Goal: Information Seeking & Learning: Learn about a topic

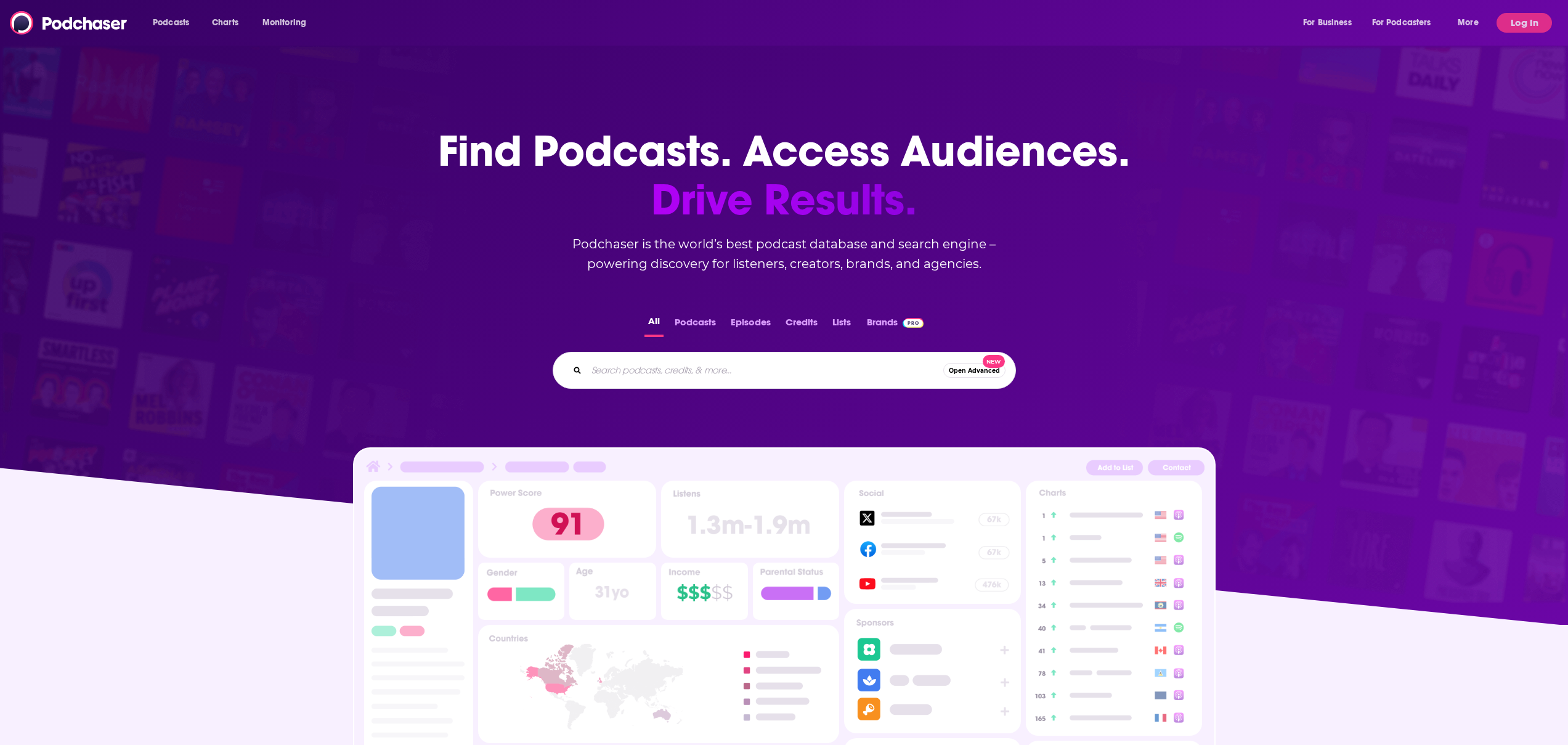
click at [695, 371] on input "Search podcasts, credits, & more..." at bounding box center [765, 371] width 357 height 20
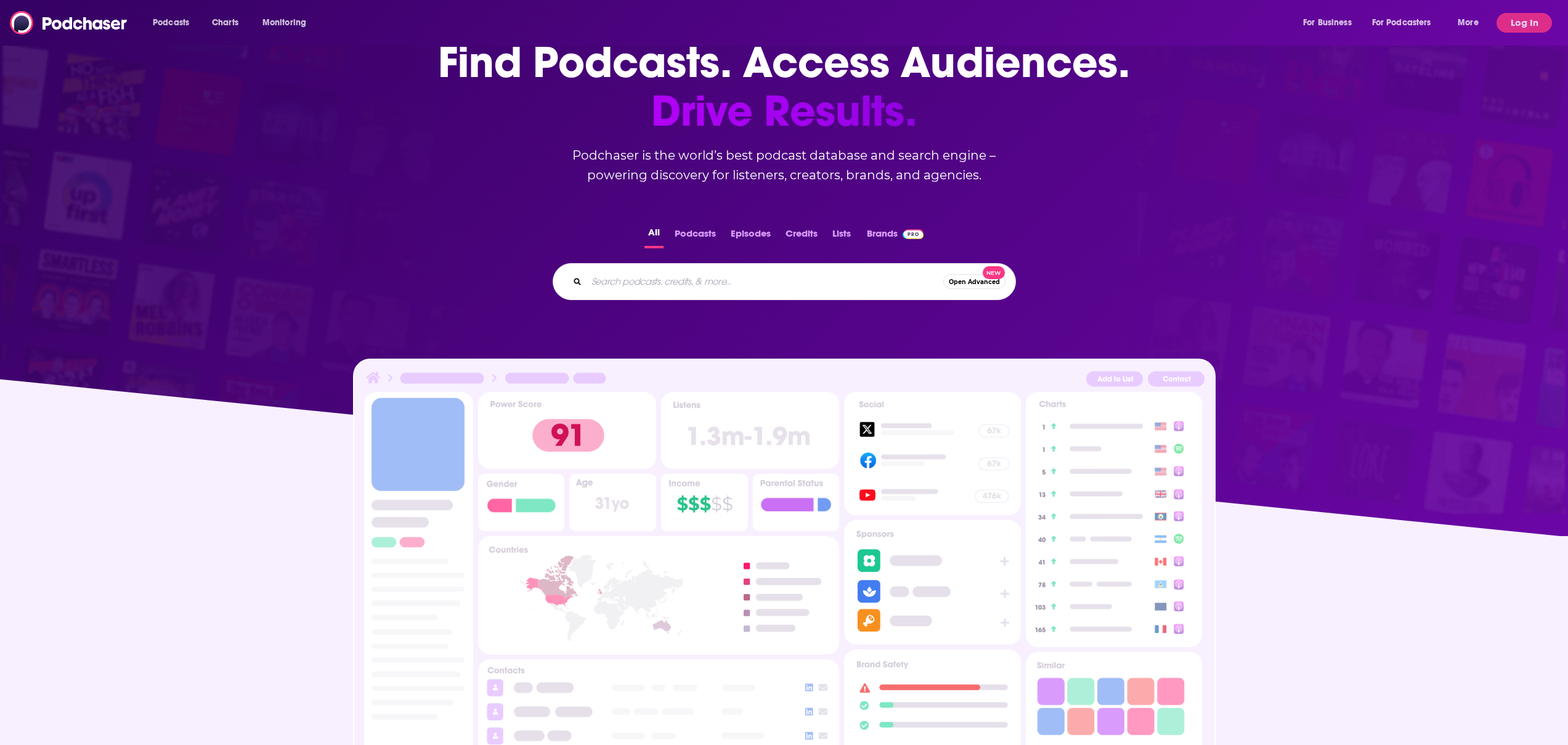
scroll to position [215, 0]
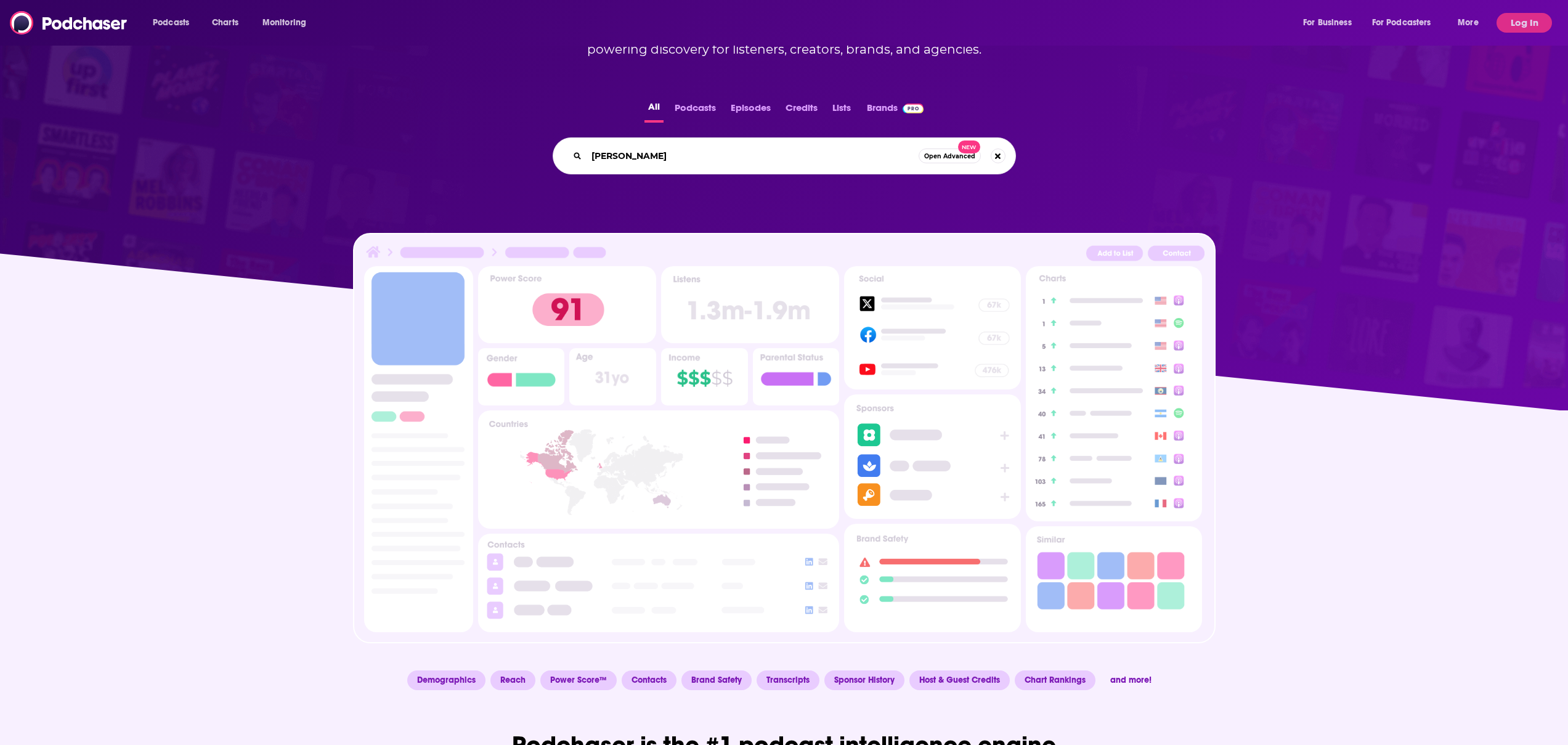
type input "[PERSON_NAME]"
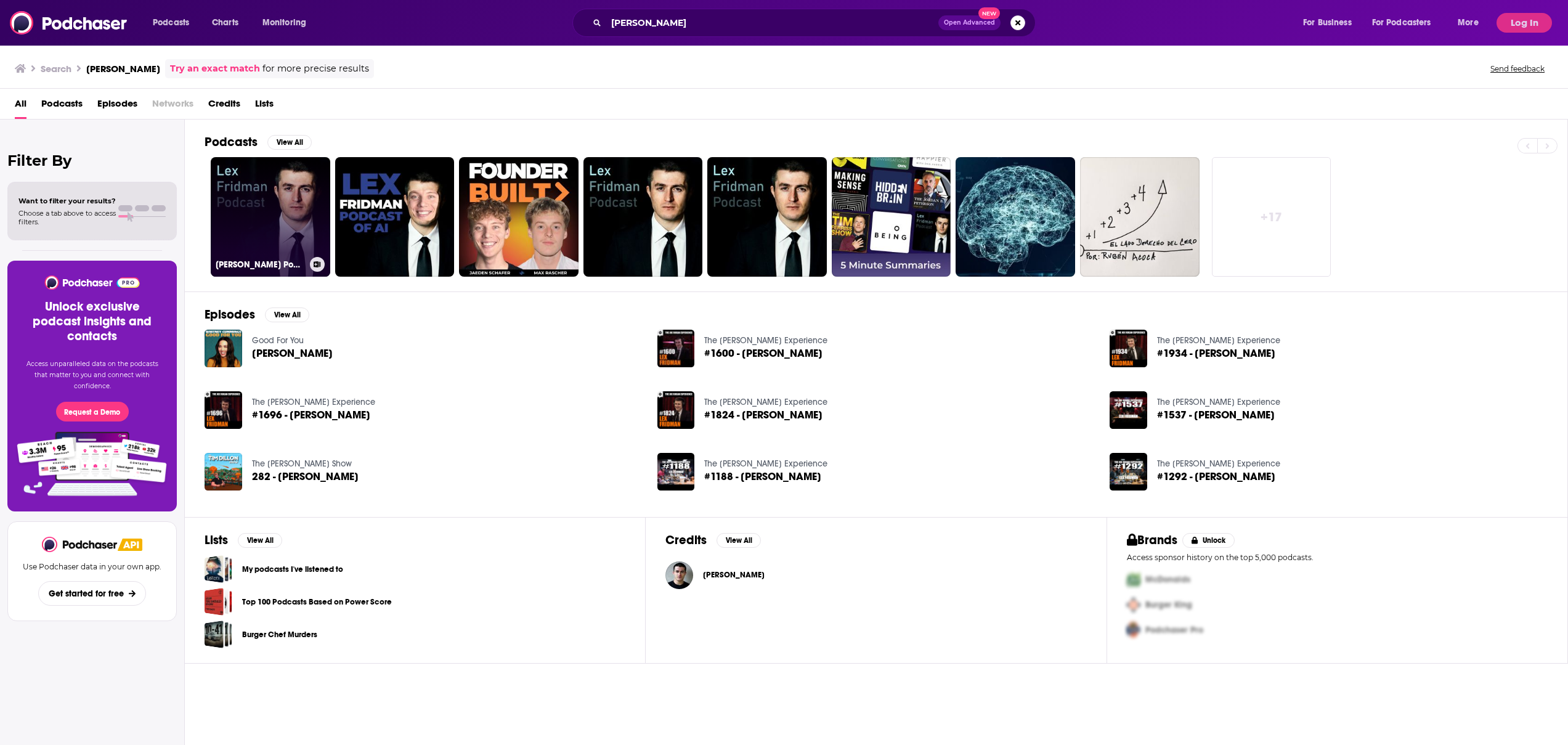
click at [254, 183] on link "[PERSON_NAME] Podcast" at bounding box center [270, 217] width 119 height 119
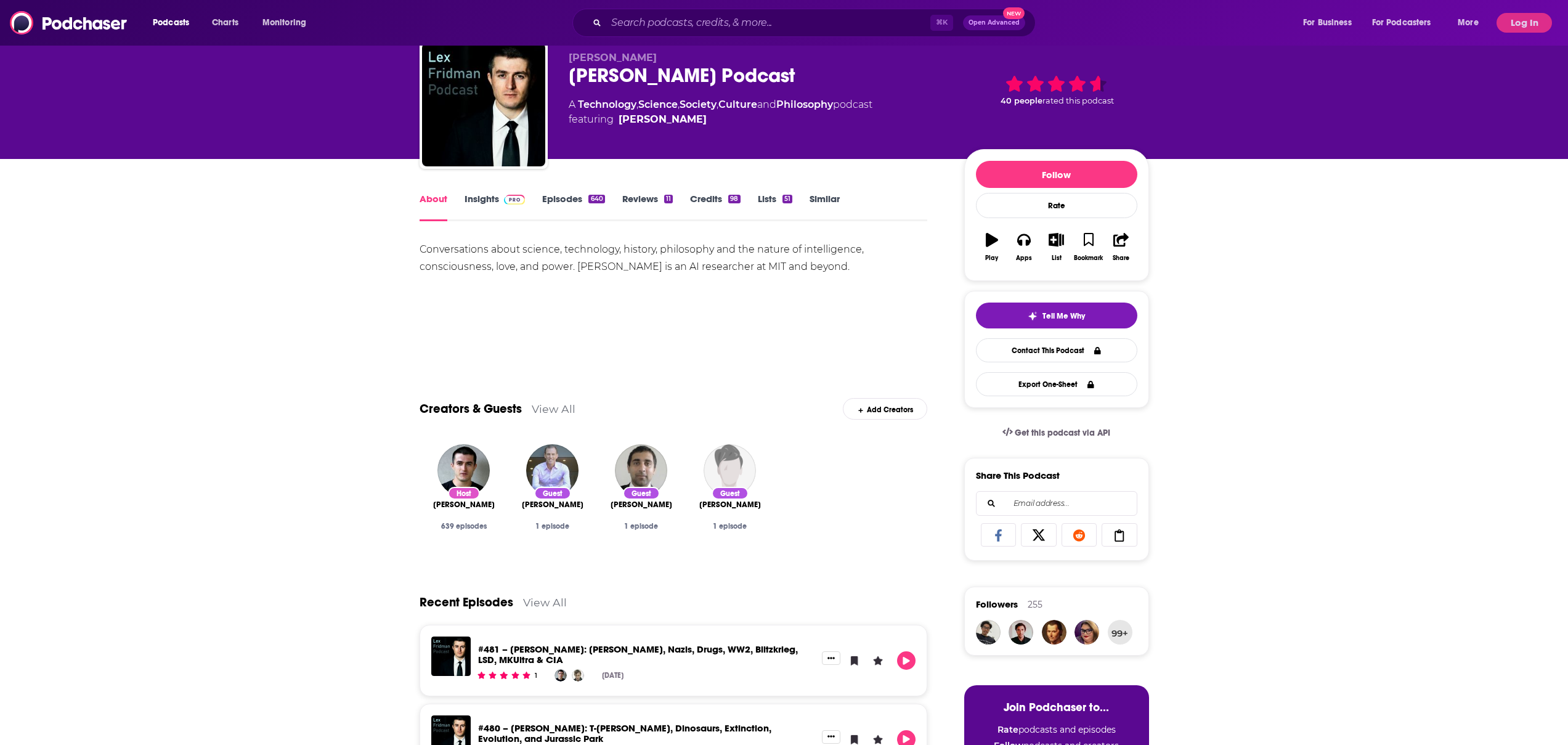
scroll to position [36, 0]
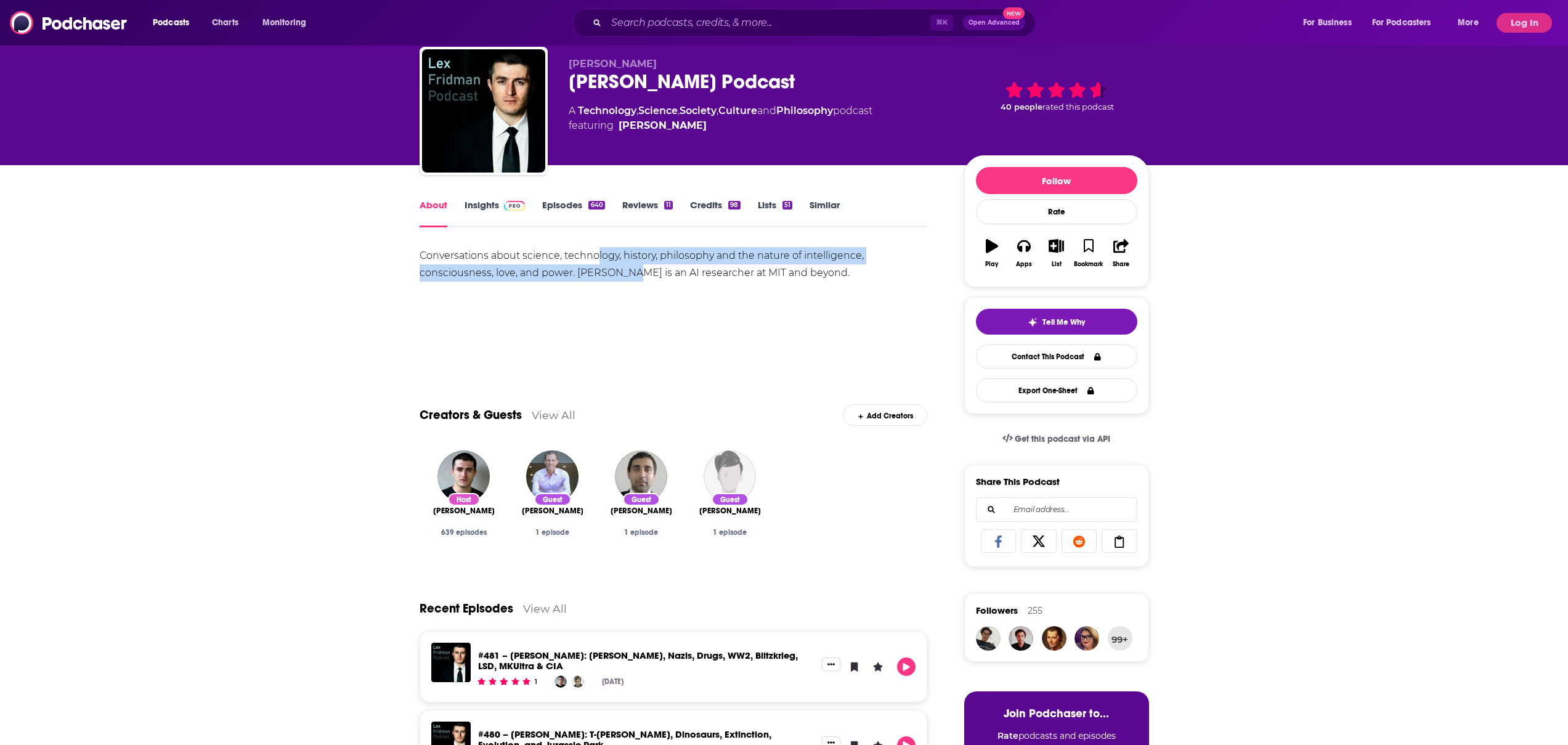
drag, startPoint x: 603, startPoint y: 260, endPoint x: 626, endPoint y: 277, distance: 28.6
click at [626, 277] on div "Conversations about science, technology, history, philosophy and the nature of …" at bounding box center [673, 264] width 508 height 34
click at [585, 260] on div "Conversations about science, technology, history, philosophy and the nature of …" at bounding box center [673, 264] width 508 height 34
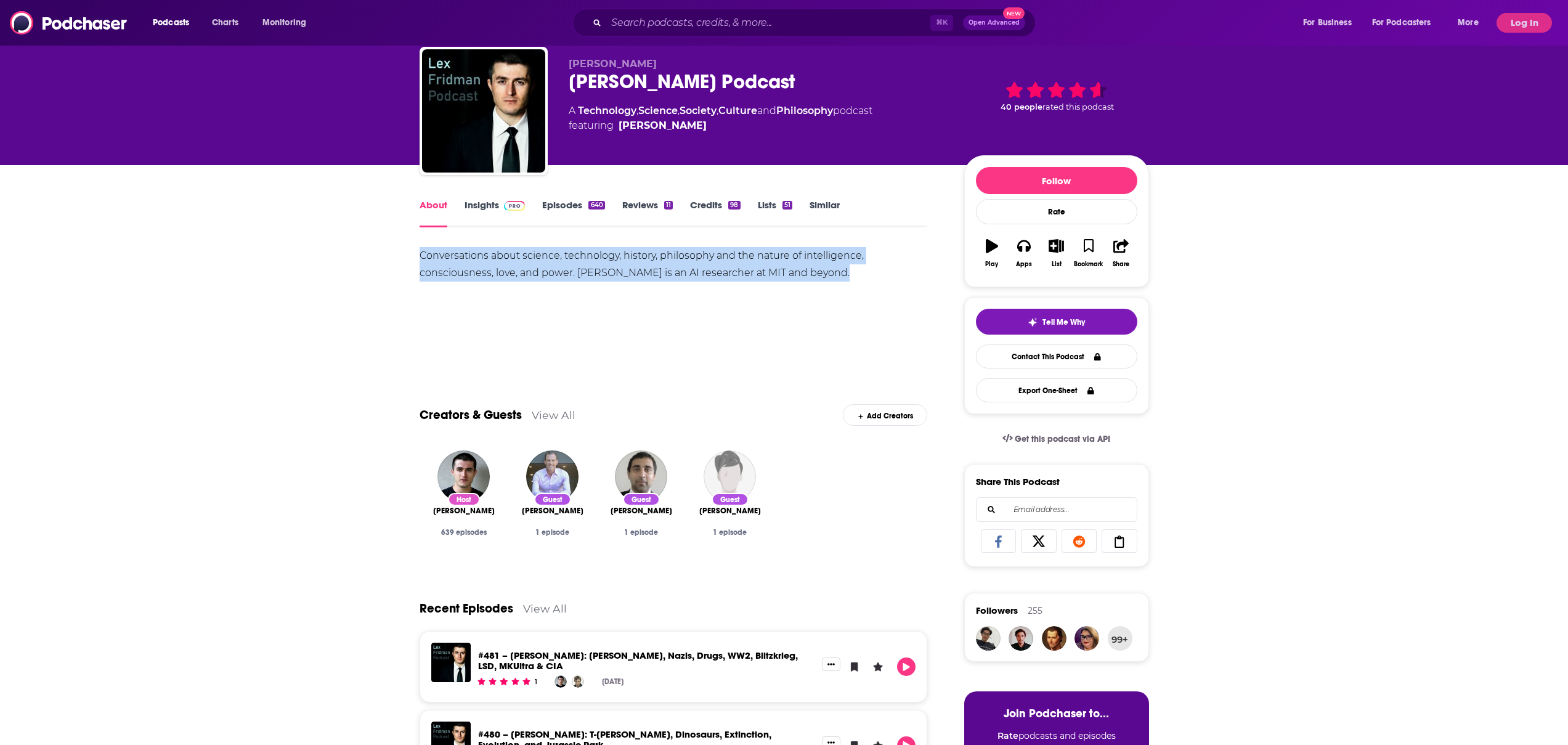
click at [585, 260] on div "Conversations about science, technology, history, philosophy and the nature of …" at bounding box center [673, 264] width 508 height 34
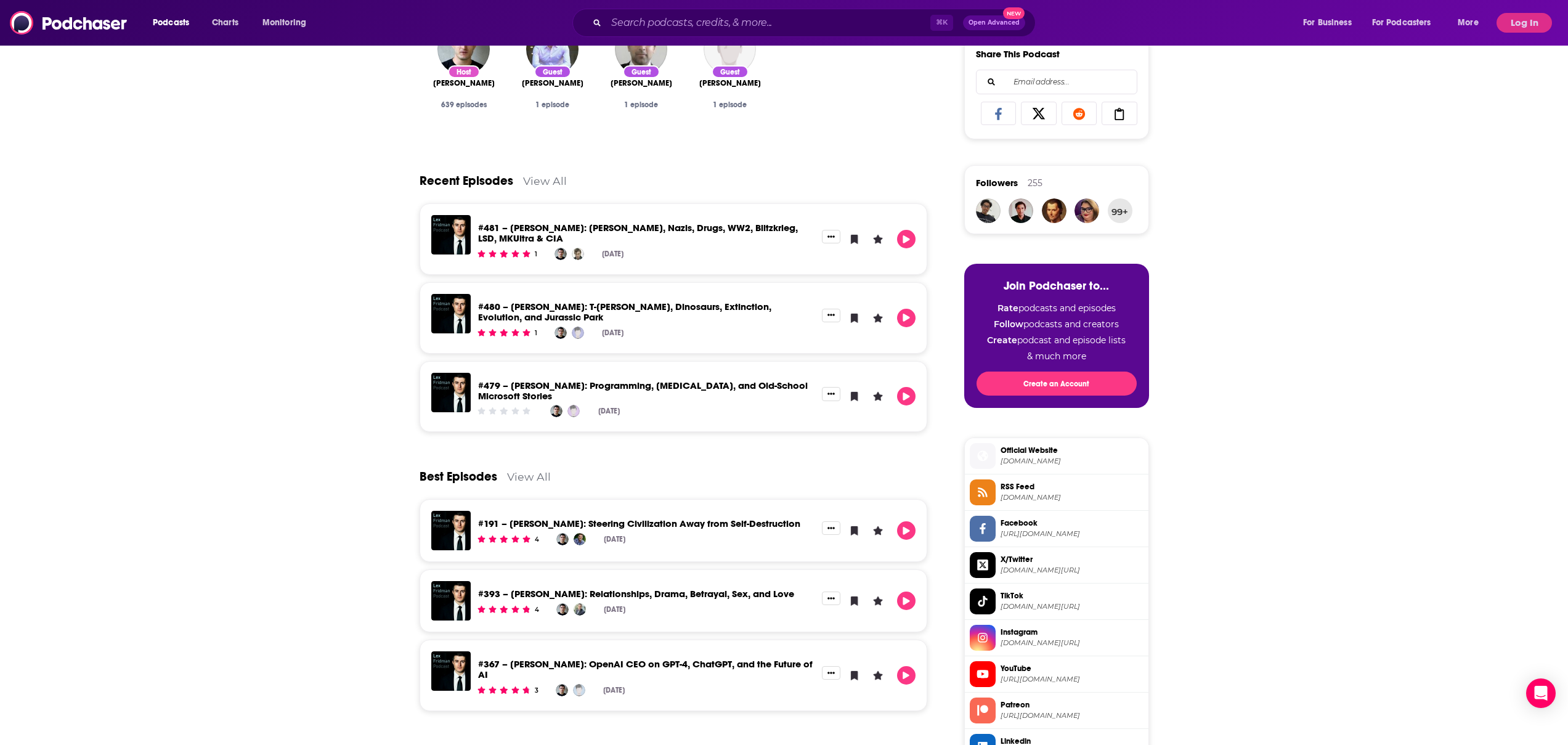
scroll to position [0, 0]
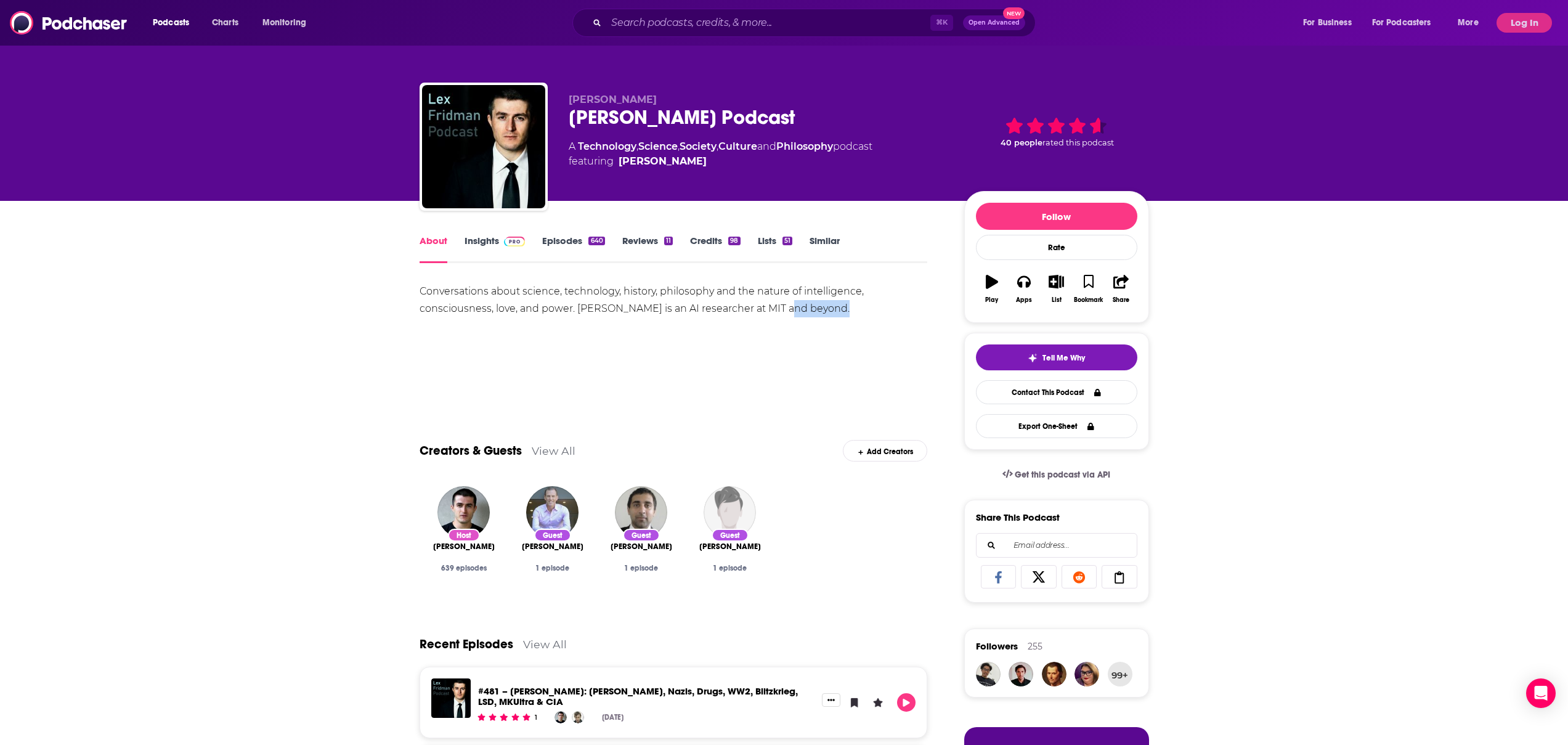
click at [514, 241] on img at bounding box center [515, 241] width 21 height 10
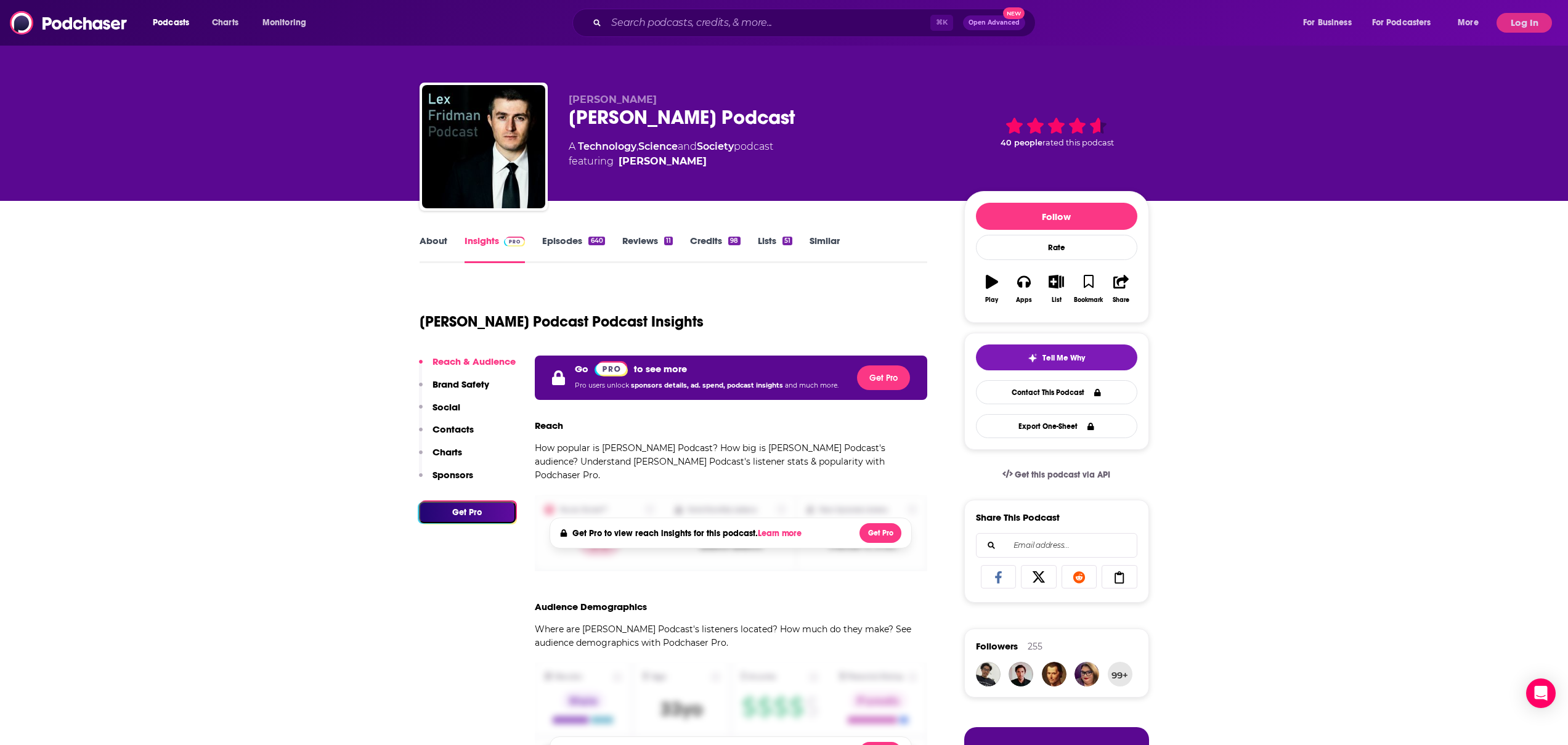
scroll to position [112, 0]
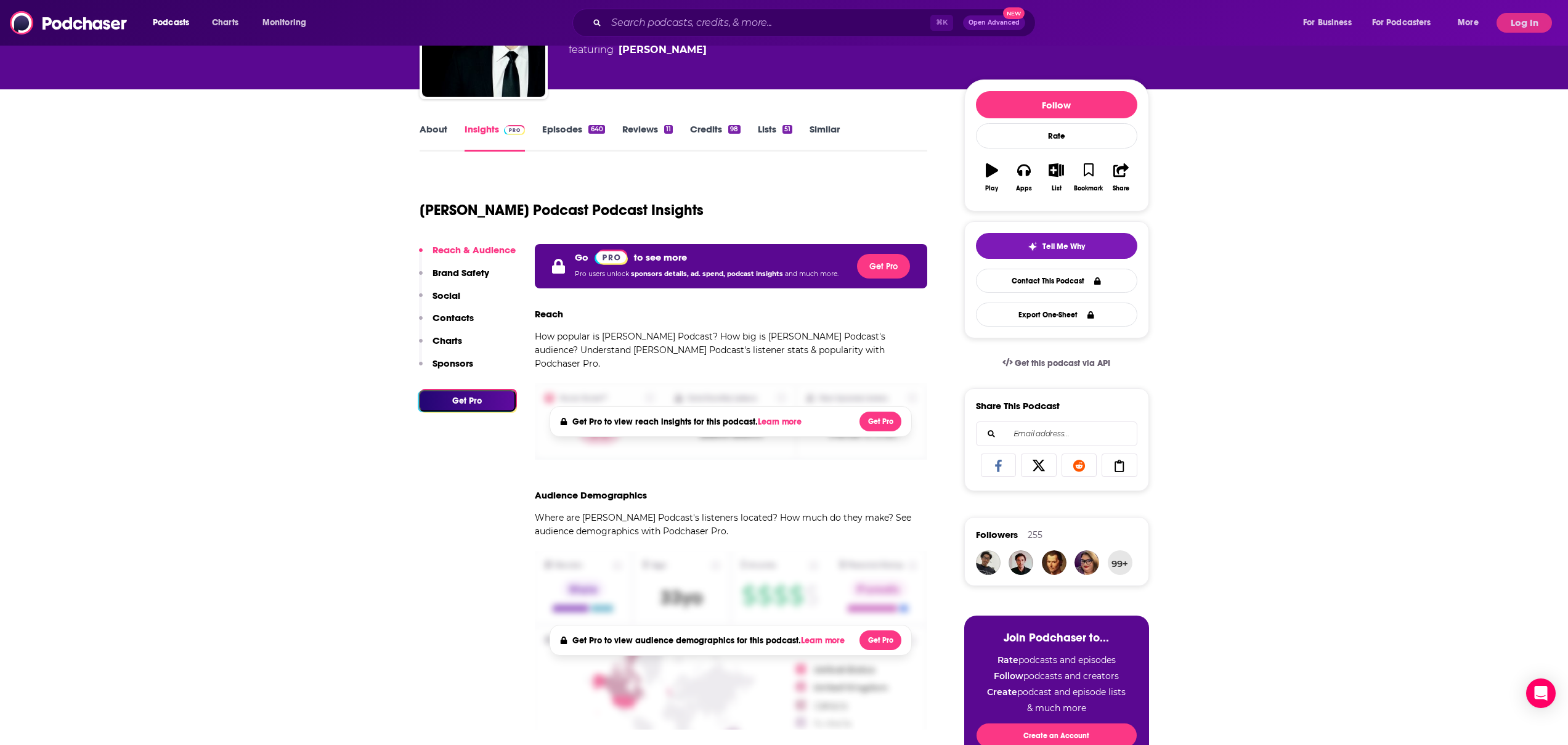
click at [665, 336] on p "How popular is [PERSON_NAME] Podcast? How big is [PERSON_NAME] Podcast's audien…" at bounding box center [731, 349] width 393 height 40
click at [1524, 19] on button "Log In" at bounding box center [1524, 23] width 56 height 20
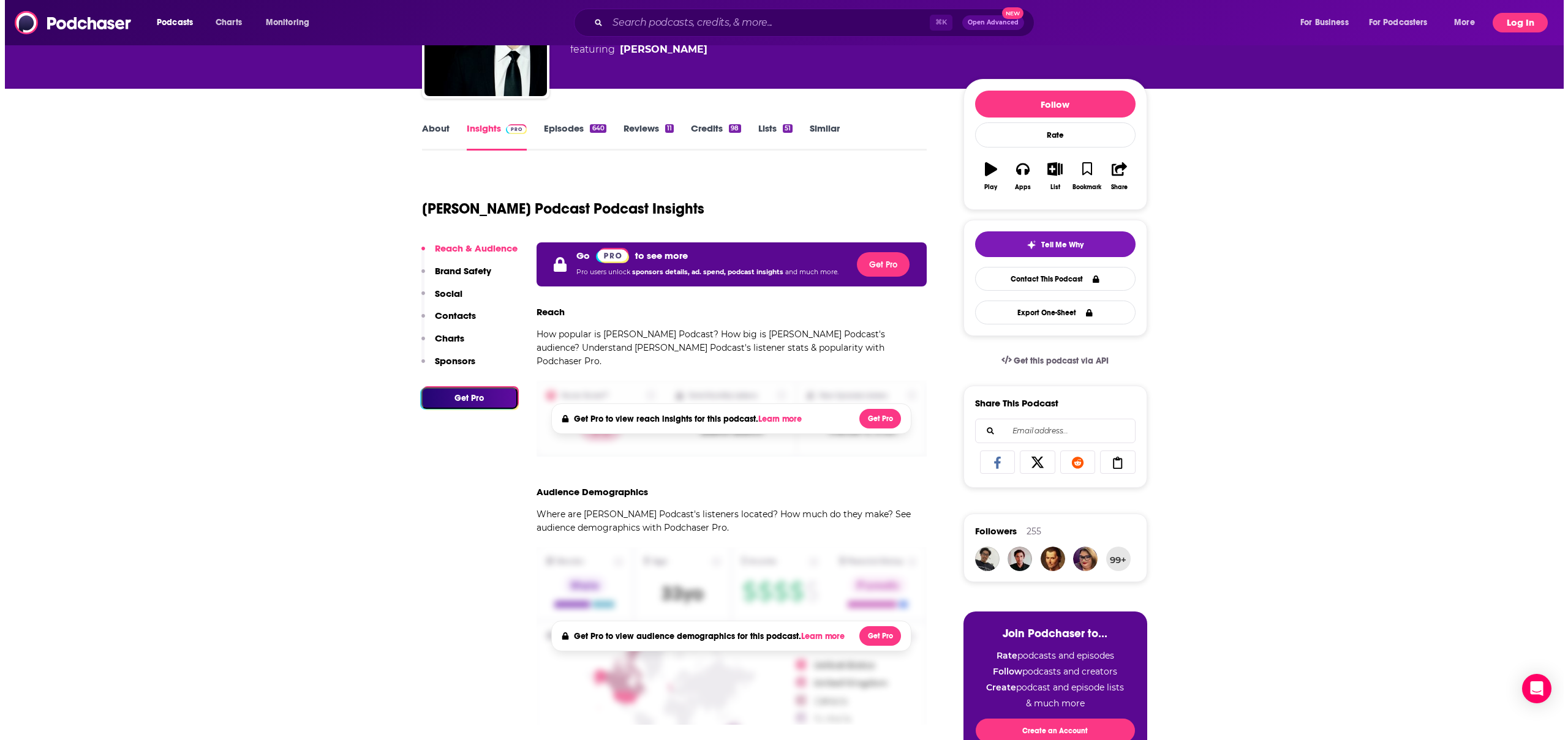
scroll to position [0, 0]
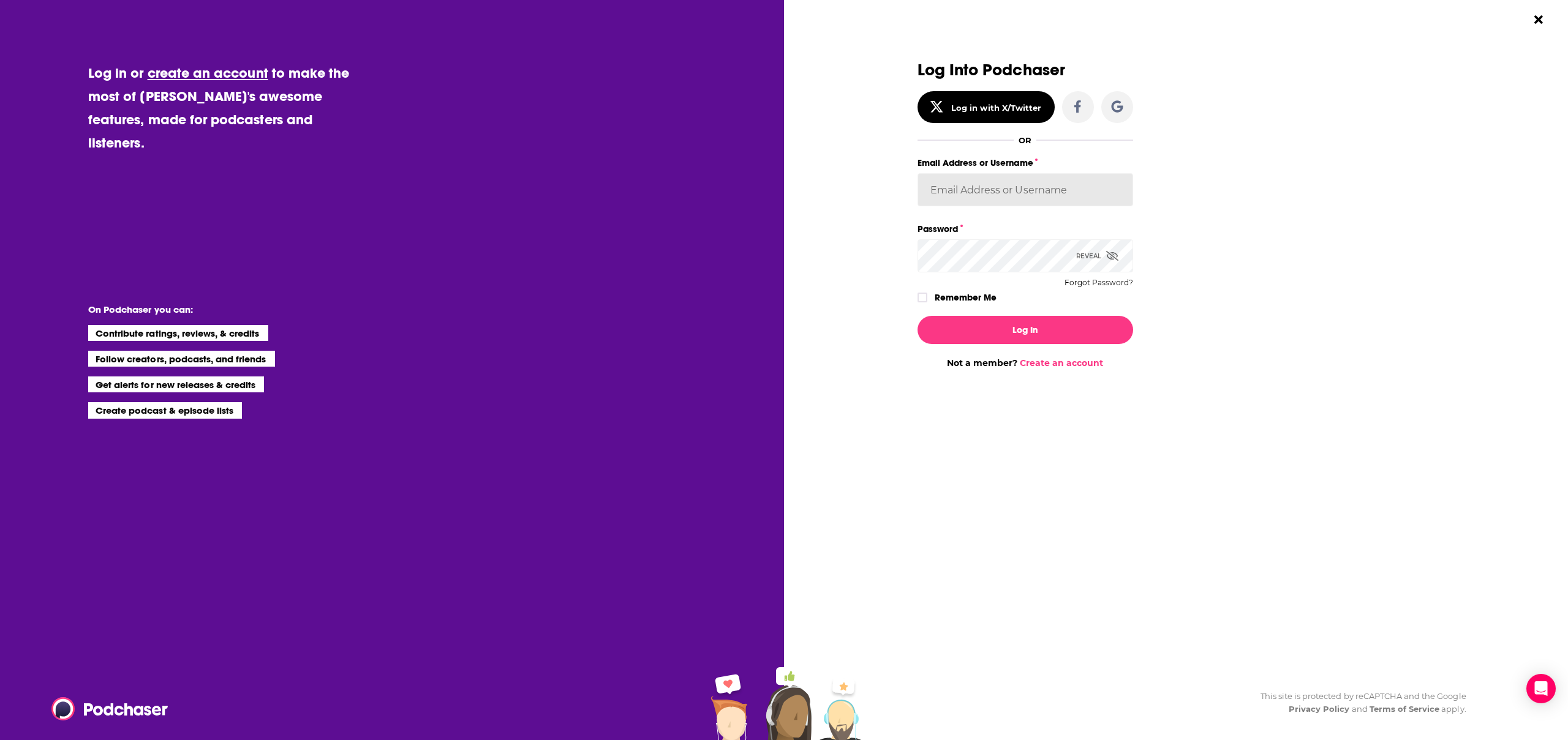
click at [993, 180] on input "Email Address or Username" at bounding box center [1025, 190] width 216 height 33
type input "[EMAIL_ADDRESS][PERSON_NAME][DOMAIN_NAME]"
click at [917, 316] on button "Log In" at bounding box center [1025, 329] width 216 height 28
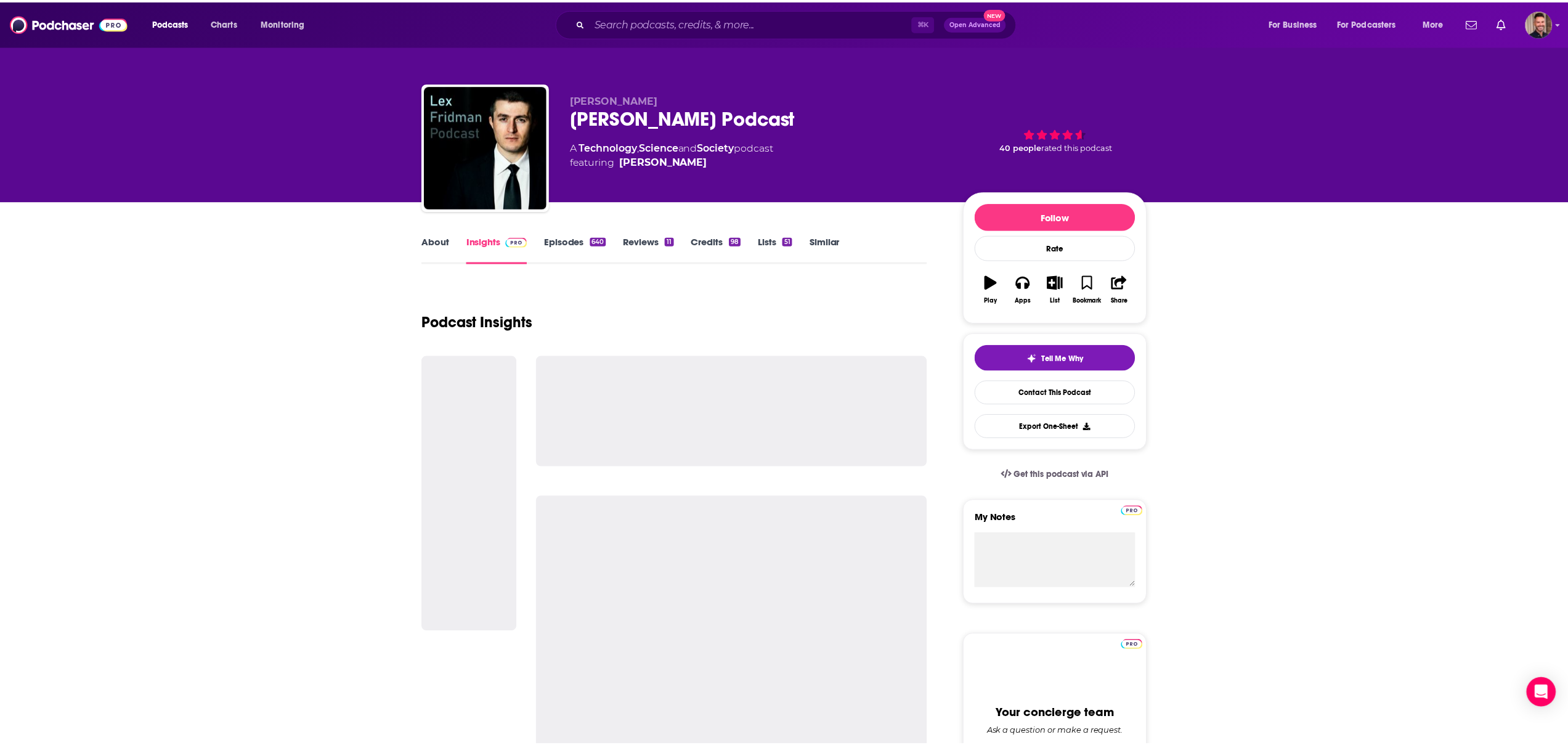
scroll to position [112, 0]
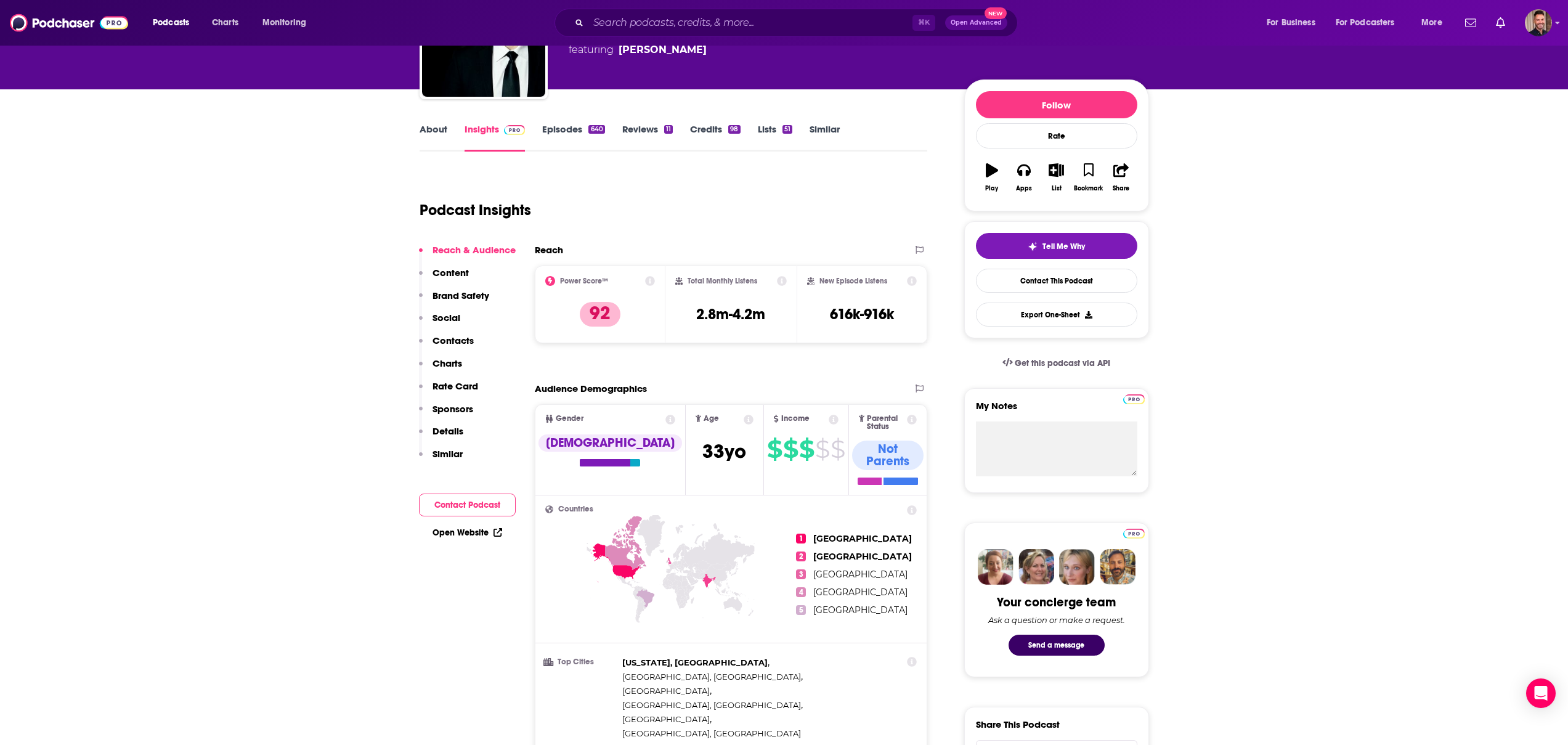
click at [686, 232] on div "Podcast Insights" at bounding box center [668, 202] width 498 height 63
click at [780, 280] on icon at bounding box center [781, 280] width 10 height 10
click at [782, 177] on div "Podcast Insights" at bounding box center [668, 202] width 498 height 63
click at [779, 275] on div "Total Monthly Listens 2.8m-4.2m" at bounding box center [731, 305] width 131 height 78
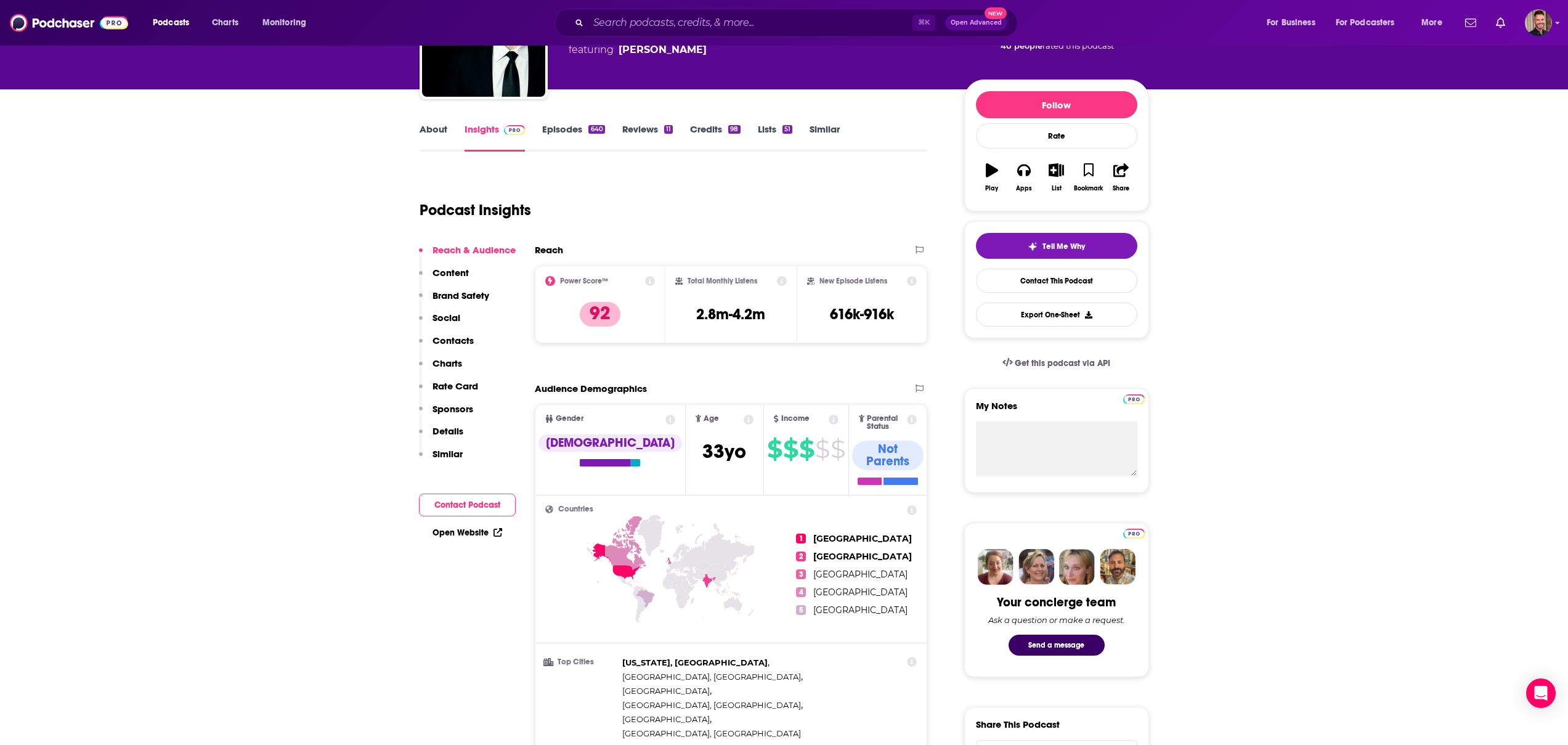
click at [781, 279] on icon at bounding box center [781, 280] width 10 height 10
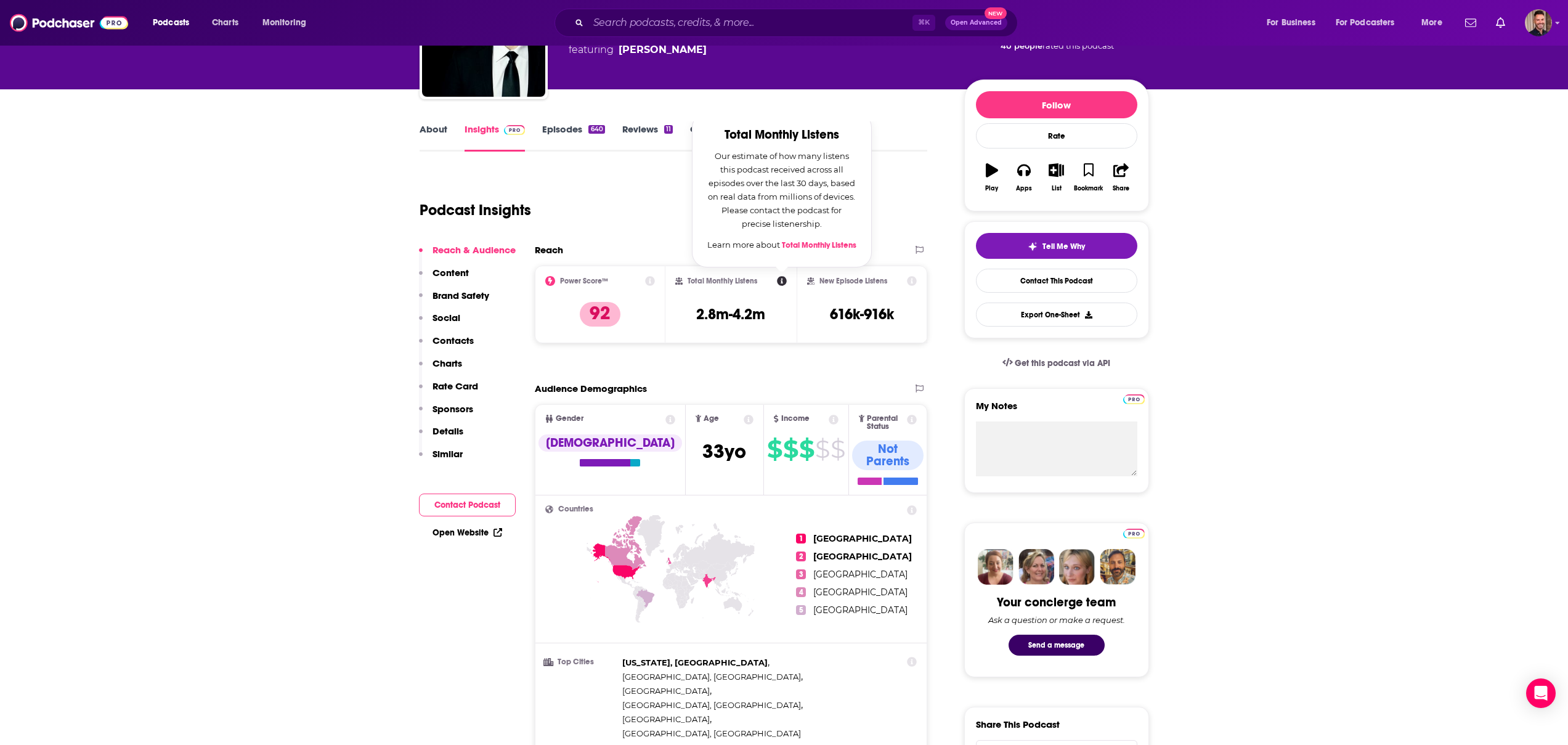
click at [828, 248] on link "Total Monthly Listens" at bounding box center [819, 245] width 75 height 10
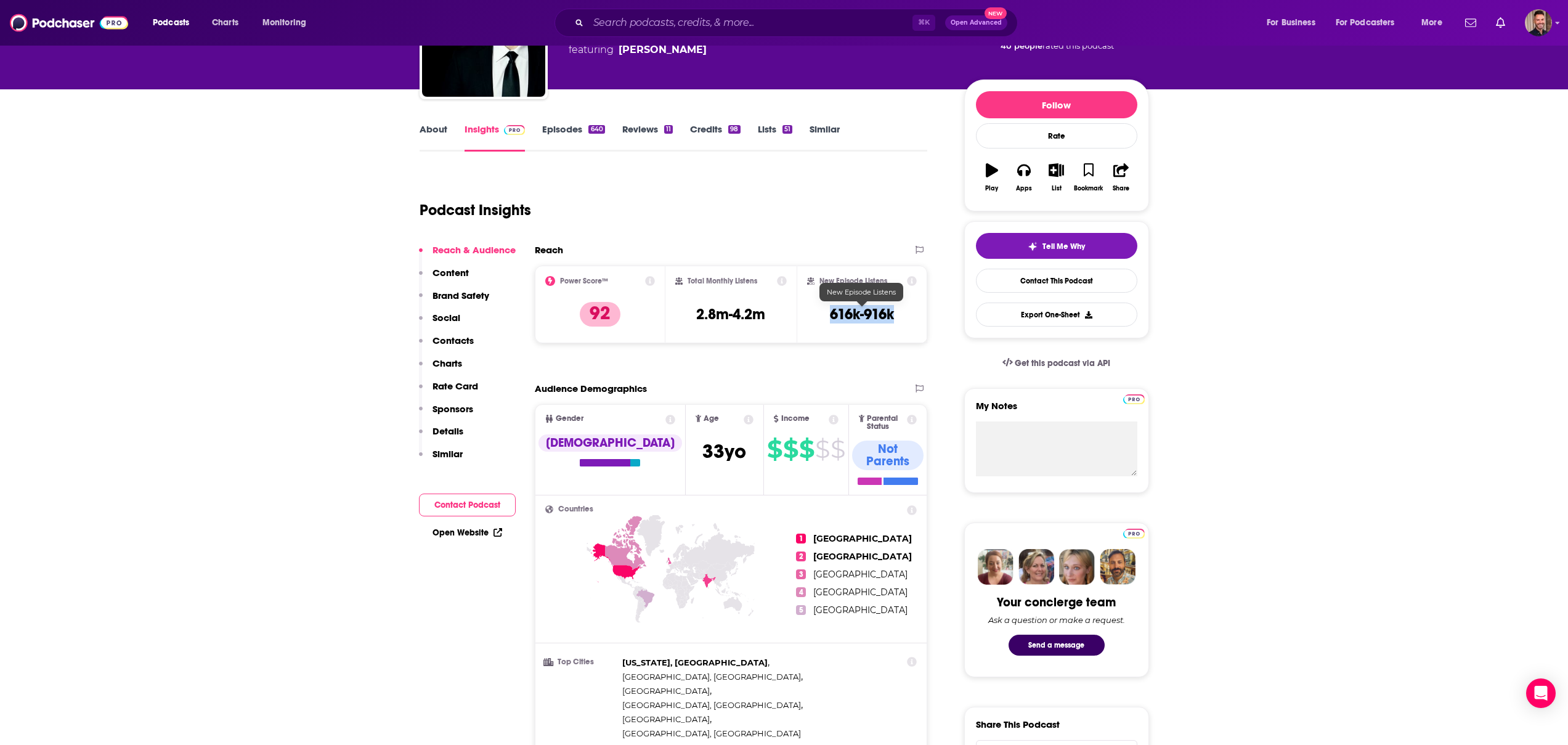
drag, startPoint x: 829, startPoint y: 312, endPoint x: 893, endPoint y: 317, distance: 64.2
click at [893, 317] on h3 "616k-916k" at bounding box center [862, 314] width 64 height 18
copy h3 "616k-916k"
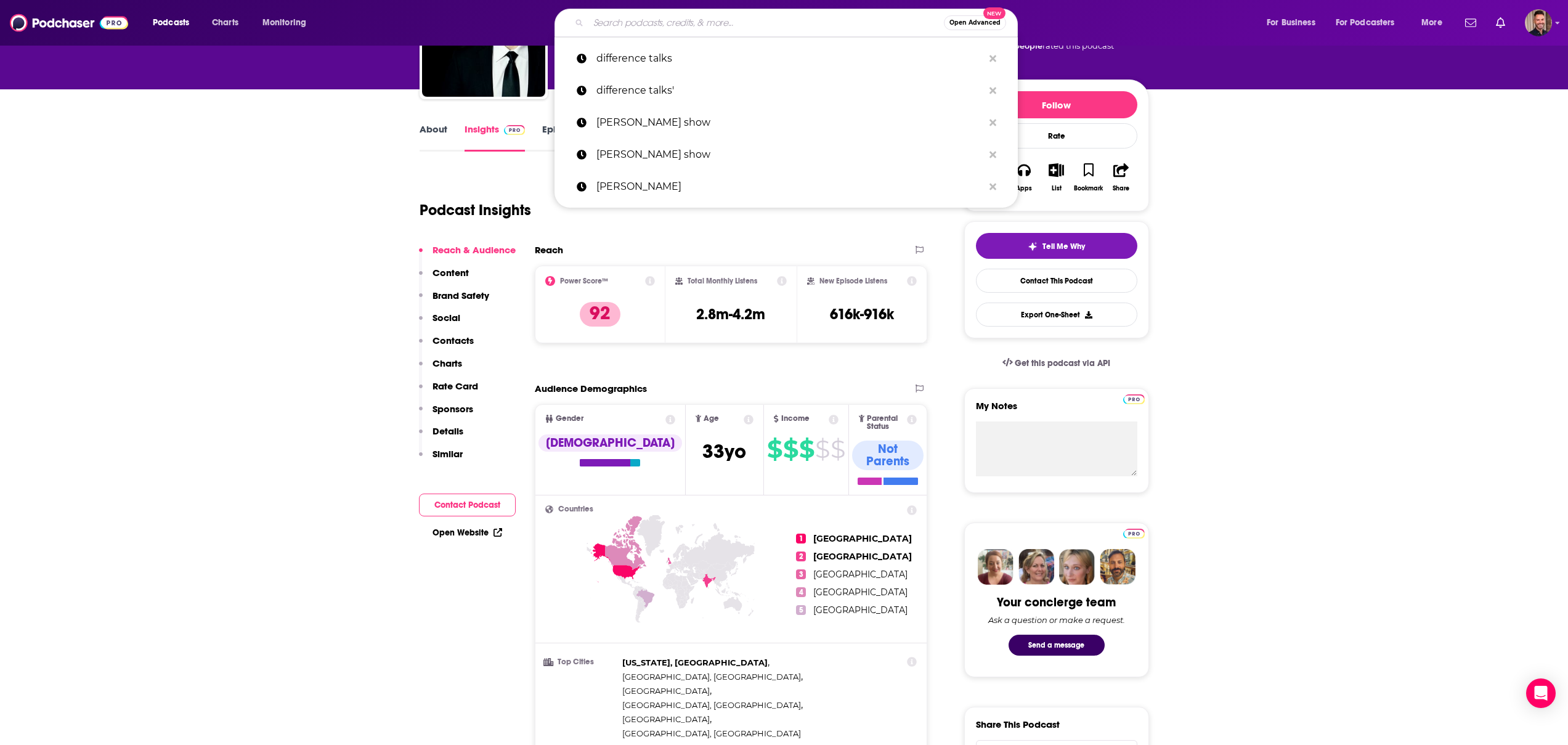
click at [631, 20] on input "Search podcasts, credits, & more..." at bounding box center [765, 23] width 355 height 20
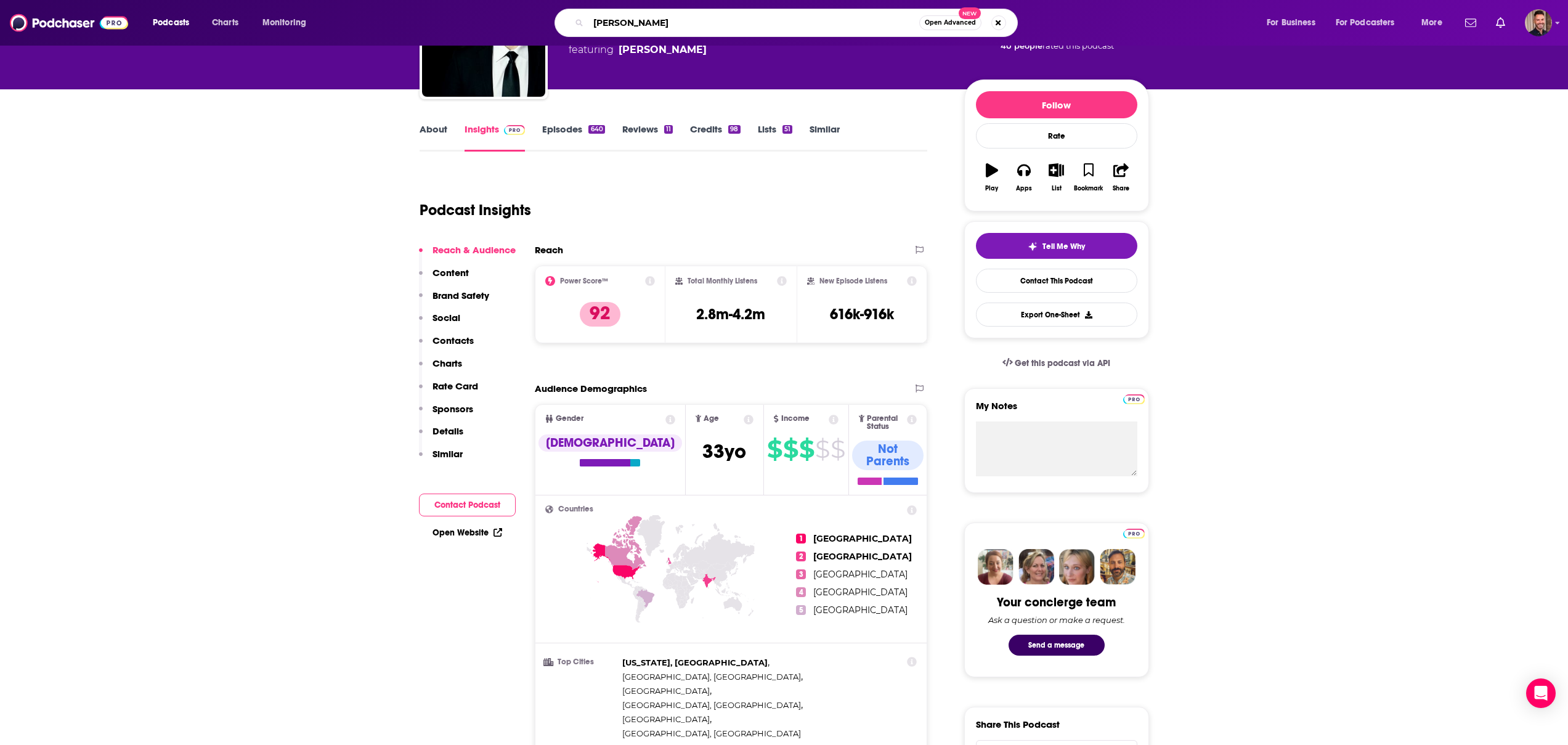
type input "[PERSON_NAME] show"
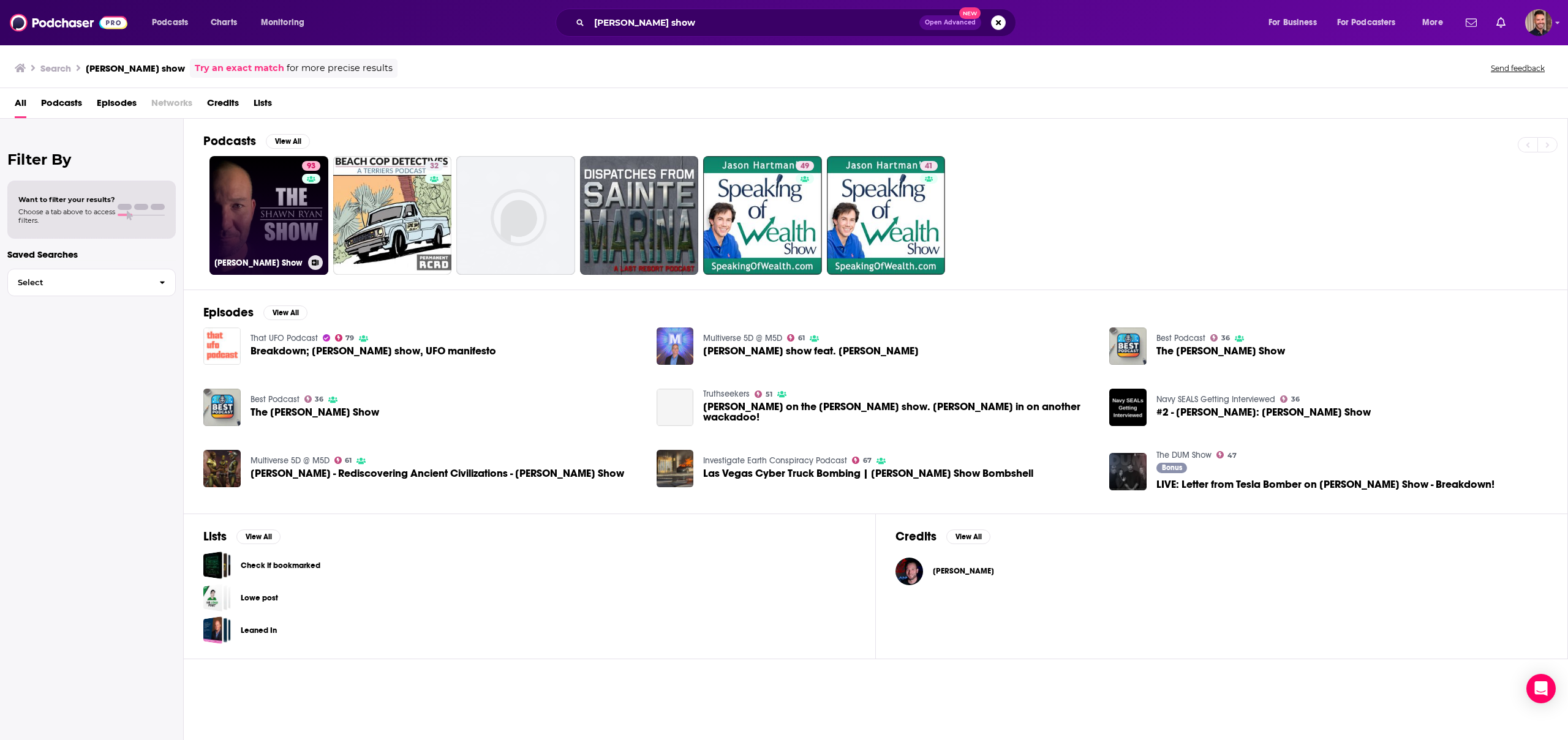
click at [270, 225] on link "93 [PERSON_NAME] Show" at bounding box center [269, 216] width 118 height 118
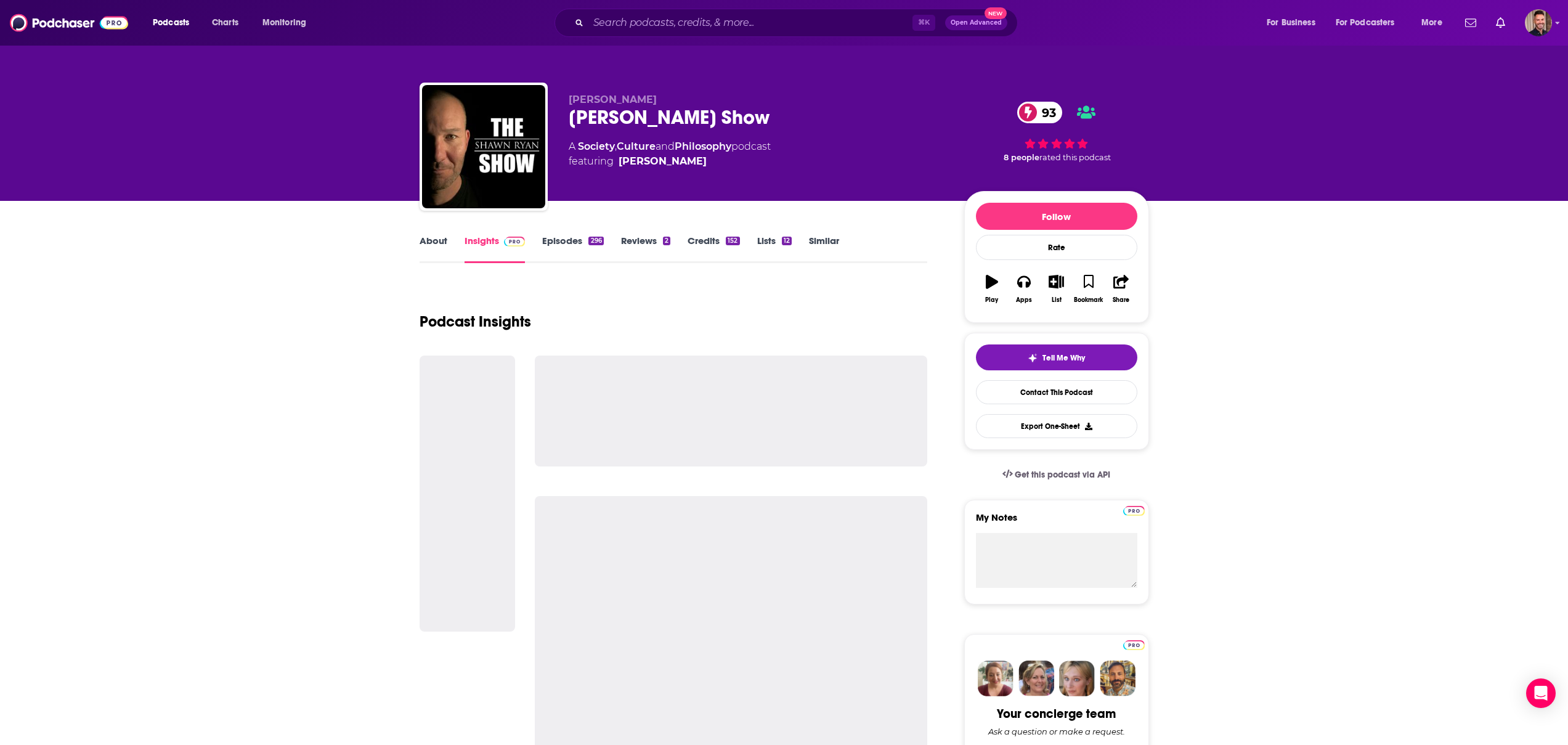
click at [502, 245] on span at bounding box center [512, 240] width 27 height 11
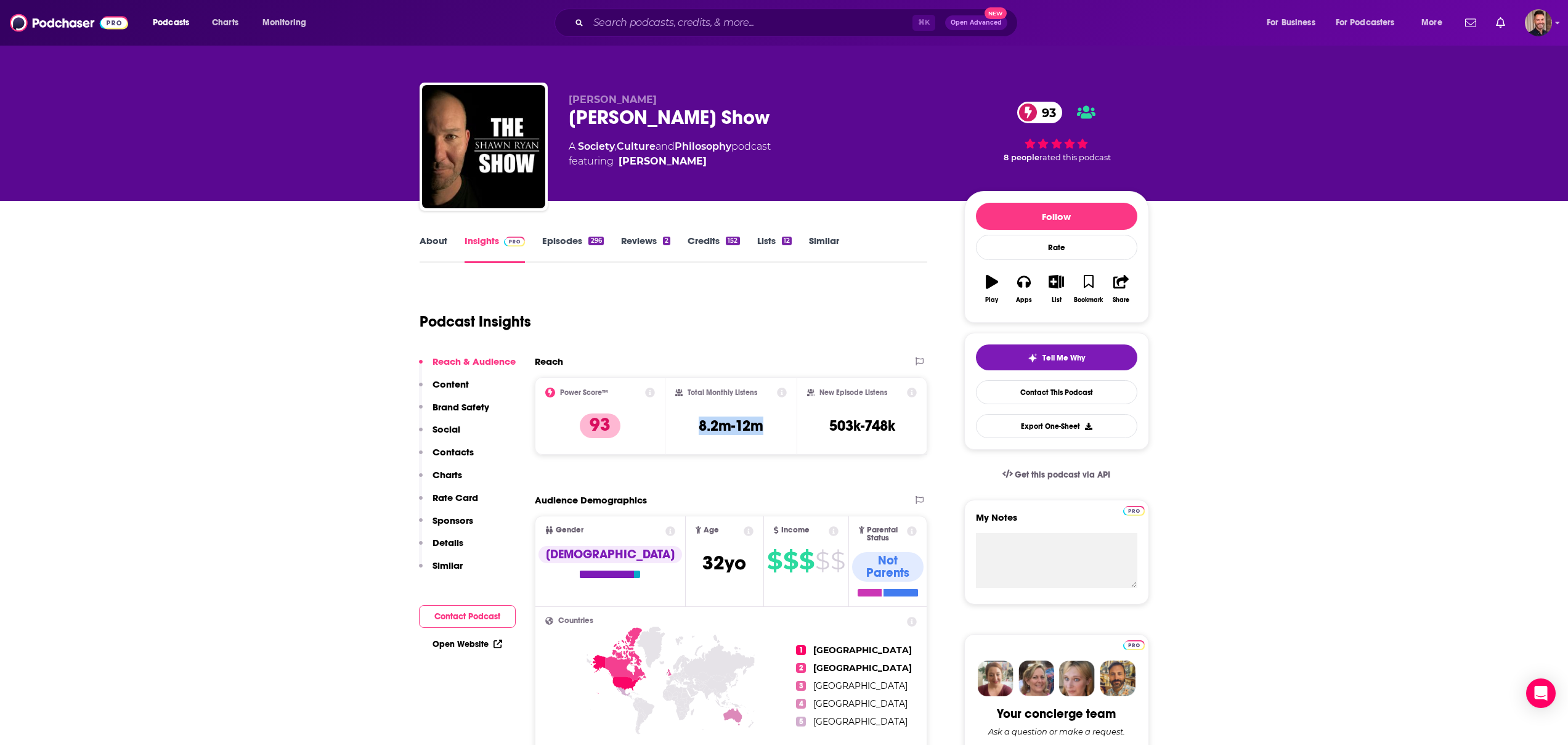
drag, startPoint x: 773, startPoint y: 425, endPoint x: 689, endPoint y: 421, distance: 84.1
click at [689, 421] on div "Total Monthly Listens 8.2m-12m" at bounding box center [731, 416] width 112 height 57
copy h3 "8.2m-12m"
drag, startPoint x: 823, startPoint y: 429, endPoint x: 902, endPoint y: 423, distance: 79.2
click at [902, 423] on div "New Episode Listens 503k-748k" at bounding box center [862, 416] width 110 height 57
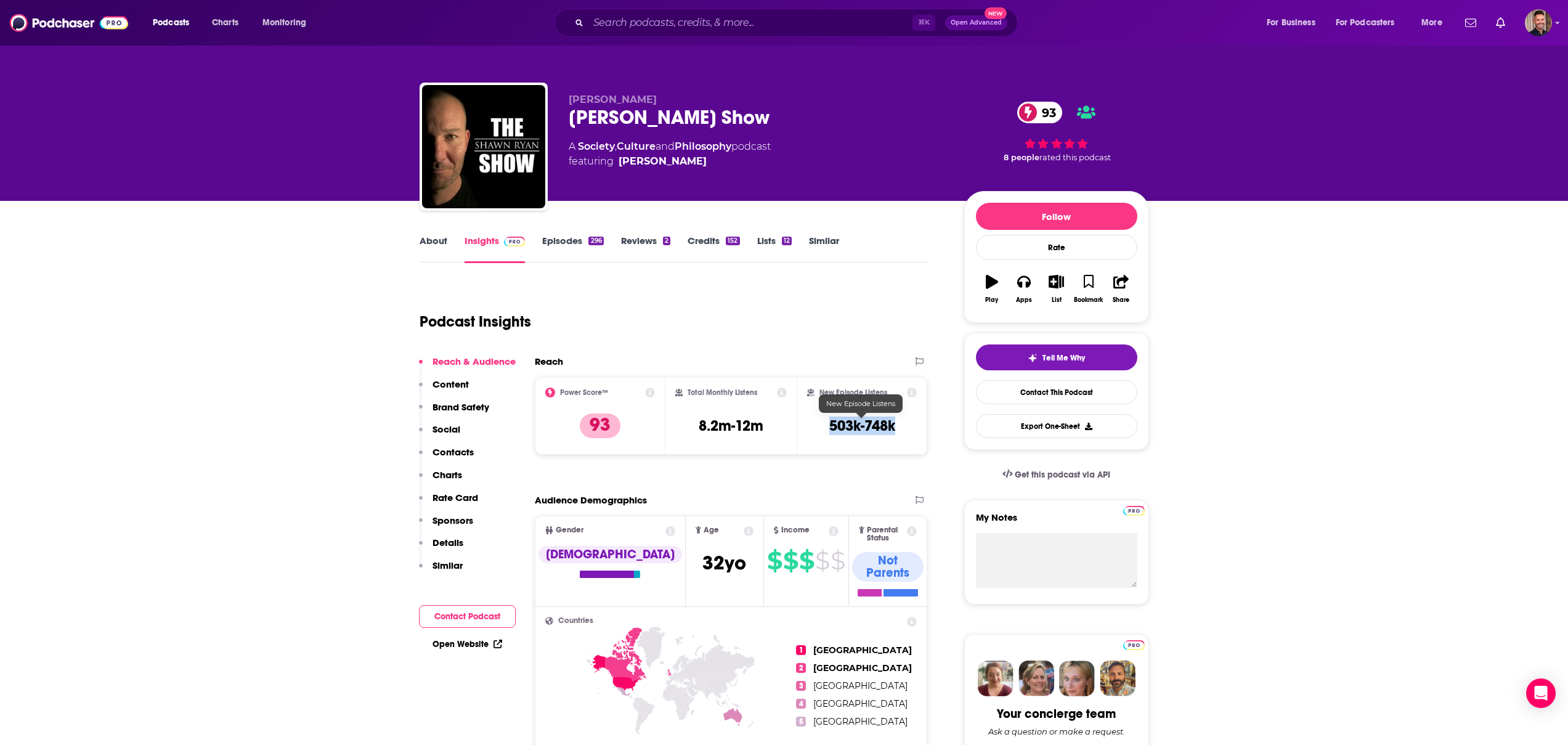
copy h3 "503k-748k"
click at [659, 24] on input "Search podcasts, credits, & more..." at bounding box center [750, 23] width 324 height 20
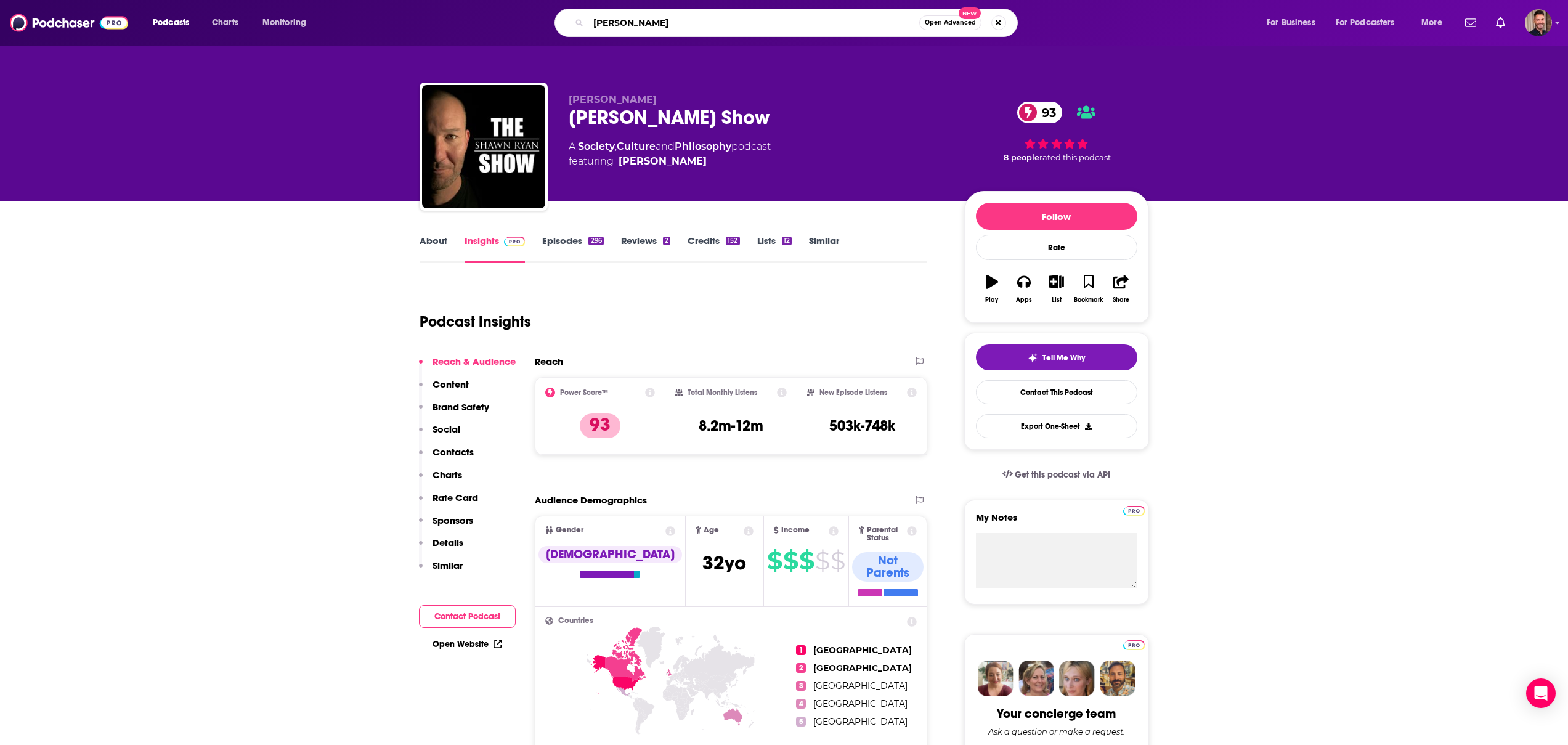
type input "[PERSON_NAME]"
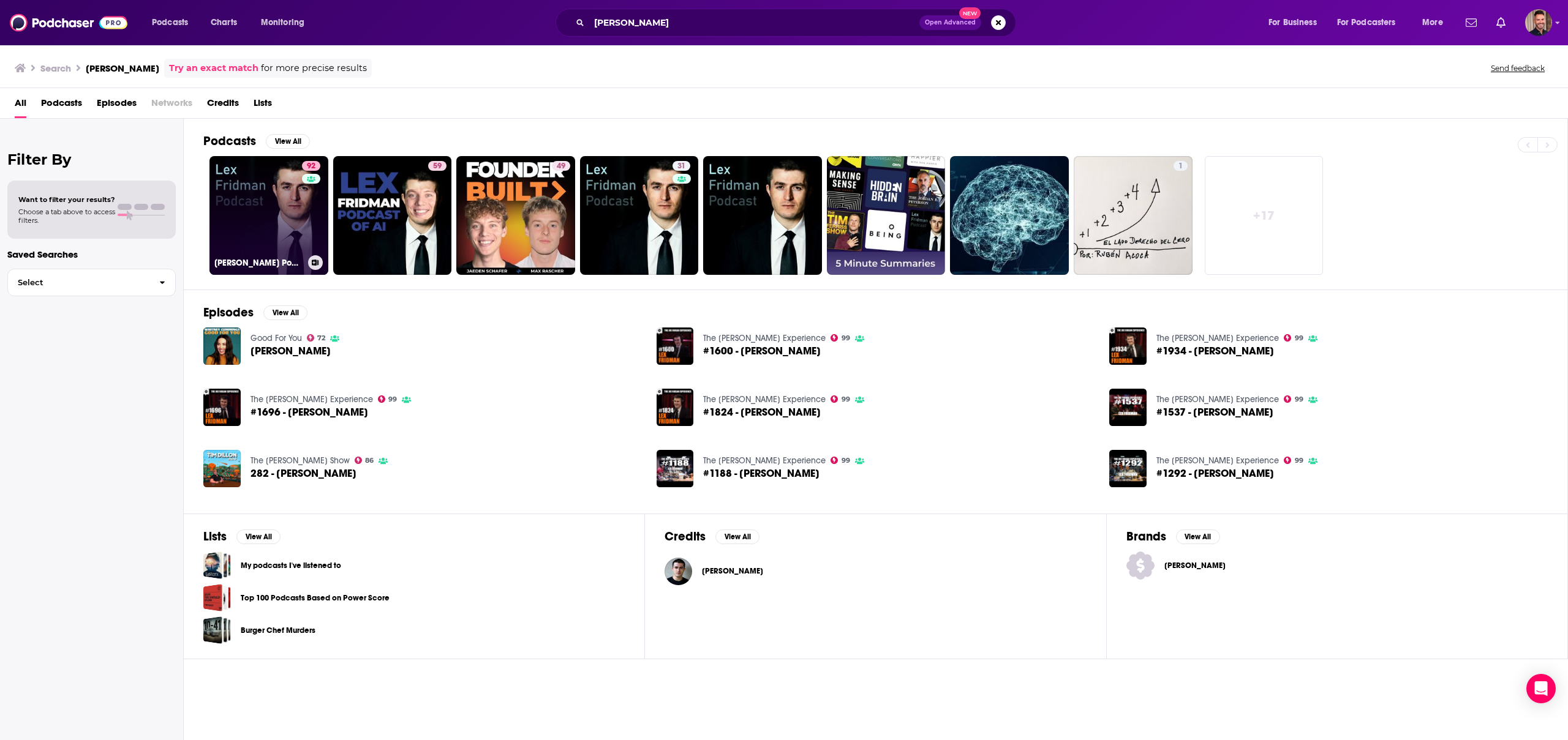
click at [230, 245] on link "92 [PERSON_NAME] Podcast" at bounding box center [269, 216] width 118 height 118
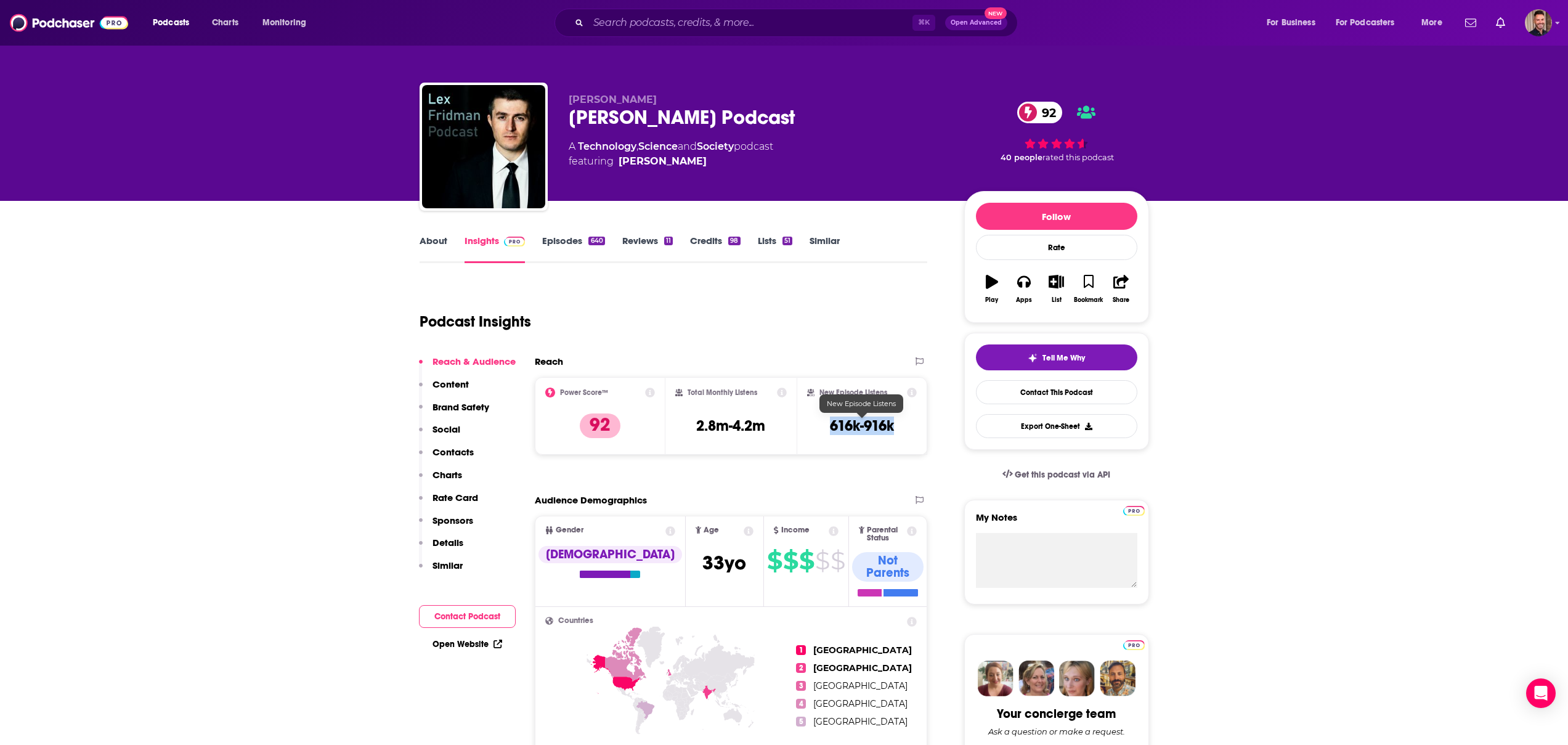
drag, startPoint x: 867, startPoint y: 425, endPoint x: 829, endPoint y: 424, distance: 38.0
click at [829, 424] on div "New Episode Listens 616k-916k" at bounding box center [862, 416] width 110 height 57
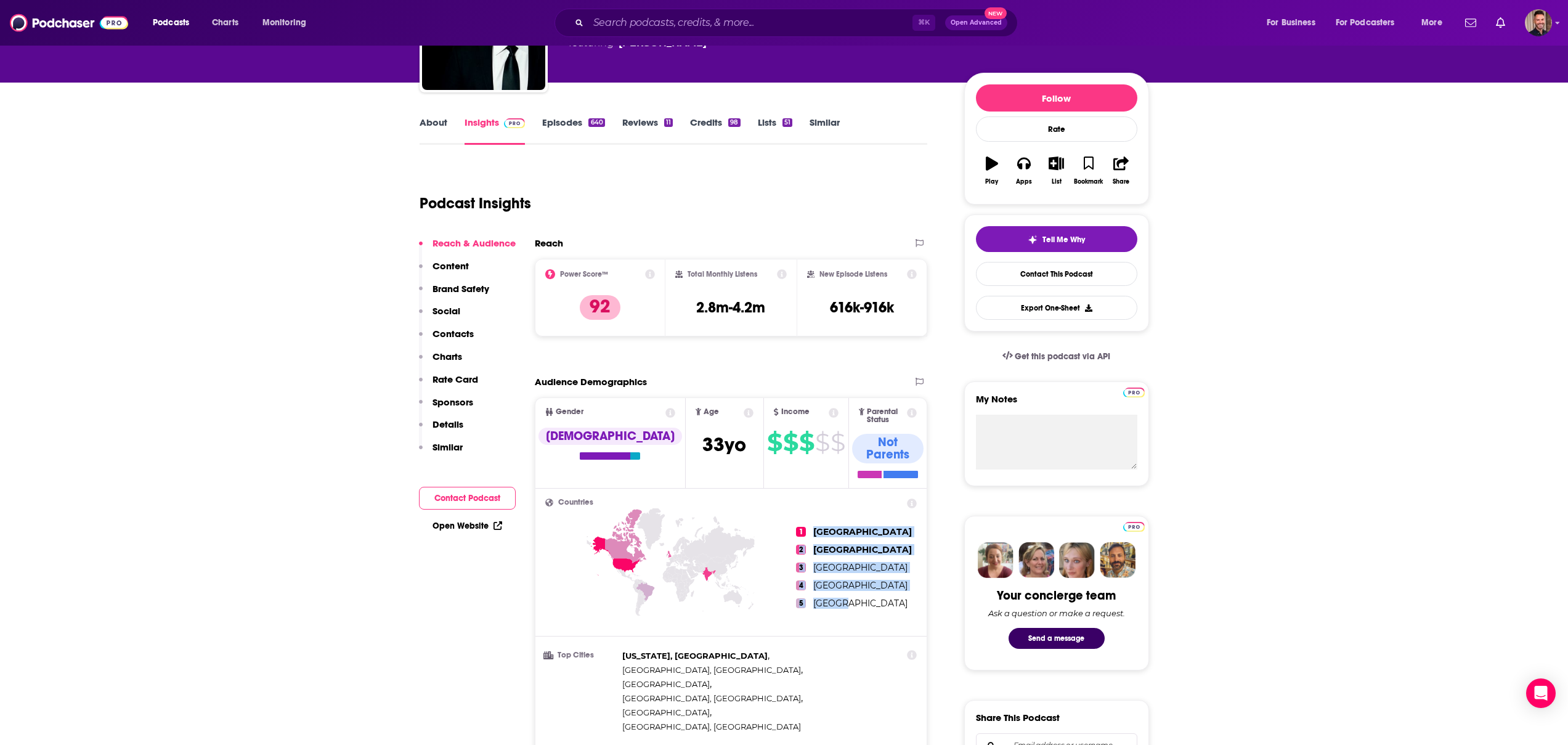
drag, startPoint x: 842, startPoint y: 588, endPoint x: 812, endPoint y: 514, distance: 79.8
click at [812, 514] on ul "1 [GEOGRAPHIC_DATA] 2 [GEOGRAPHIC_DATA] 3 [GEOGRAPHIC_DATA] 4 [GEOGRAPHIC_DATA]…" at bounding box center [856, 567] width 121 height 138
copy ul "United States 2 [GEOGRAPHIC_DATA] 3 [GEOGRAPHIC_DATA] 4 [GEOGRAPHIC_DATA] 5 [GE…"
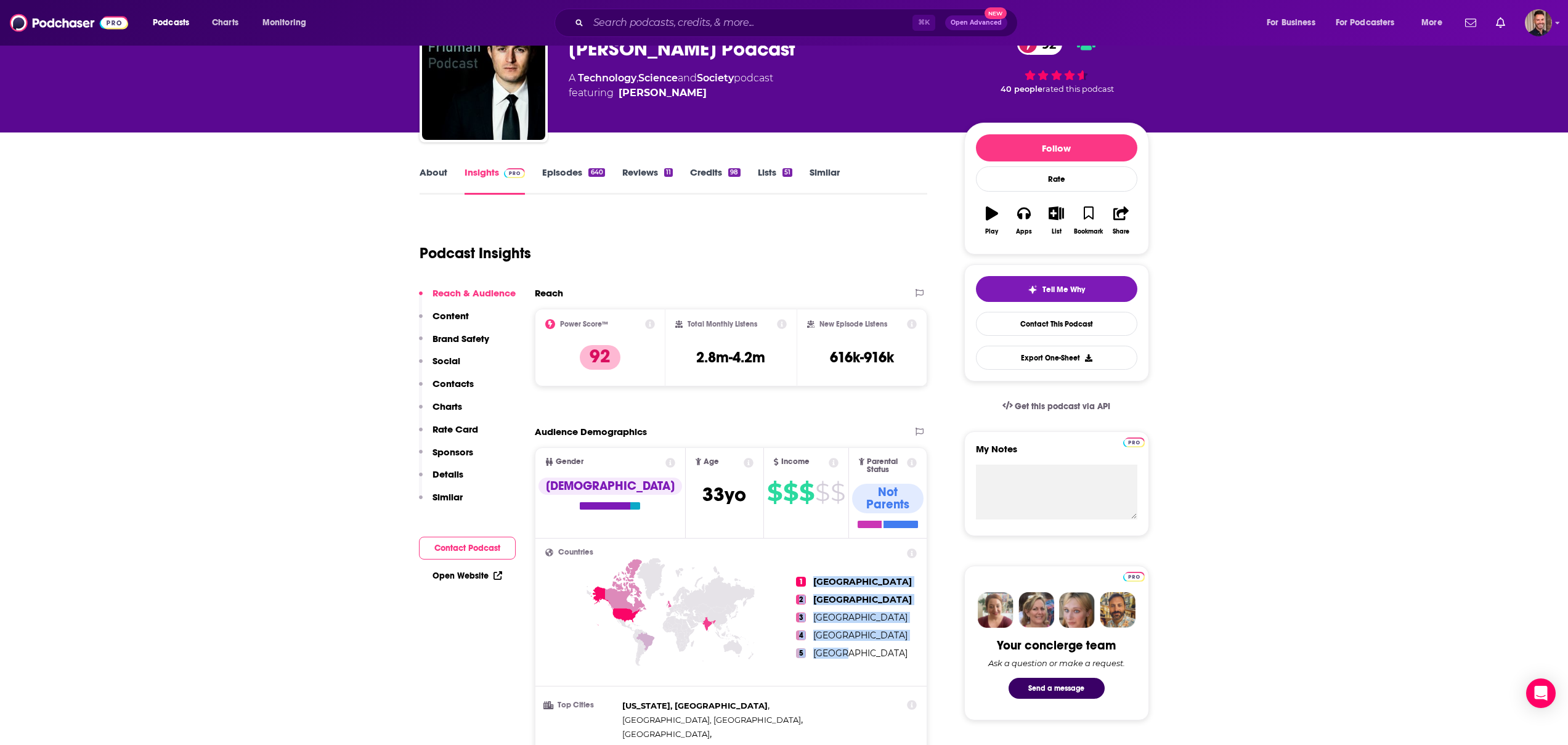
scroll to position [69, 0]
click at [564, 171] on link "Episodes 640" at bounding box center [573, 180] width 62 height 28
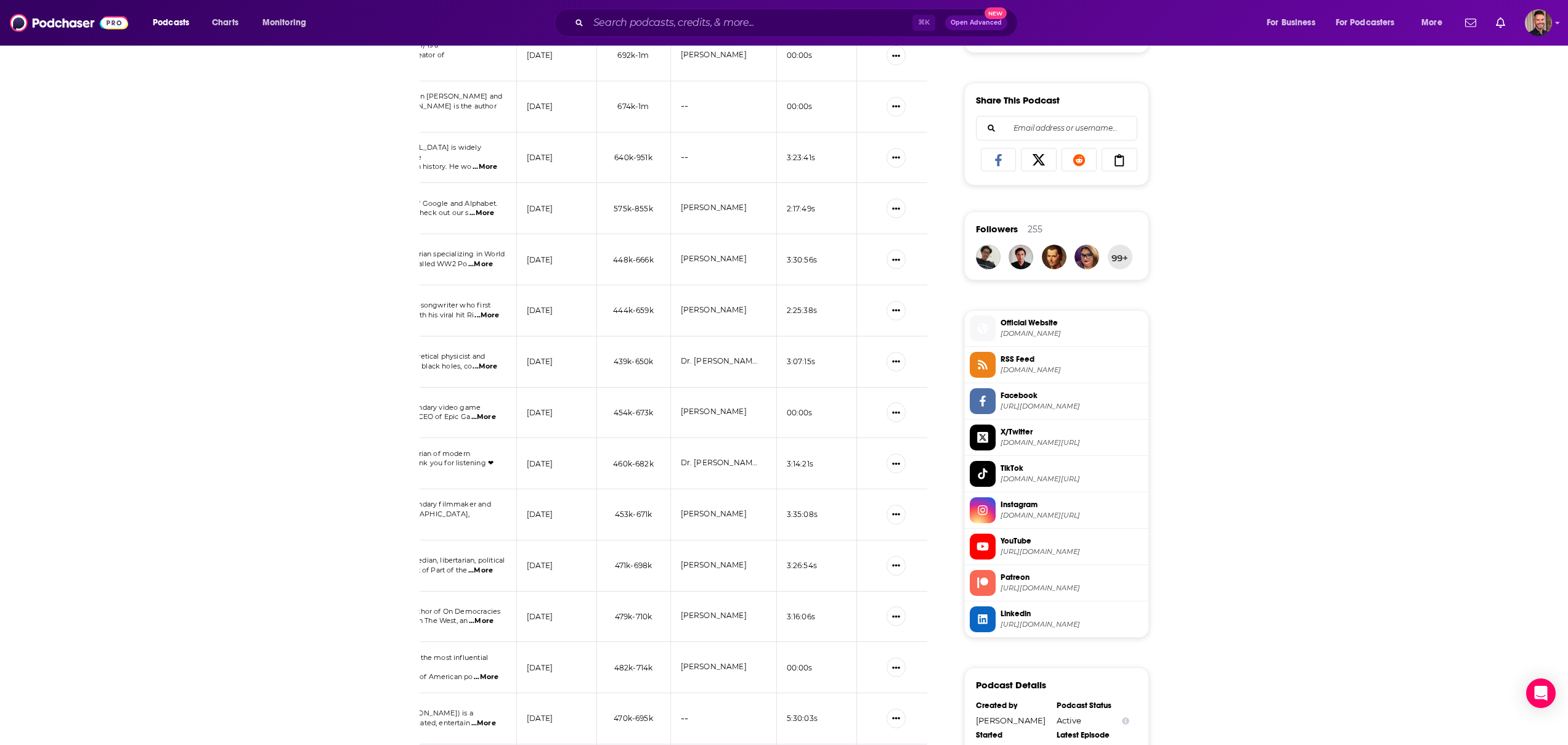
scroll to position [748, 0]
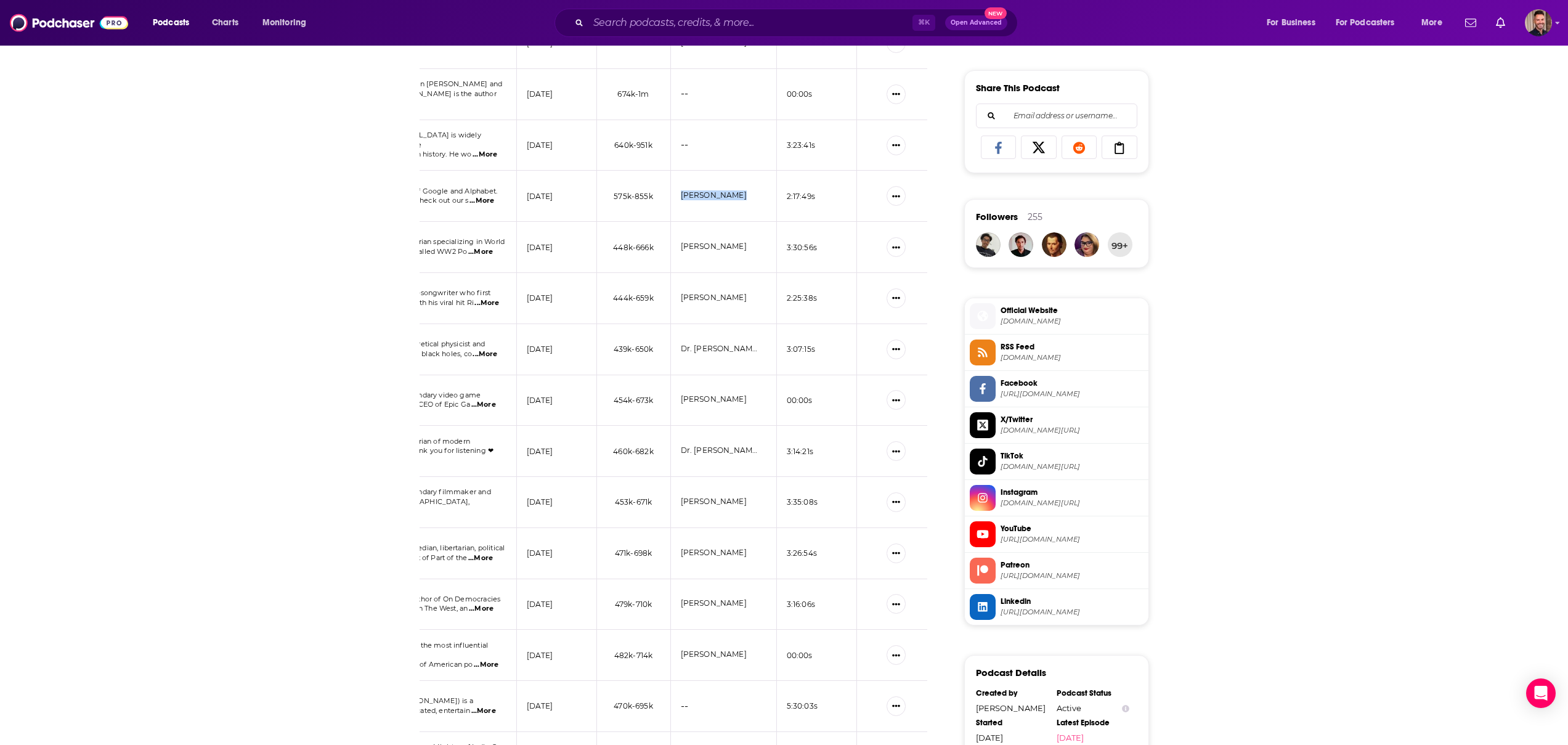
drag, startPoint x: 740, startPoint y: 194, endPoint x: 682, endPoint y: 192, distance: 58.0
click at [682, 192] on li "[PERSON_NAME]" at bounding box center [719, 195] width 79 height 10
click at [896, 193] on icon "Show More Button" at bounding box center [896, 196] width 8 height 8
click at [839, 224] on link "View Episode" at bounding box center [853, 221] width 118 height 23
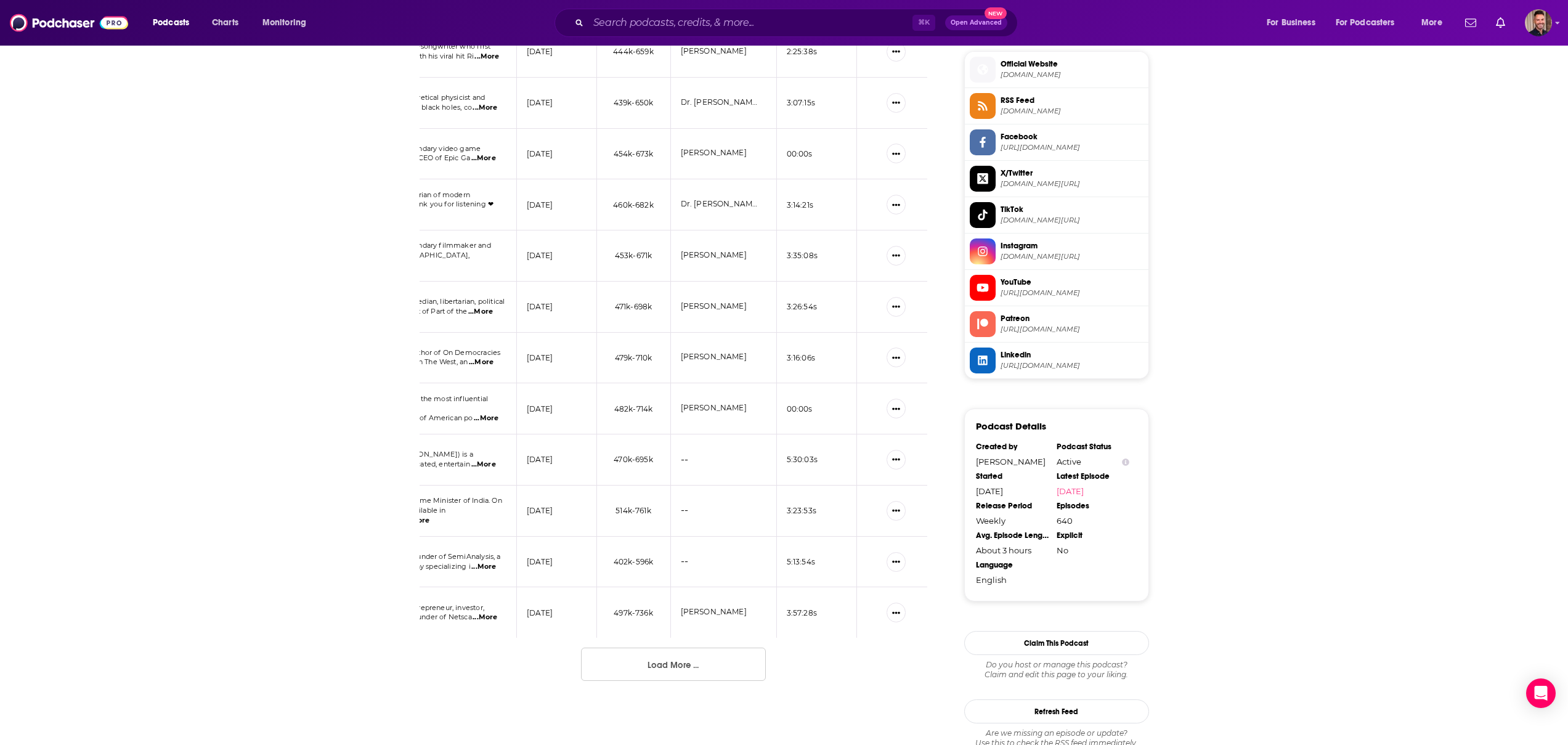
scroll to position [1091, 0]
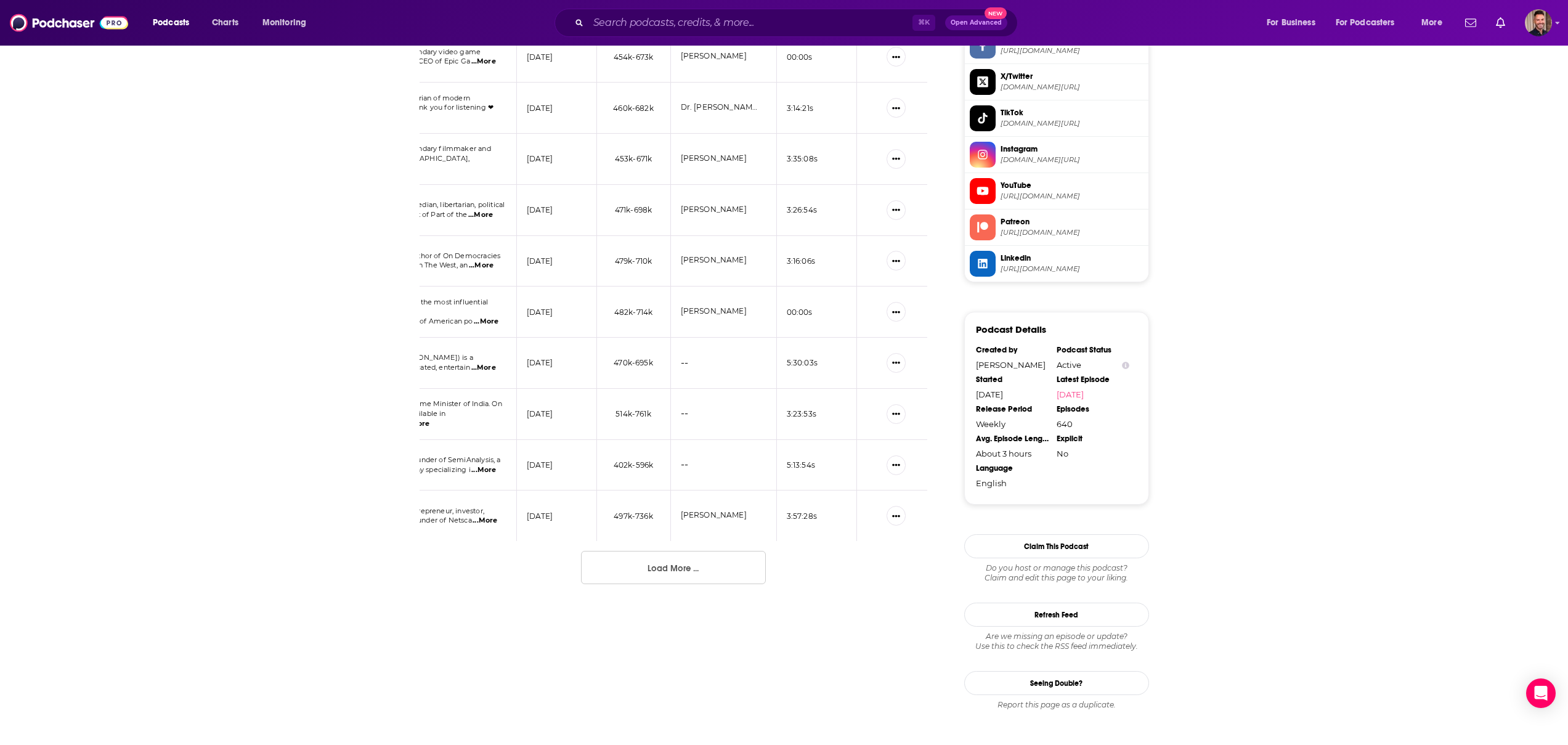
click at [689, 573] on button "Load More ..." at bounding box center [674, 568] width 185 height 34
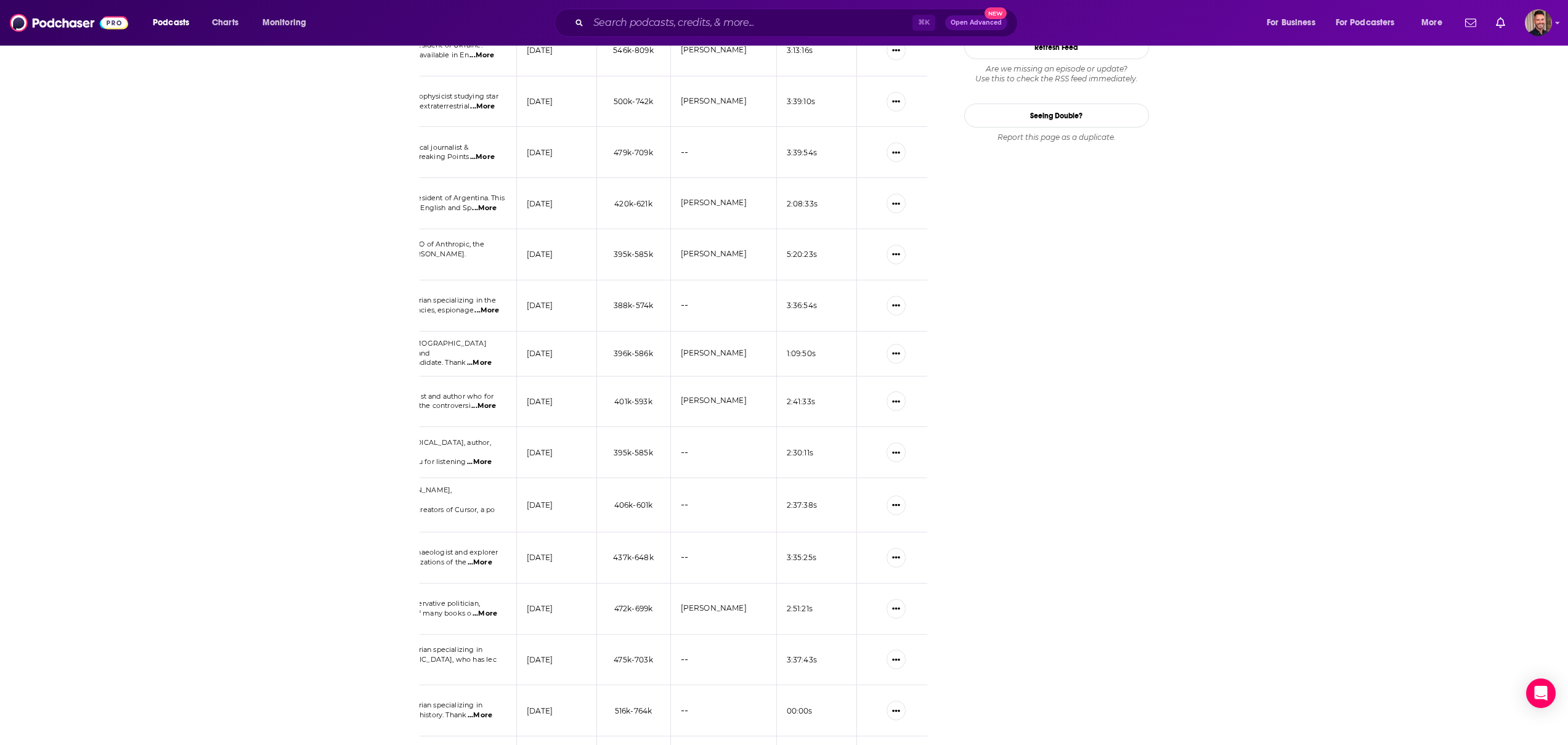
scroll to position [1710, 0]
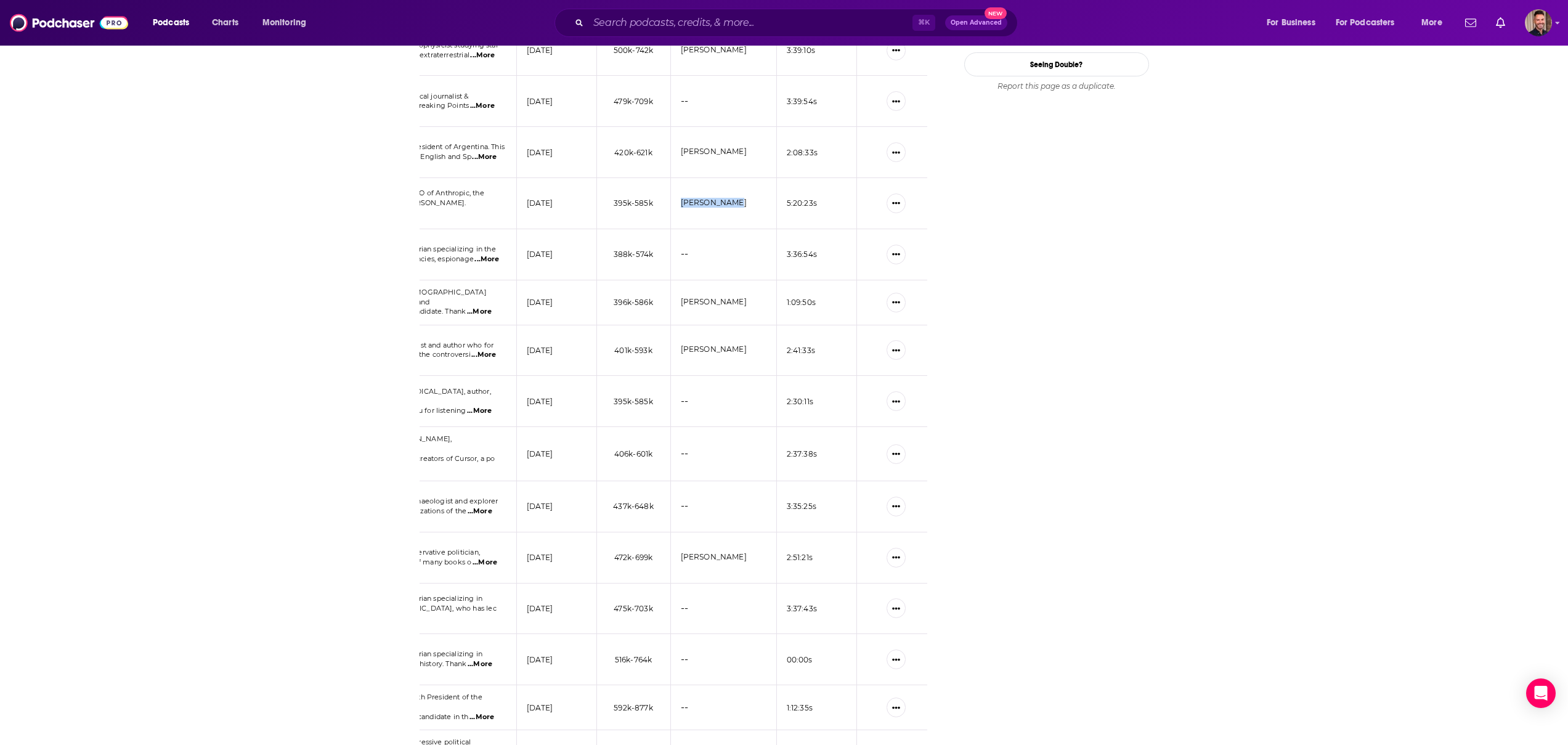
drag, startPoint x: 747, startPoint y: 201, endPoint x: 680, endPoint y: 200, distance: 67.0
click at [681, 200] on li "[PERSON_NAME]" at bounding box center [719, 202] width 79 height 10
copy link "[PERSON_NAME]"
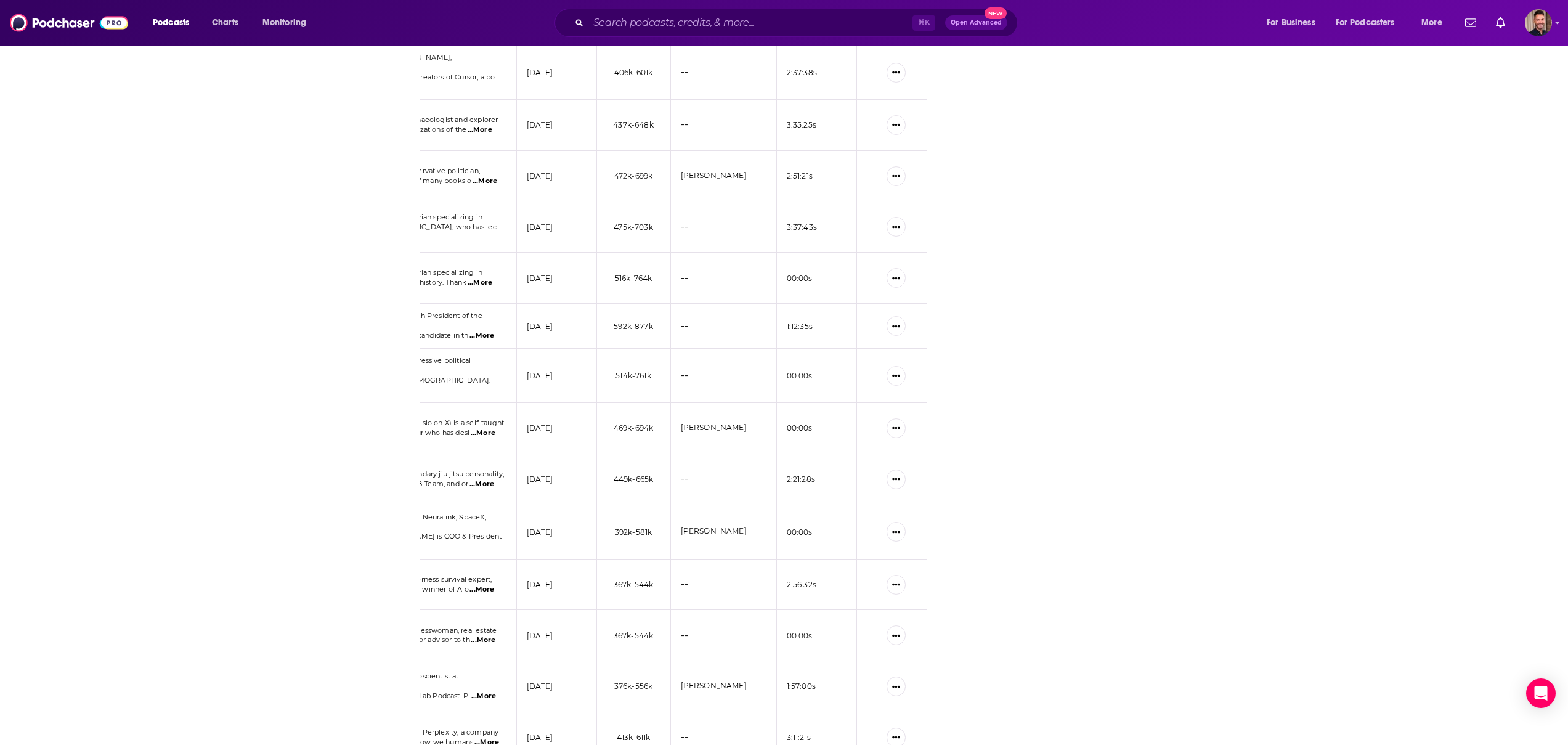
scroll to position [2173, 0]
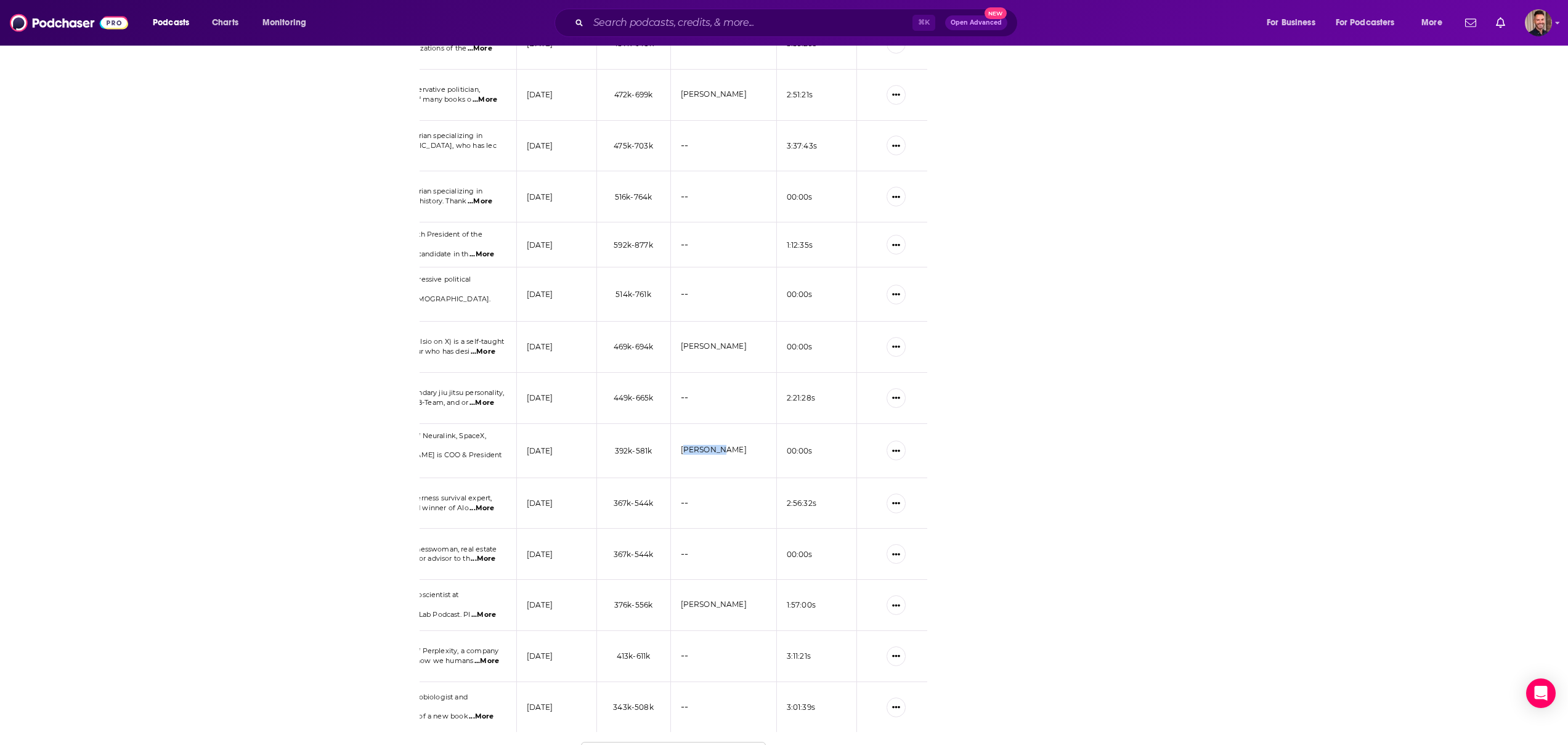
drag, startPoint x: 730, startPoint y: 440, endPoint x: 684, endPoint y: 439, distance: 46.0
click at [684, 445] on li "[PERSON_NAME]" at bounding box center [719, 449] width 79 height 10
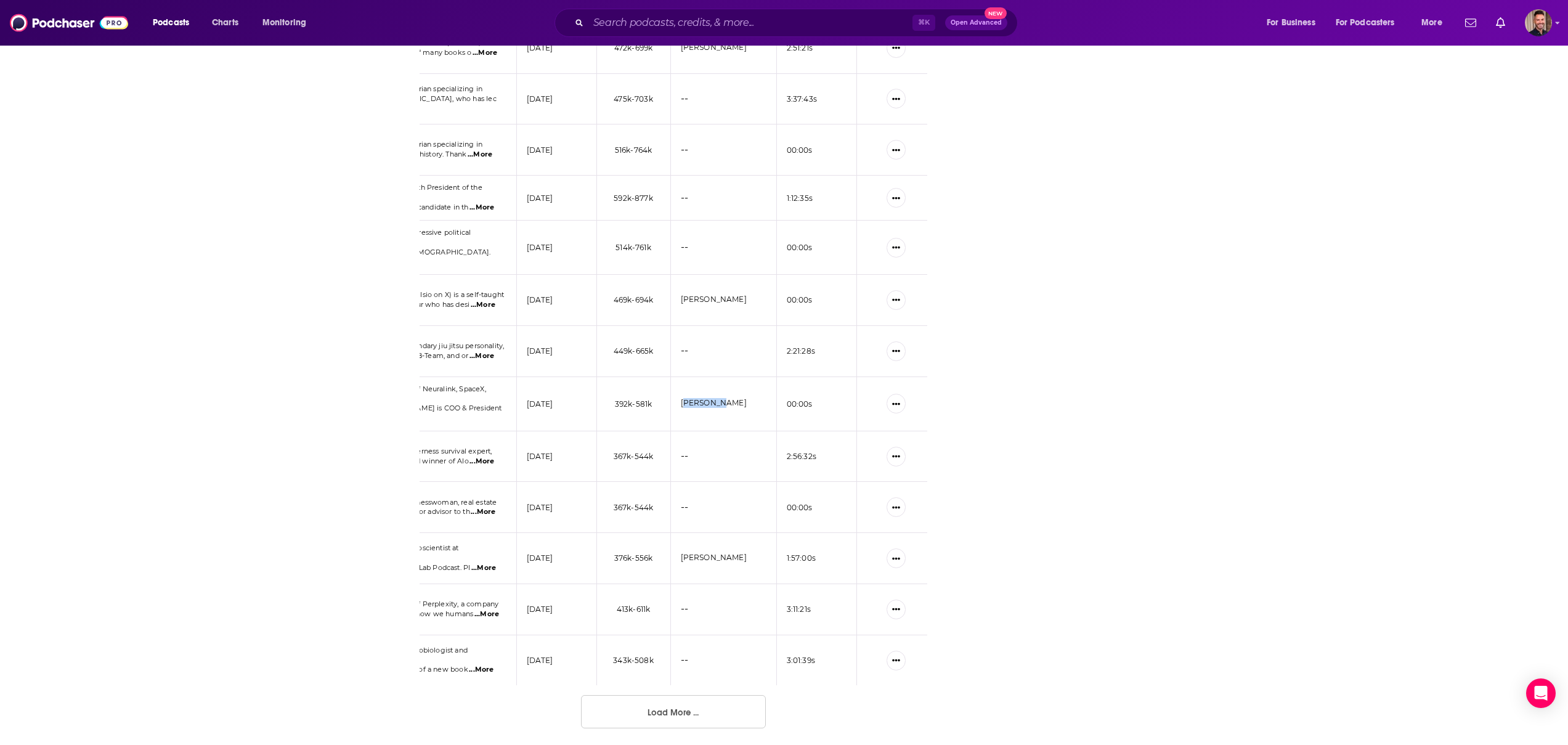
scroll to position [2220, 0]
click at [666, 705] on button "Load More ..." at bounding box center [674, 711] width 185 height 34
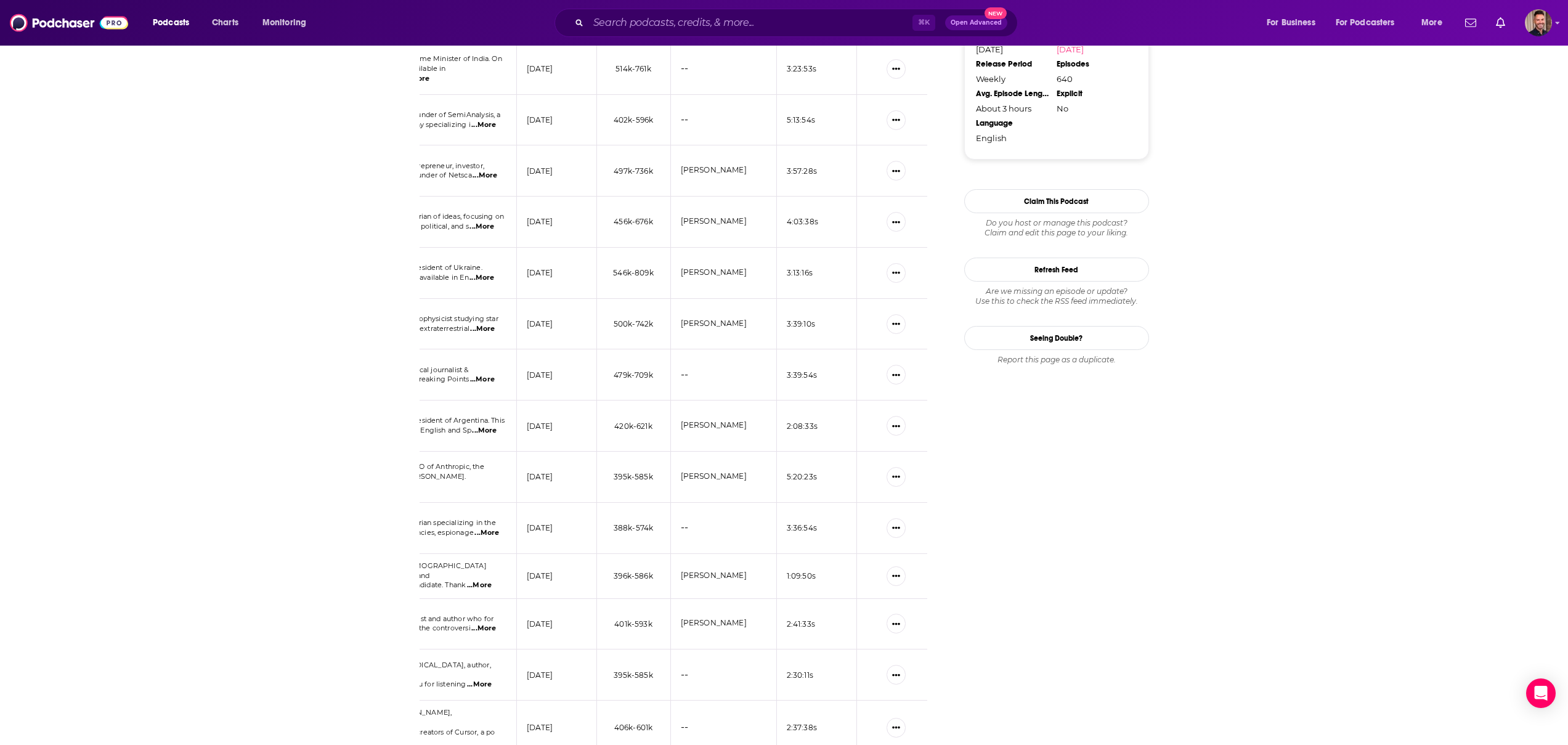
scroll to position [0, 0]
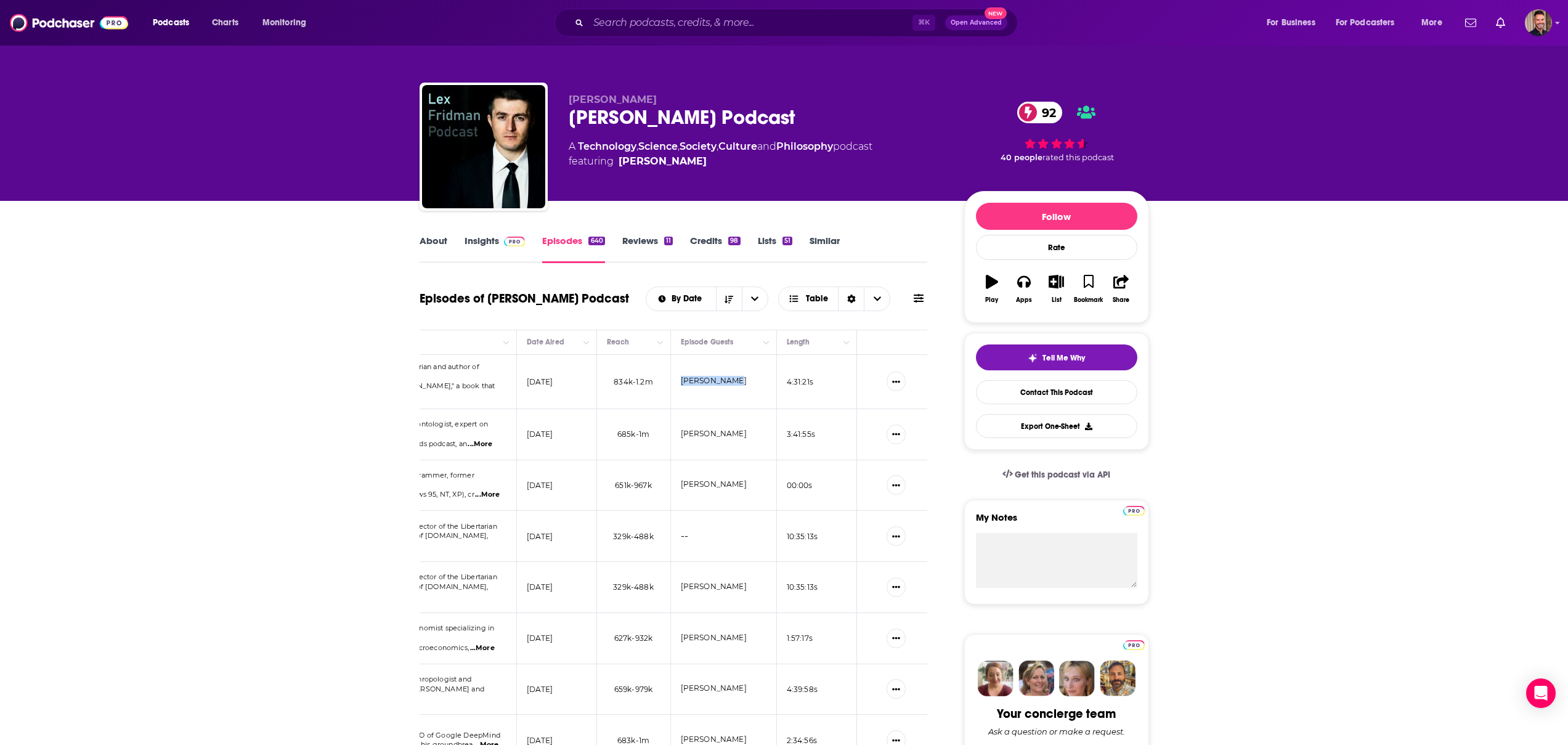
drag, startPoint x: 739, startPoint y: 377, endPoint x: 681, endPoint y: 379, distance: 58.0
click at [681, 379] on li "[PERSON_NAME]" at bounding box center [719, 381] width 79 height 10
copy link "[PERSON_NAME]"
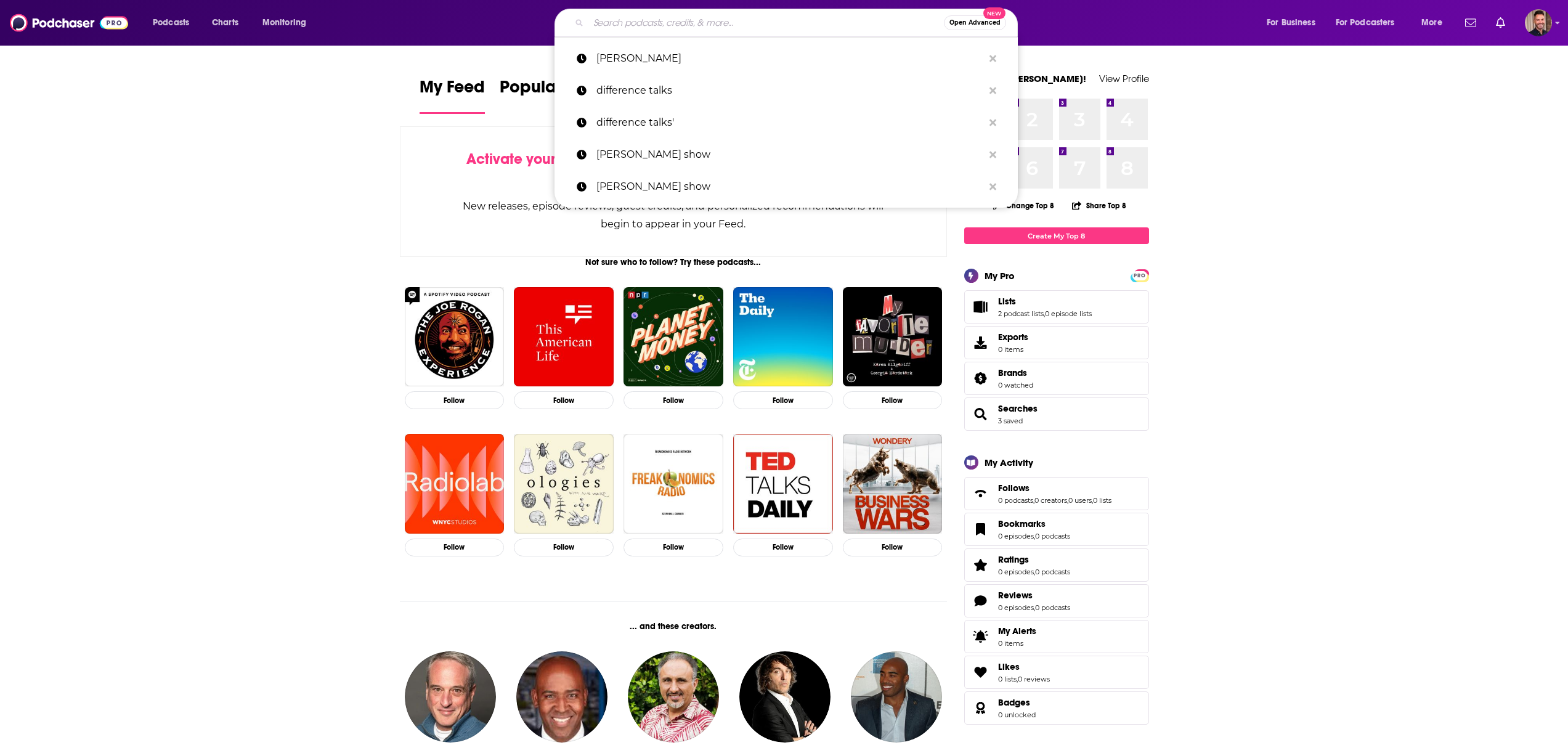
click at [628, 21] on input "Search podcasts, credits, & more..." at bounding box center [765, 23] width 355 height 20
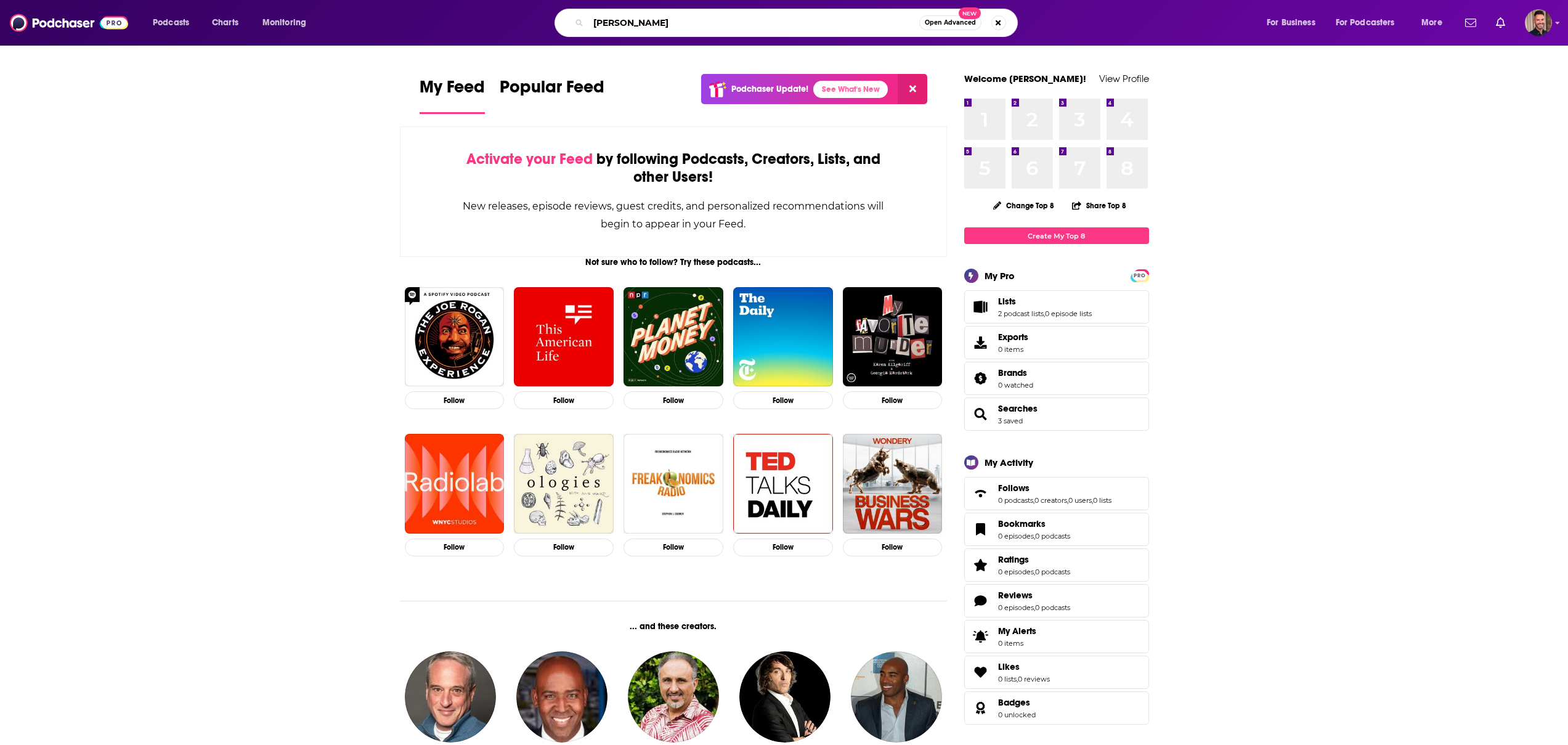
type input "joe"
click at [430, 320] on img "The Joe Rogan Experience" at bounding box center [454, 337] width 100 height 100
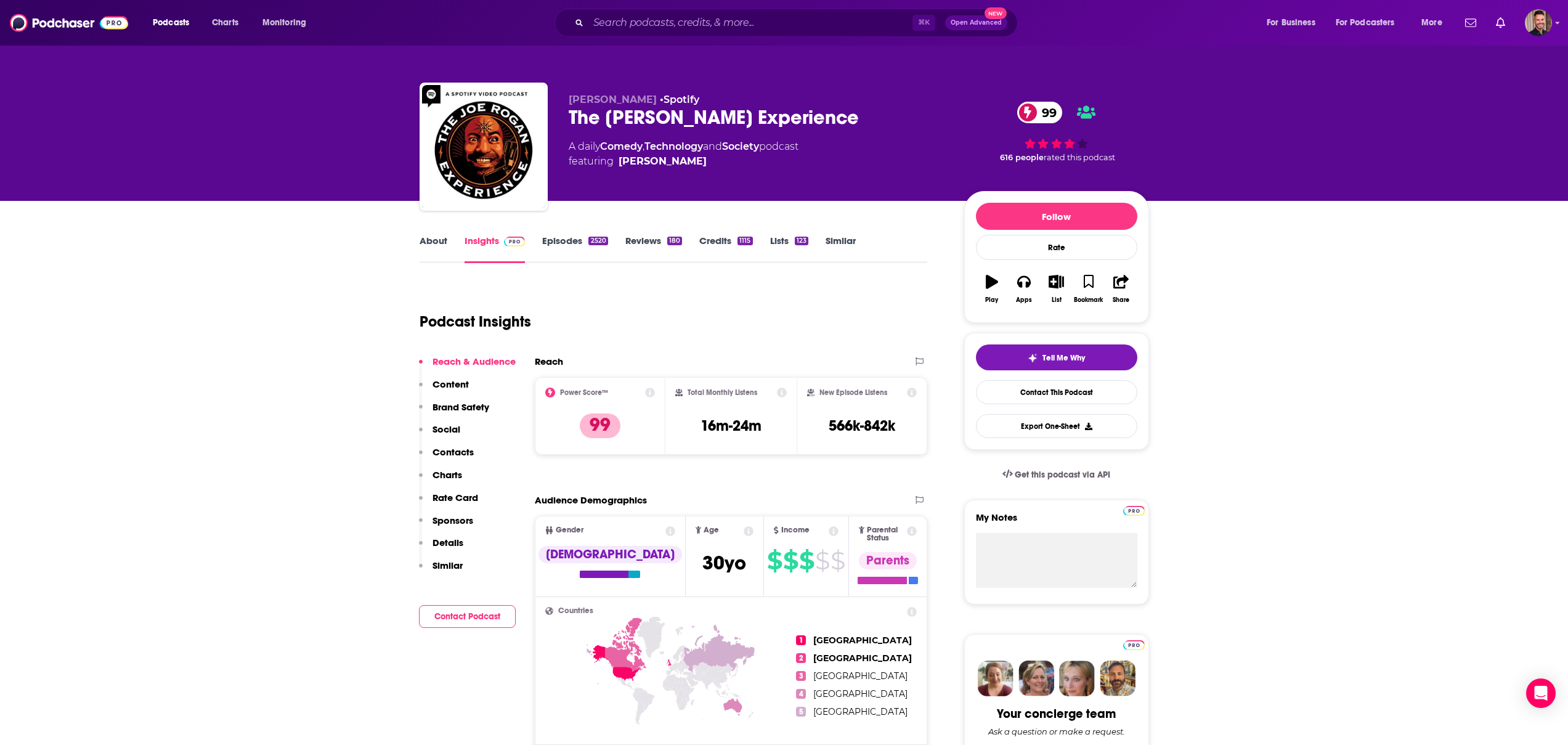
click at [646, 393] on icon at bounding box center [649, 392] width 10 height 10
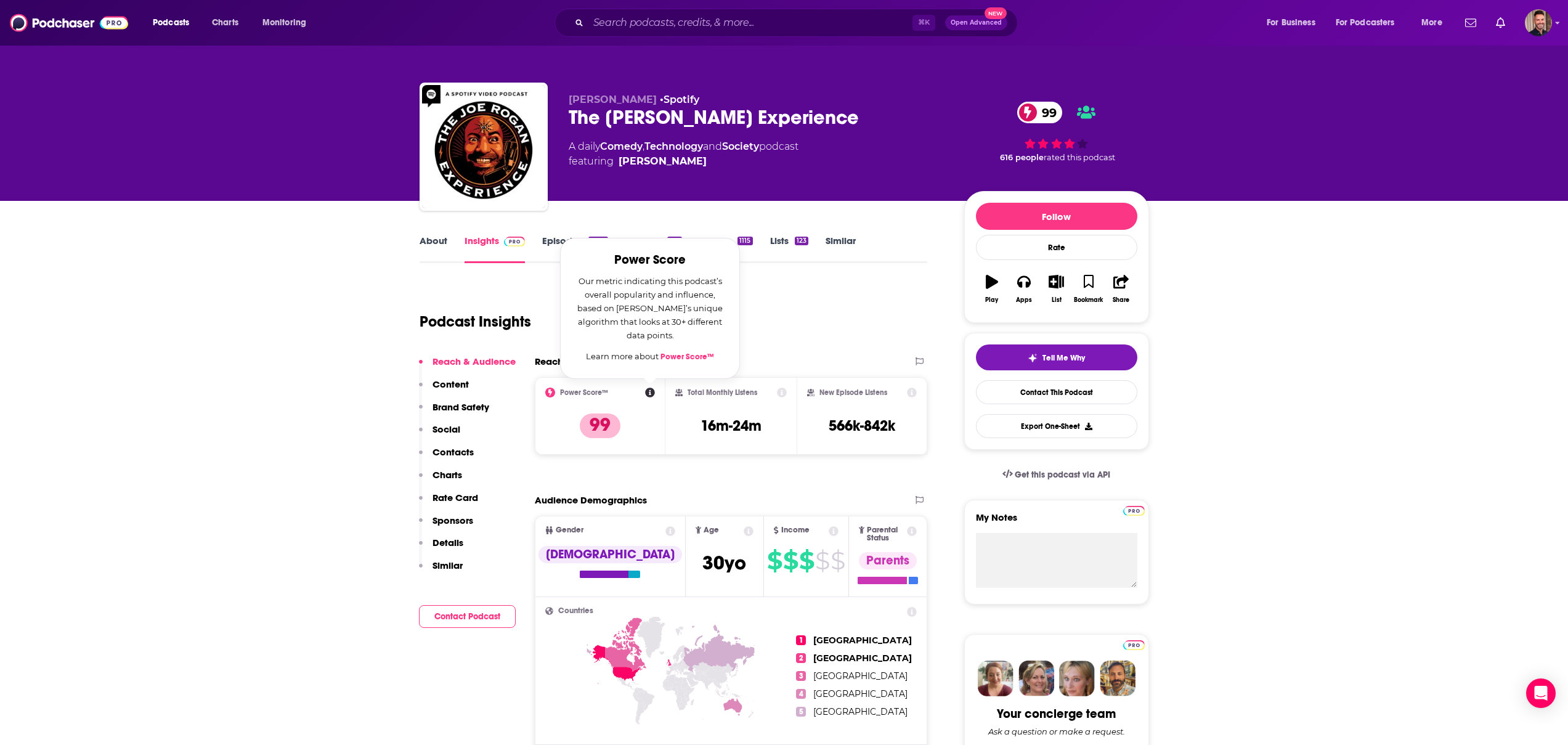
click at [664, 353] on link "Power Score™" at bounding box center [687, 357] width 53 height 10
click at [823, 316] on div "Podcast Insights" at bounding box center [668, 314] width 498 height 63
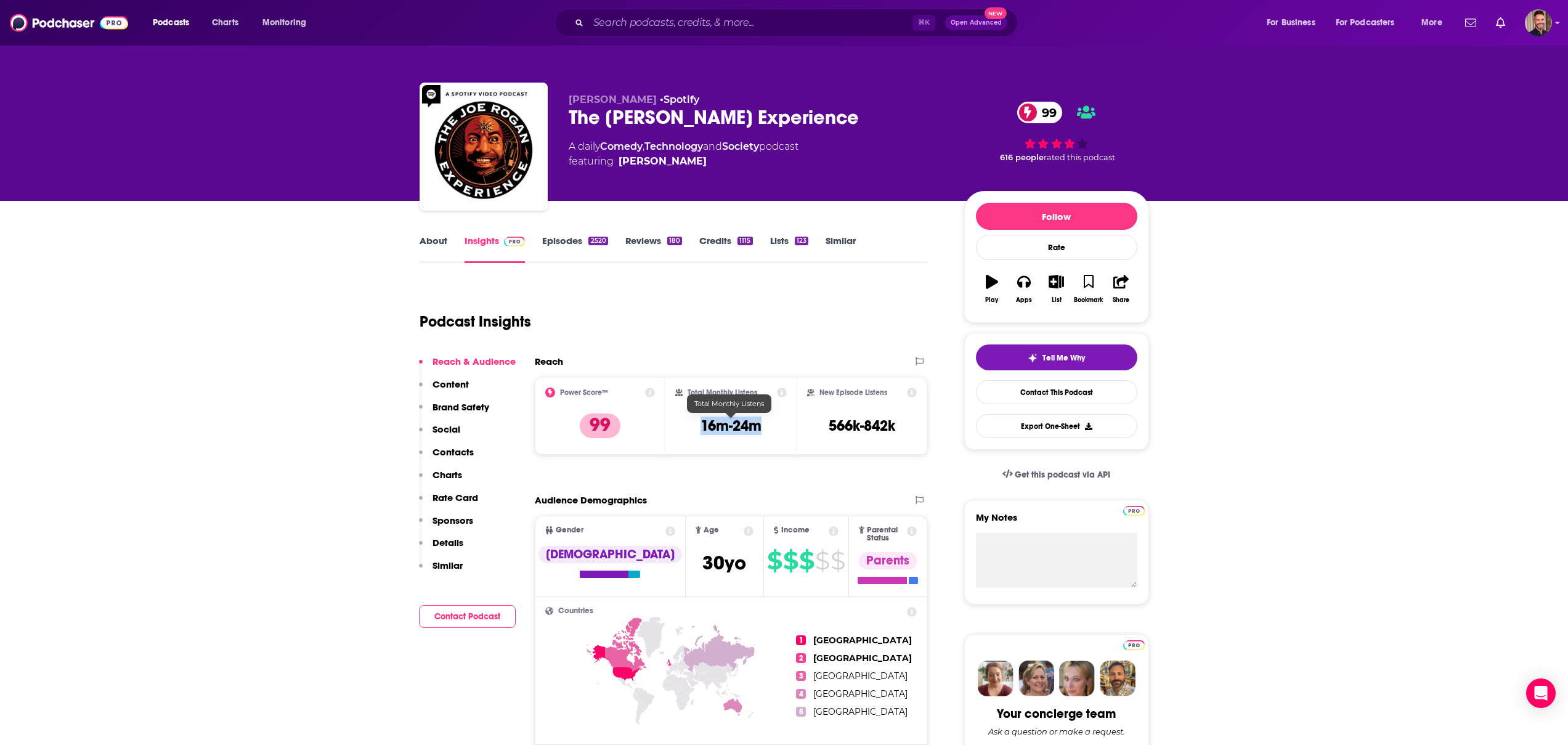
drag, startPoint x: 769, startPoint y: 425, endPoint x: 700, endPoint y: 426, distance: 69.0
click at [700, 426] on div "Total Monthly Listens 16m-24m" at bounding box center [731, 416] width 112 height 57
copy h3 "16m-24m"
click at [900, 424] on div "New Episode Listens 566k-842k" at bounding box center [862, 416] width 110 height 57
drag, startPoint x: 897, startPoint y: 426, endPoint x: 828, endPoint y: 426, distance: 69.0
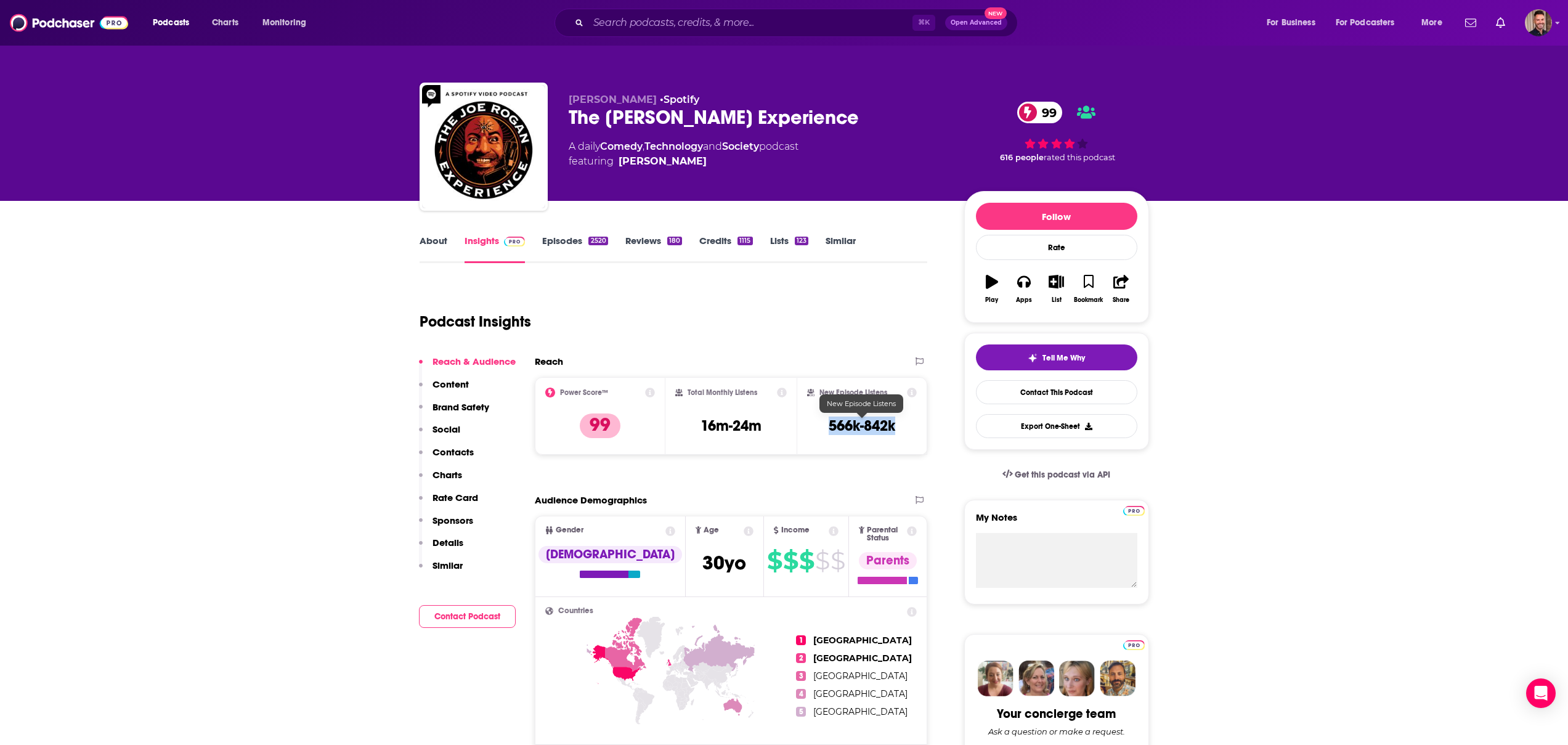
click at [828, 426] on div "New Episode Listens 566k-842k" at bounding box center [862, 416] width 110 height 57
copy h3 "566k-842k"
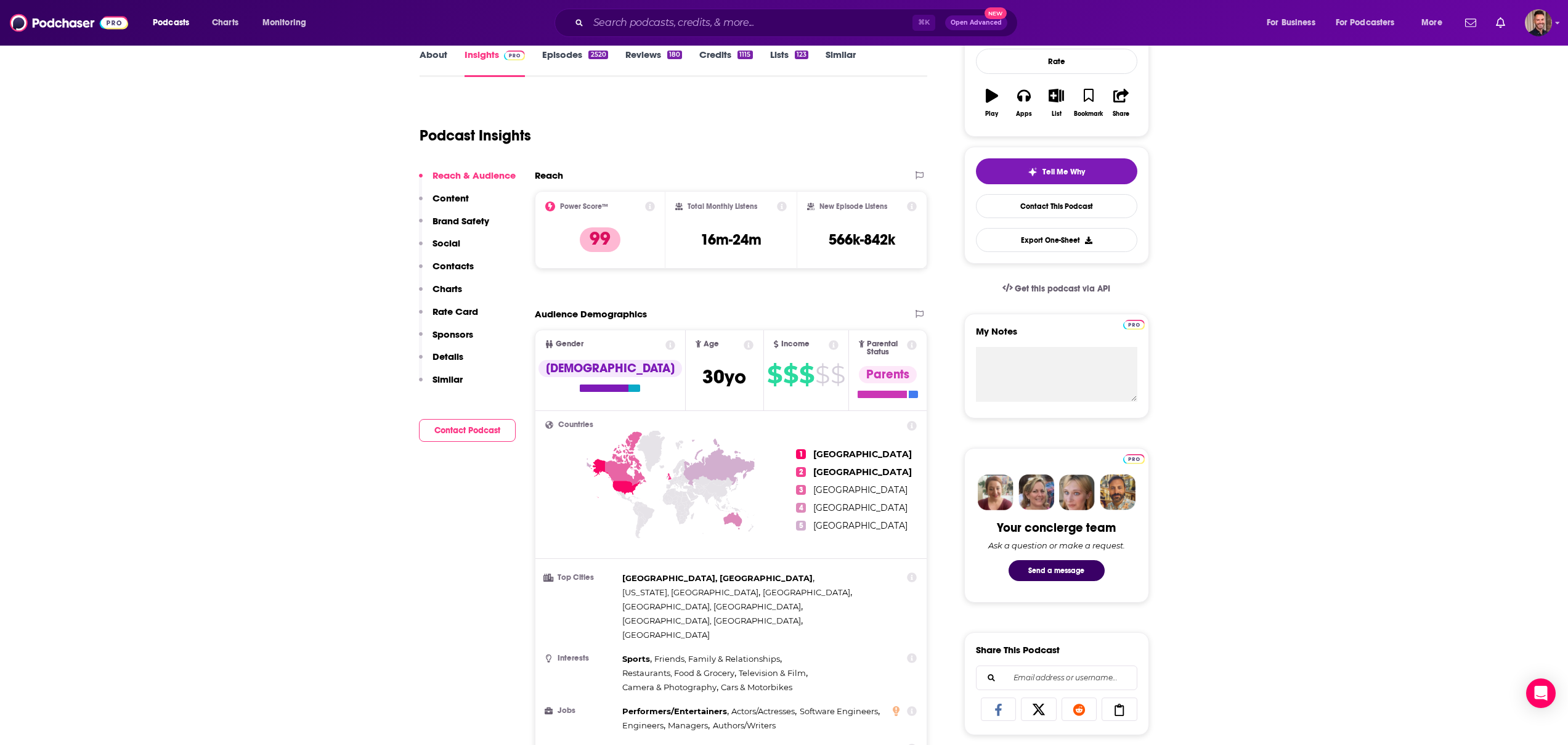
scroll to position [198, 0]
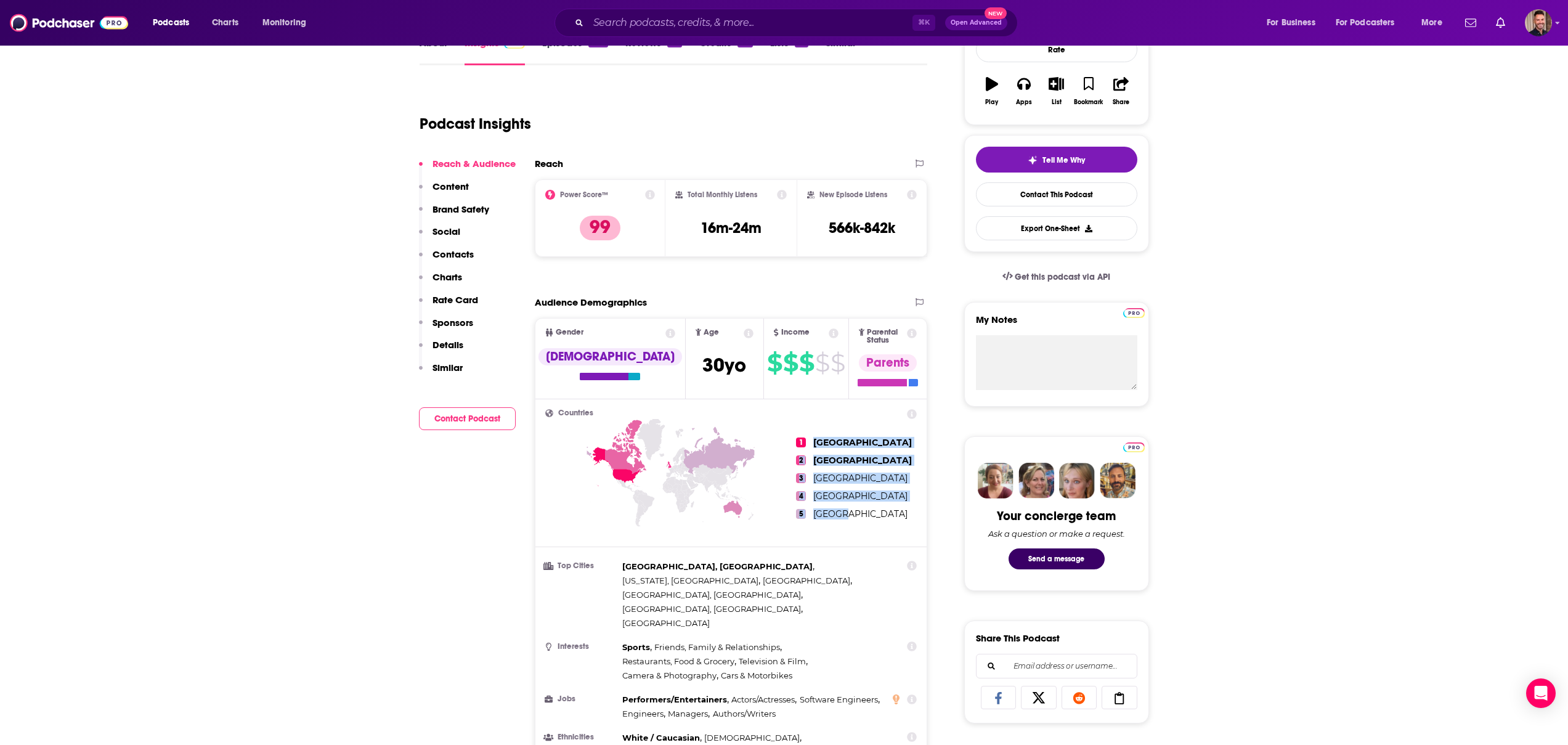
drag, startPoint x: 852, startPoint y: 508, endPoint x: 813, endPoint y: 437, distance: 81.0
click at [813, 437] on ul "1 United States 2 United Kingdom 3 Canada 4 Australia 5 Russia" at bounding box center [856, 478] width 121 height 138
copy ul "United States 2 United Kingdom 3 Canada 4 Australia 5 Russia"
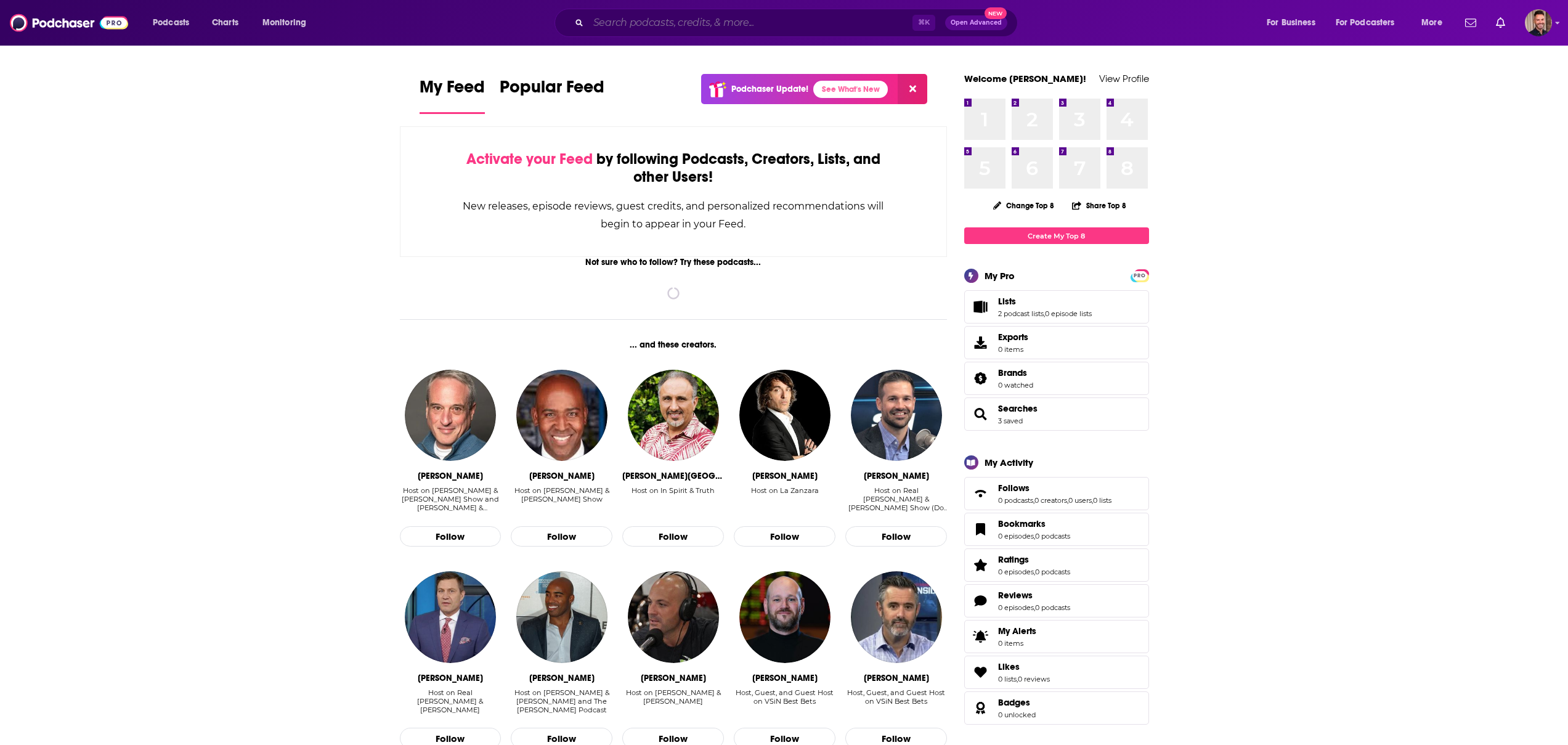
click at [635, 18] on input "Search podcasts, credits, & more..." at bounding box center [750, 23] width 324 height 20
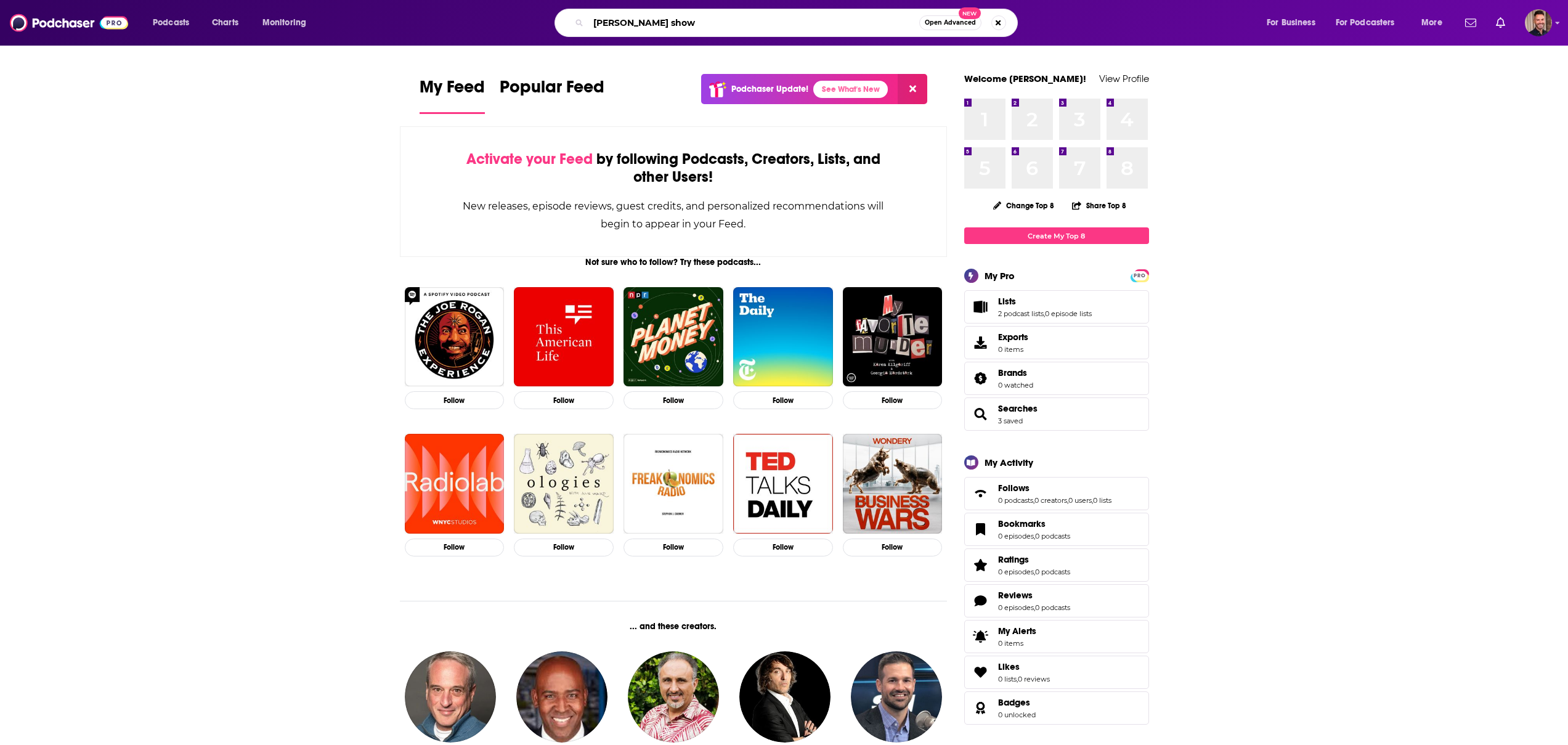
type input "[PERSON_NAME] show"
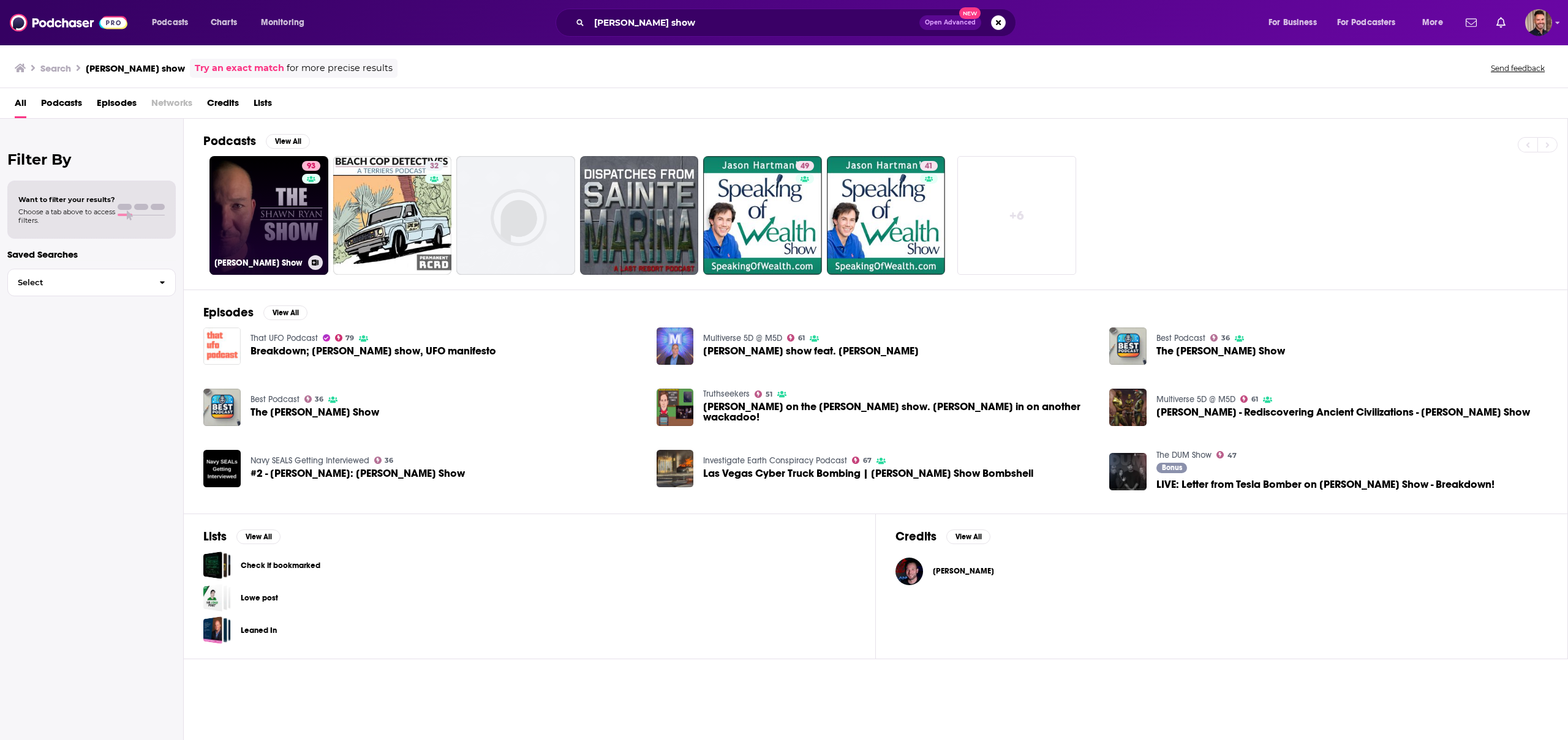
click at [272, 214] on link "93 [PERSON_NAME] Show" at bounding box center [269, 216] width 118 height 118
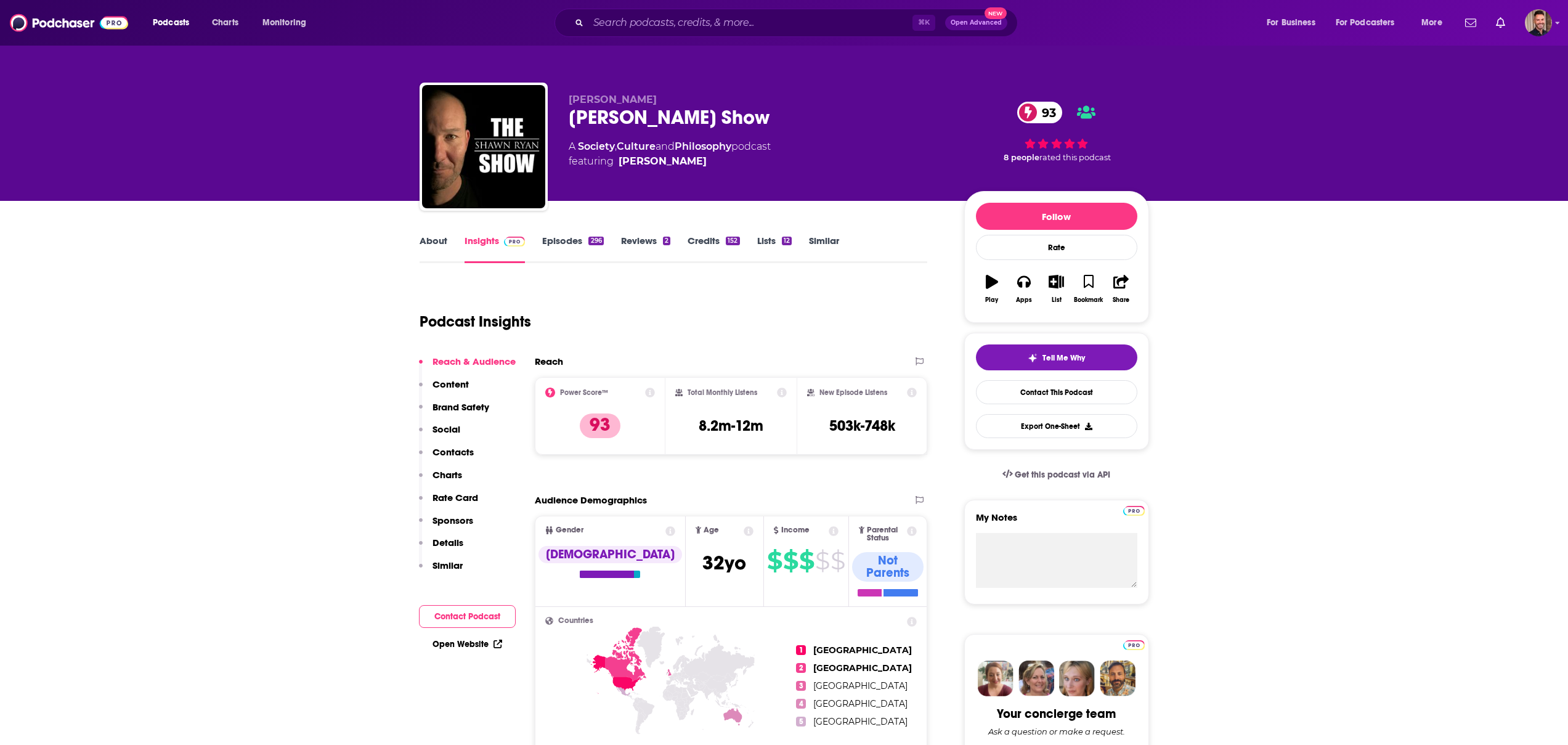
scroll to position [24, 0]
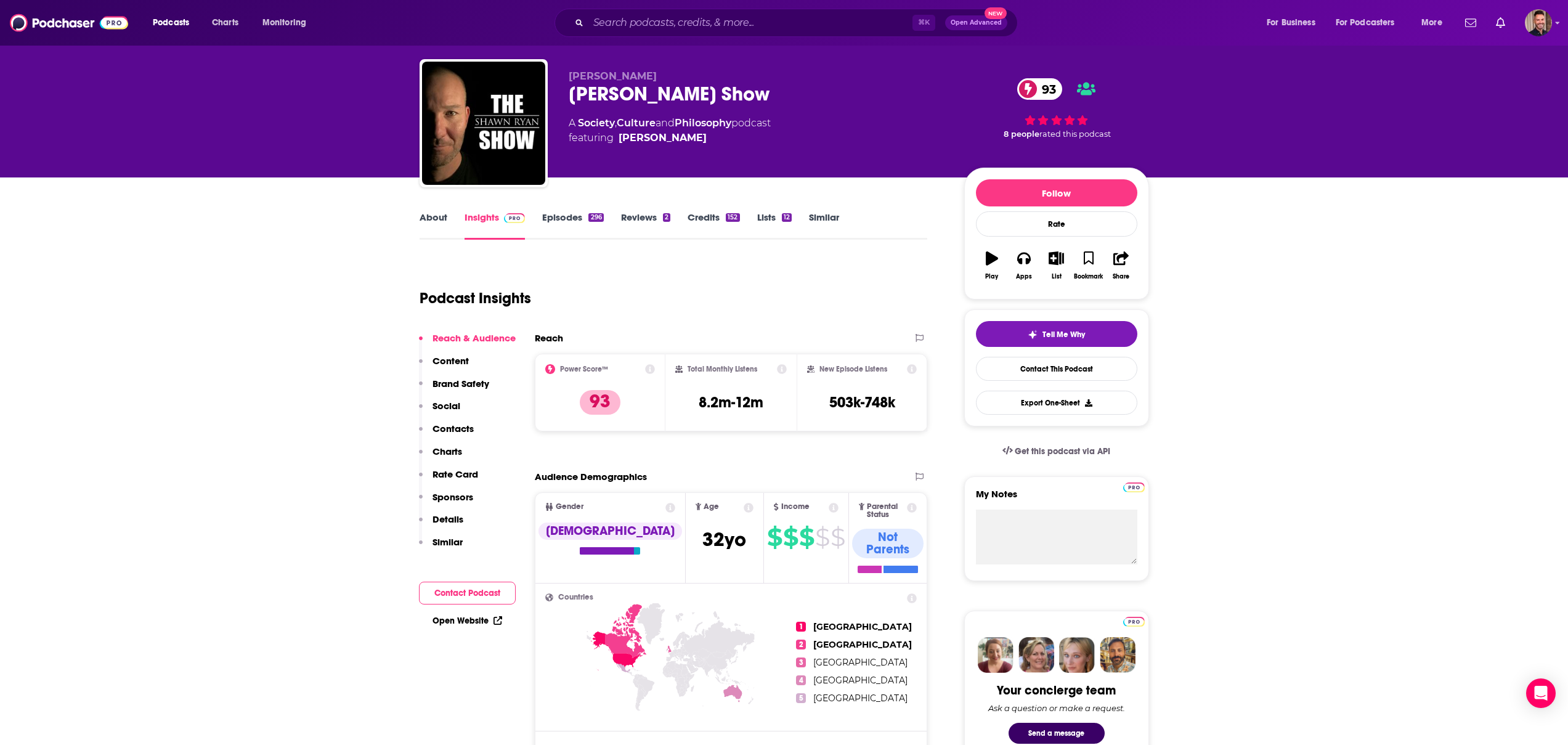
click at [651, 367] on icon at bounding box center [649, 369] width 10 height 10
click at [673, 337] on link "Power Score™" at bounding box center [687, 333] width 53 height 10
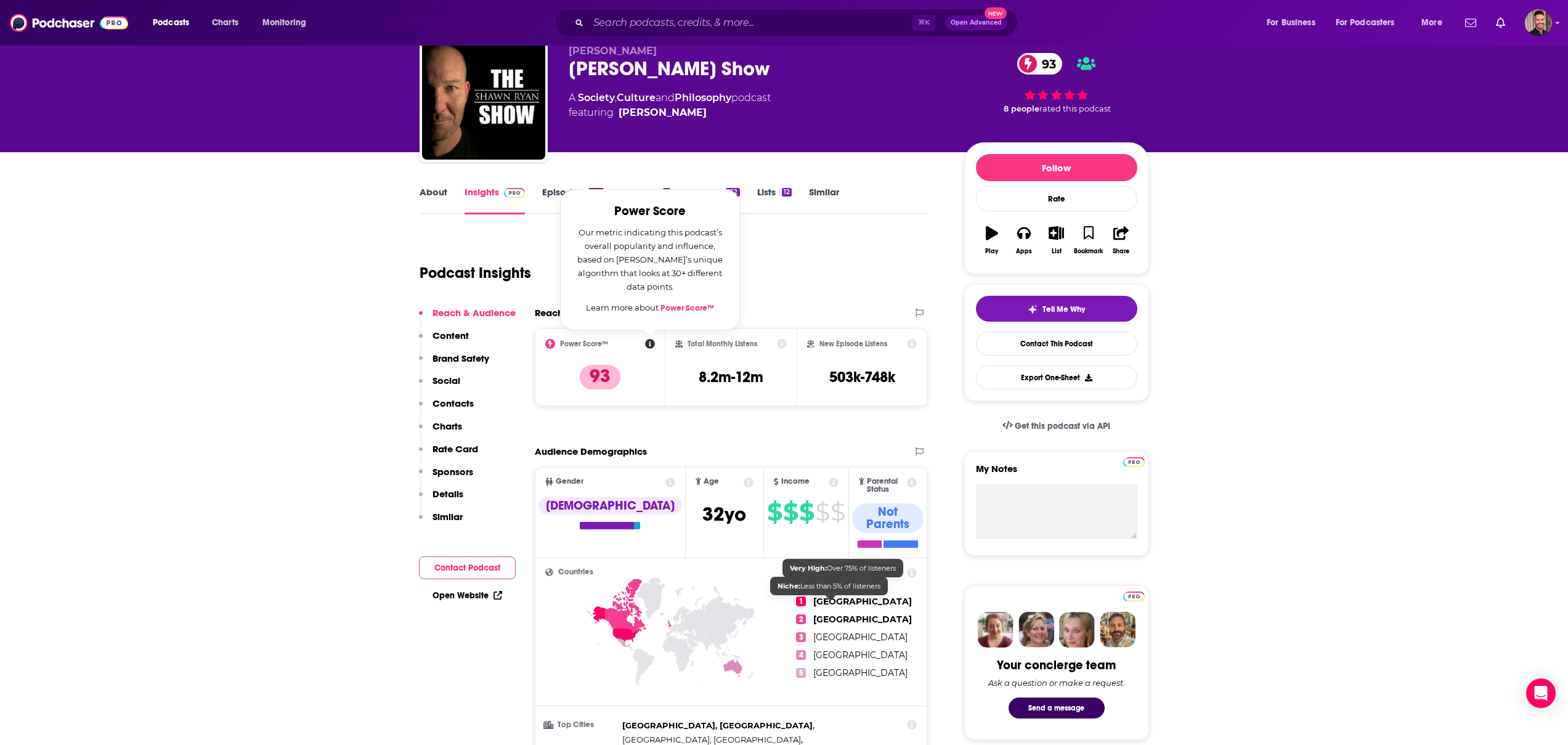
scroll to position [50, 0]
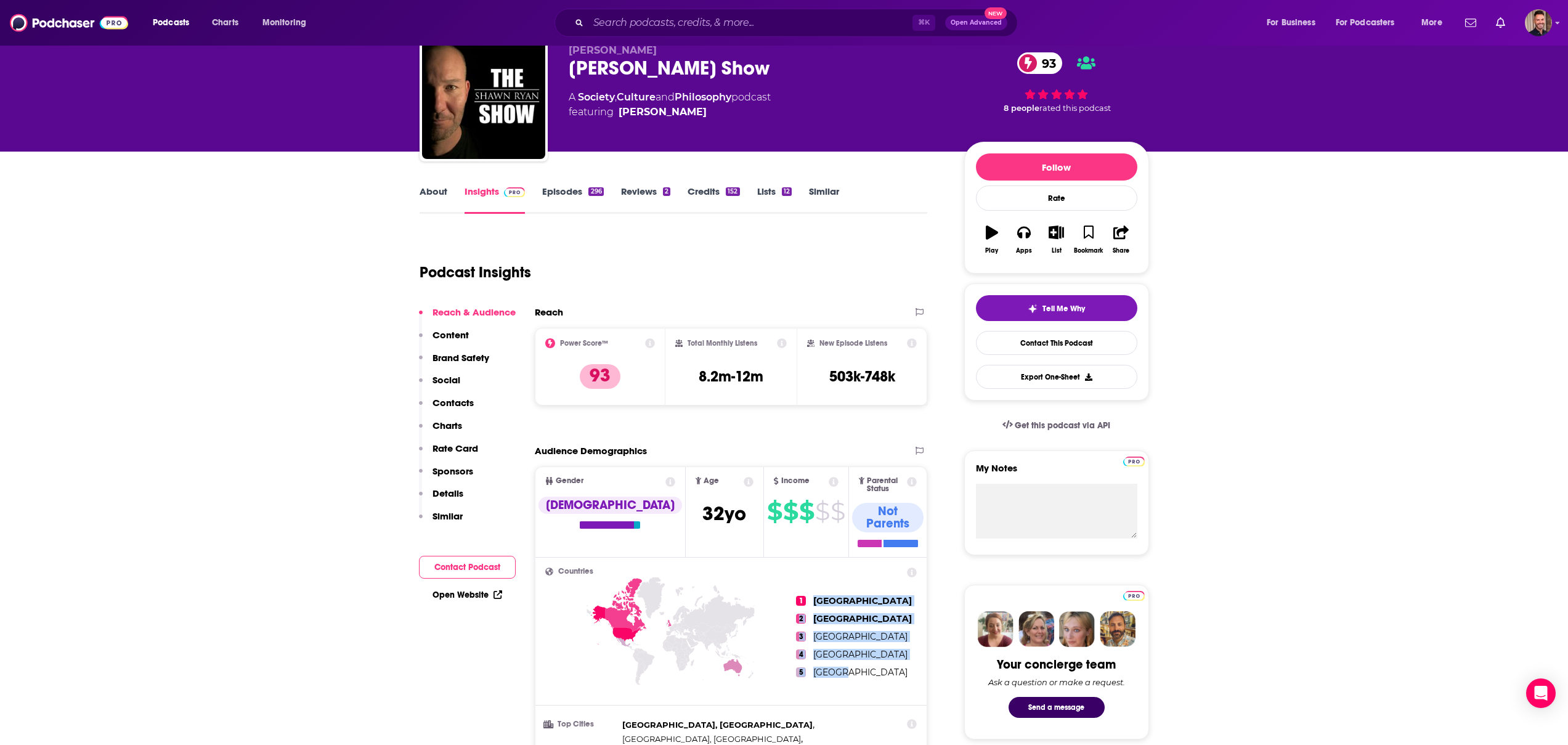
drag, startPoint x: 850, startPoint y: 653, endPoint x: 810, endPoint y: 583, distance: 80.6
click at [810, 583] on ul "1 United States 2 Canada 3 United Kingdom 4 Australia 5 Mexico" at bounding box center [856, 636] width 121 height 138
copy ul "United States 2 Canada 3 United Kingdom 4 Australia 5 Mexico"
click at [574, 193] on link "Episodes 296" at bounding box center [573, 199] width 61 height 28
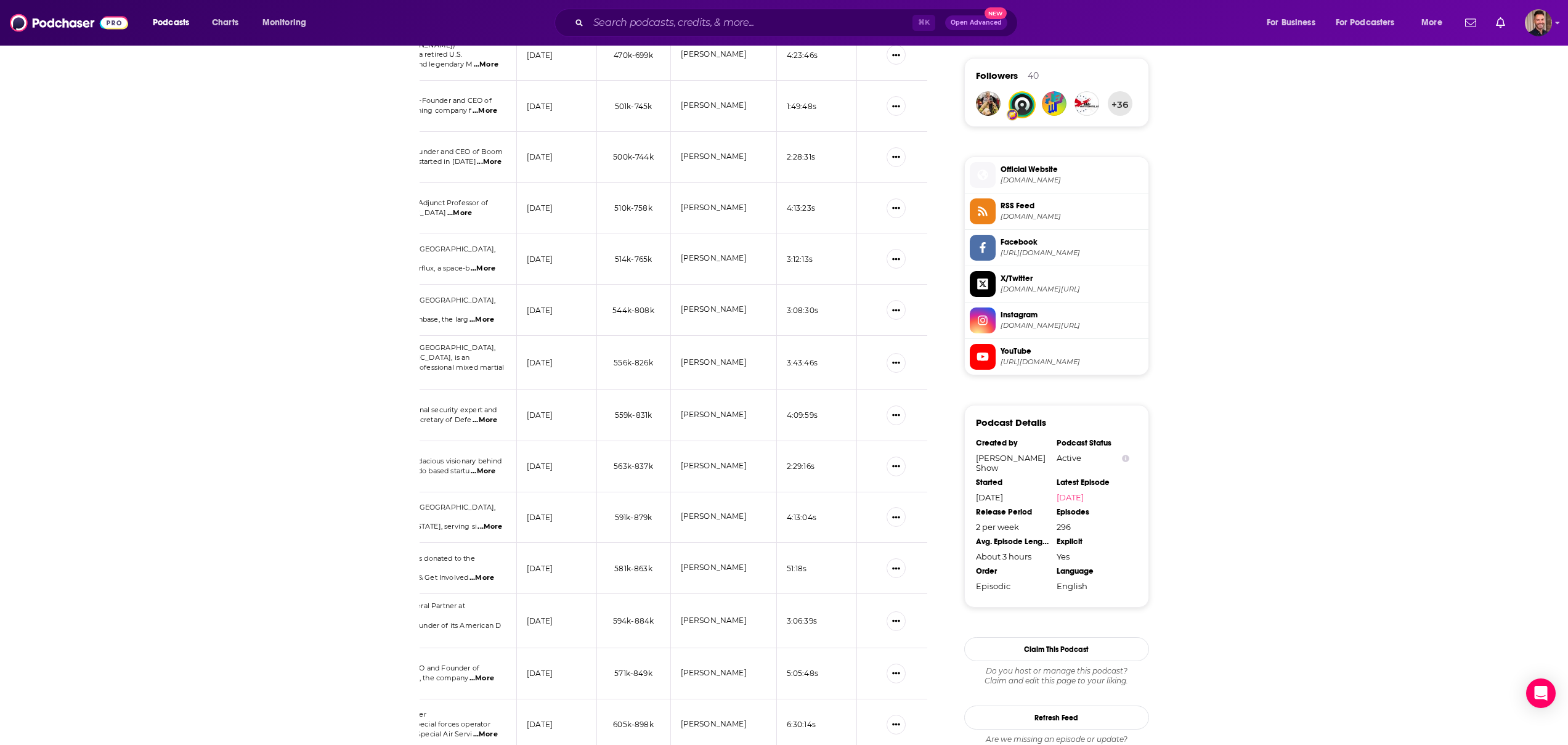
scroll to position [890, 0]
drag, startPoint x: 738, startPoint y: 511, endPoint x: 675, endPoint y: 510, distance: 63.0
click at [675, 510] on td "Gavin Newsom" at bounding box center [723, 517] width 106 height 51
copy link "Gavin Newsom"
click at [263, 423] on div "About Insights Episodes 296 Reviews 2 Credits 152 Lists 12 Similar Episodes of …" at bounding box center [784, 135] width 1568 height 1650
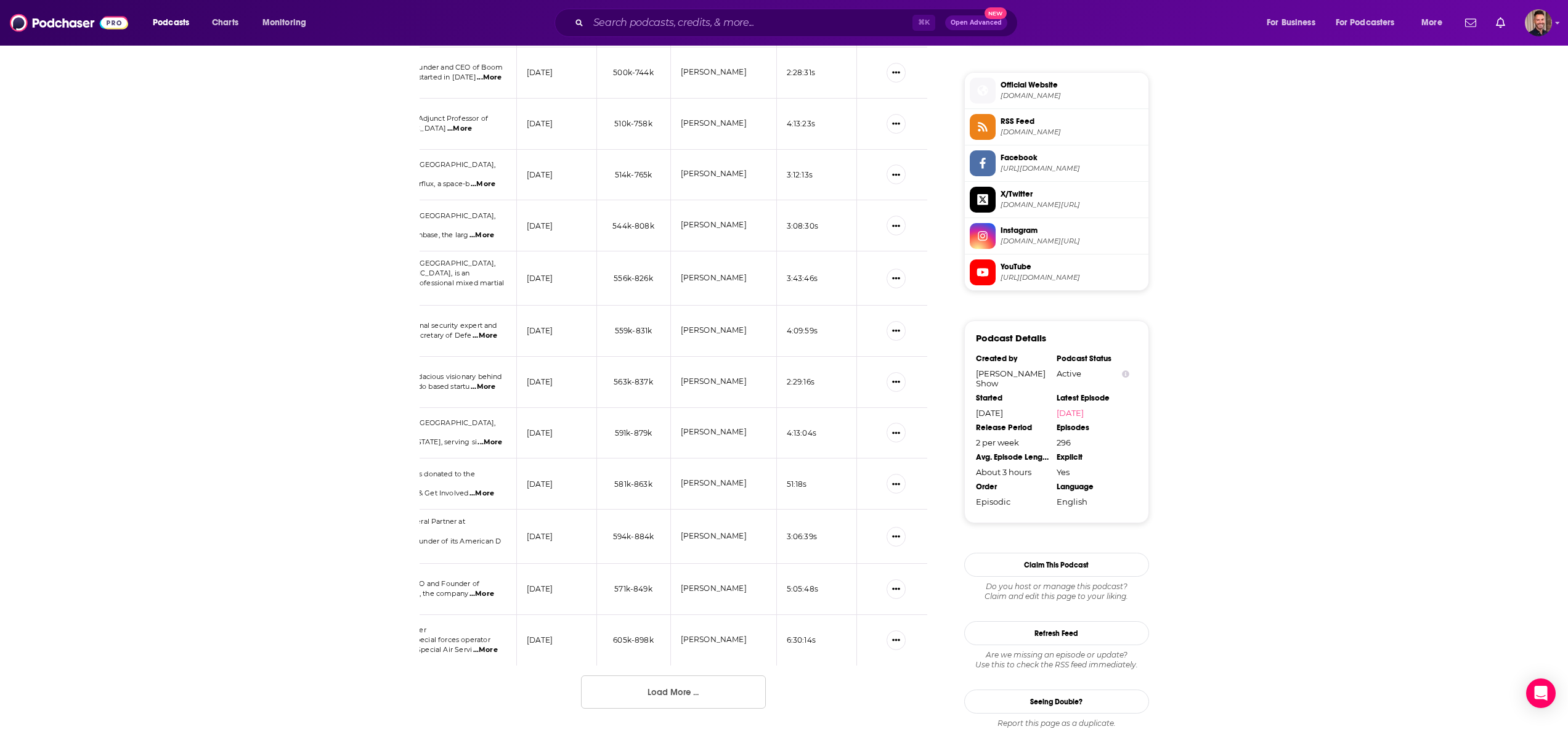
scroll to position [974, 0]
click at [667, 686] on button "Load More ..." at bounding box center [674, 692] width 185 height 34
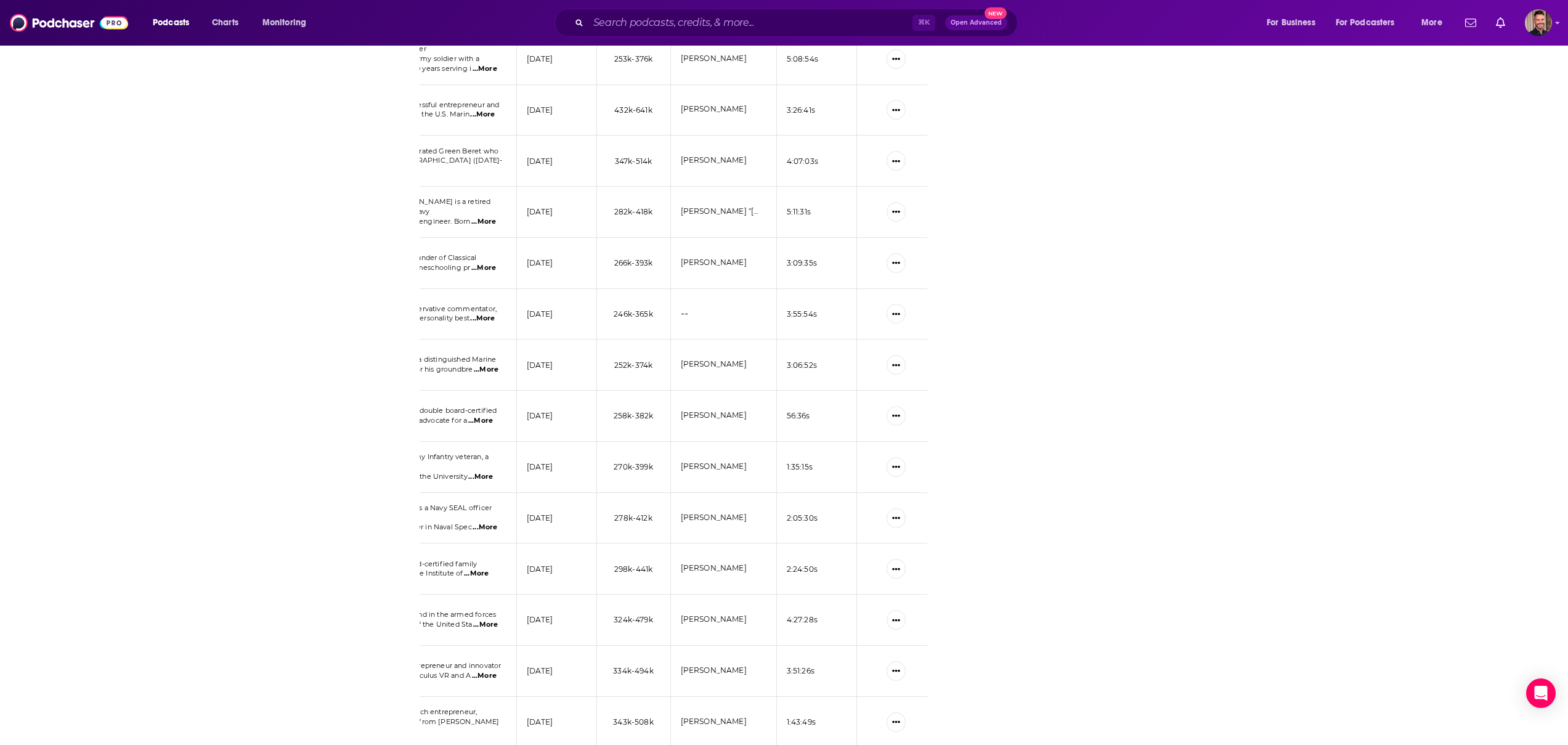
scroll to position [2221, 0]
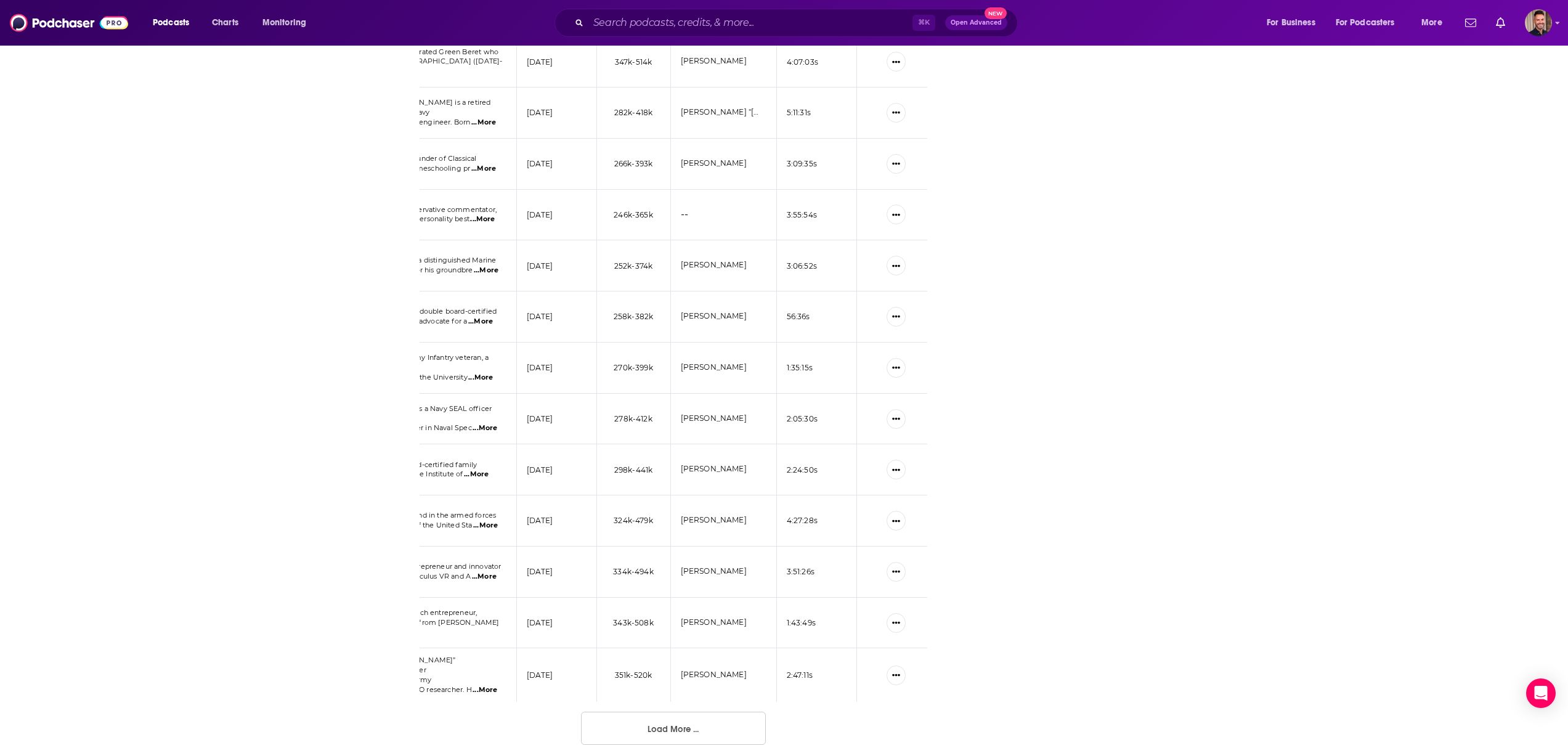
click at [657, 717] on button "Load More ..." at bounding box center [674, 729] width 185 height 34
click at [712, 593] on td "[PERSON_NAME]" at bounding box center [723, 618] width 106 height 51
click at [713, 613] on link "[PERSON_NAME]" at bounding box center [713, 617] width 66 height 9
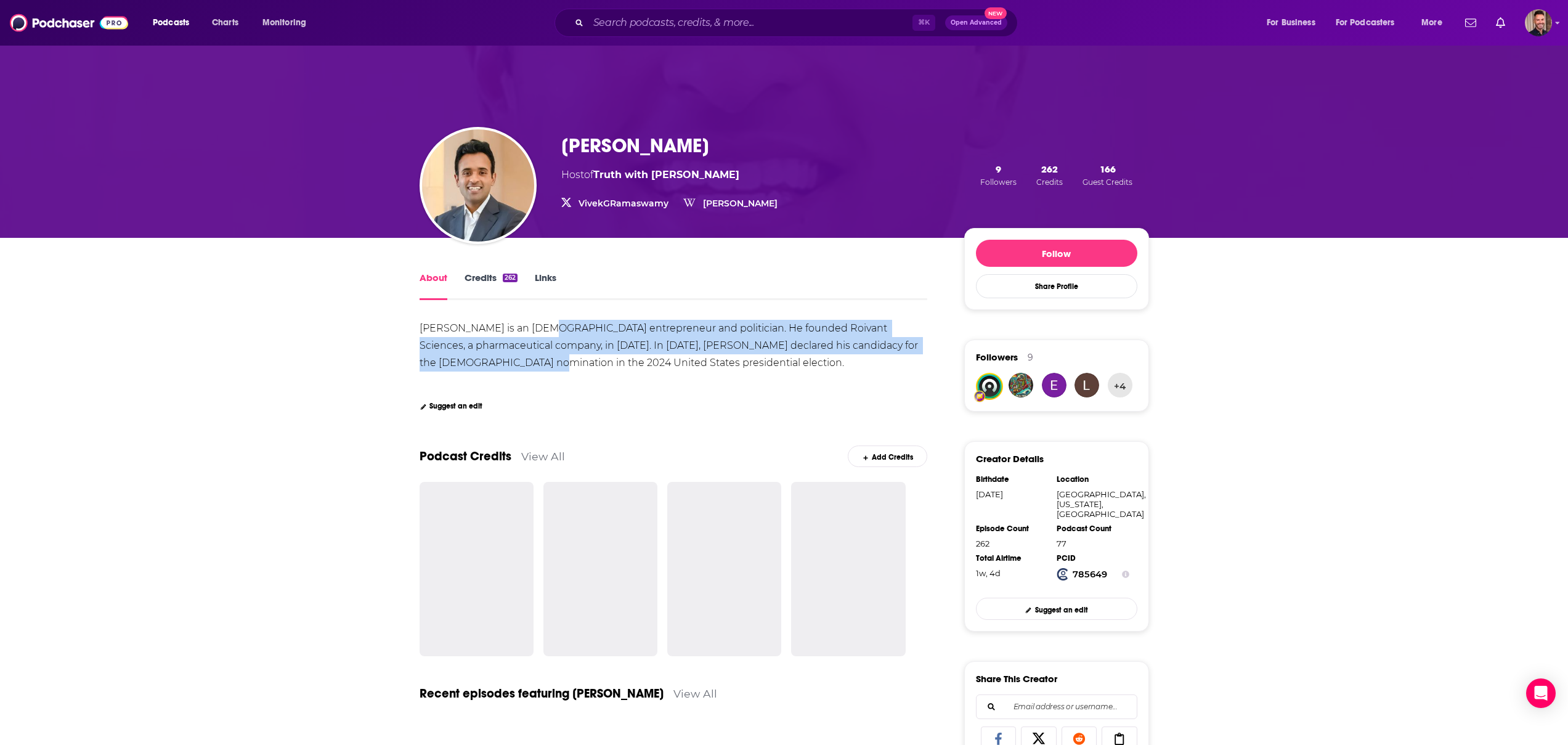
drag, startPoint x: 551, startPoint y: 331, endPoint x: 564, endPoint y: 358, distance: 30.0
click at [564, 358] on div "Vivek Ramaswamy is an American entrepreneur and politician. He founded Roivant …" at bounding box center [670, 345] width 501 height 46
drag, startPoint x: 571, startPoint y: 363, endPoint x: 562, endPoint y: 336, distance: 28.5
click at [562, 336] on div "Vivek Ramaswamy is an American entrepreneur and politician. He founded Roivant …" at bounding box center [673, 346] width 508 height 52
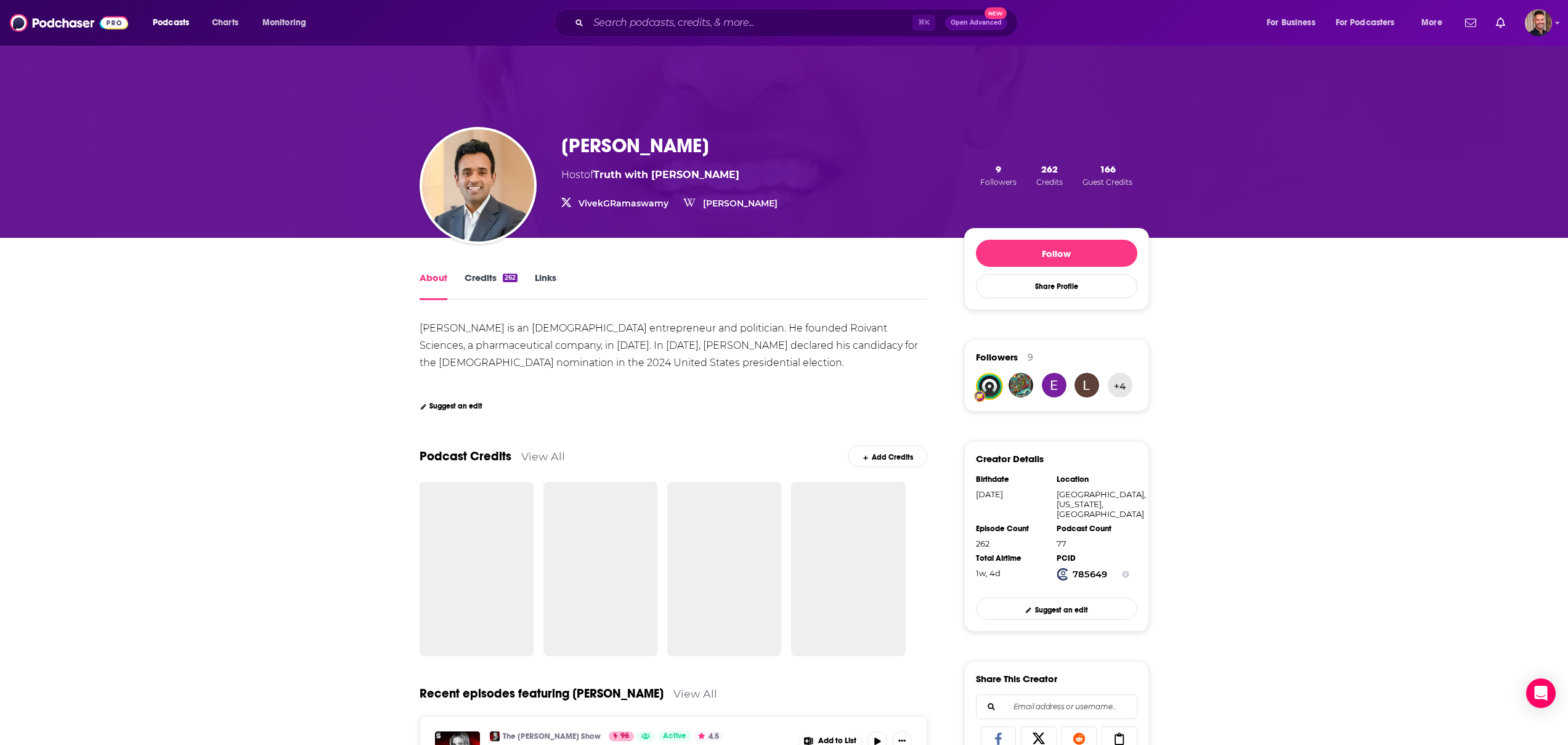
click at [562, 336] on div "Vivek Ramaswamy is an American entrepreneur and politician. He founded Roivant …" at bounding box center [673, 346] width 508 height 52
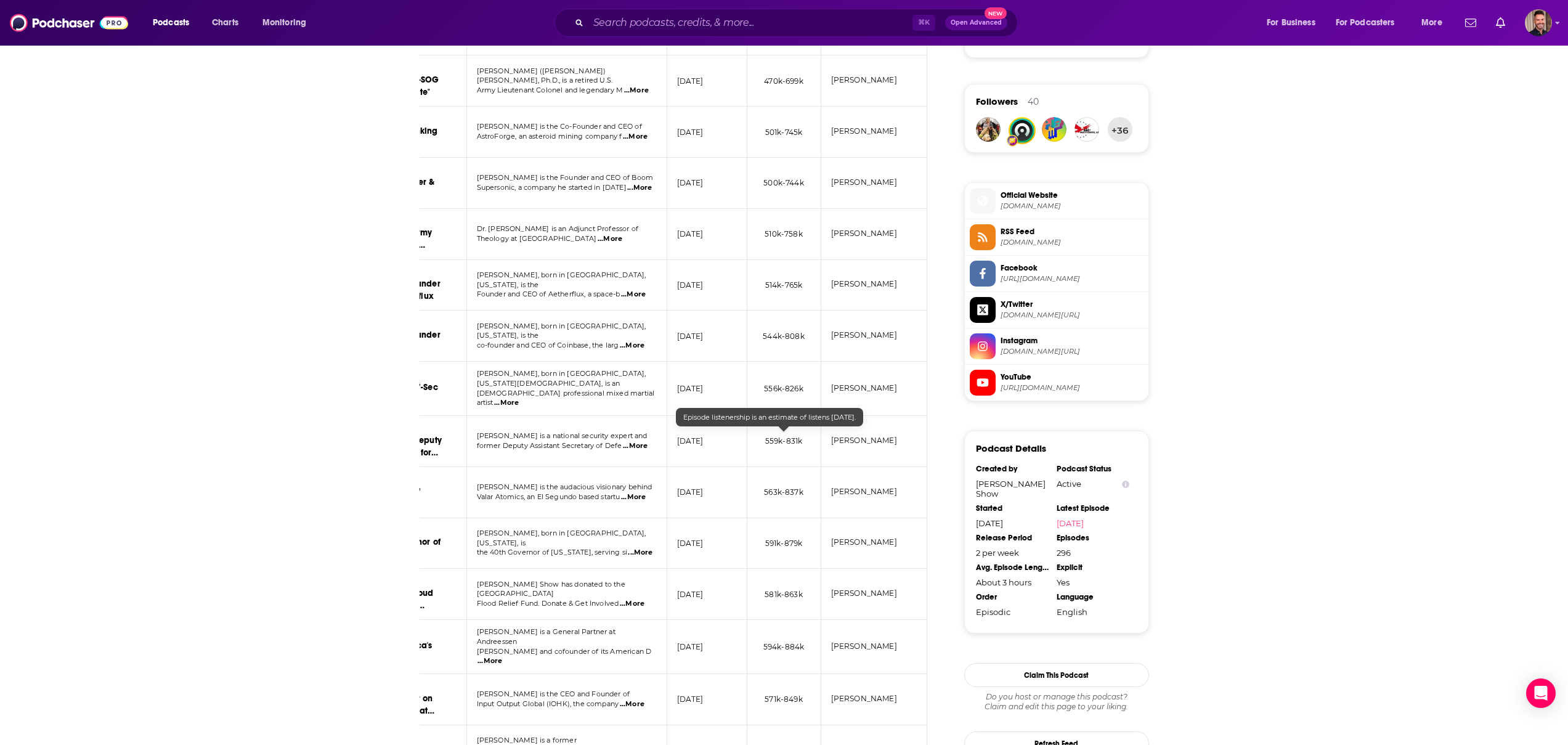
scroll to position [976, 0]
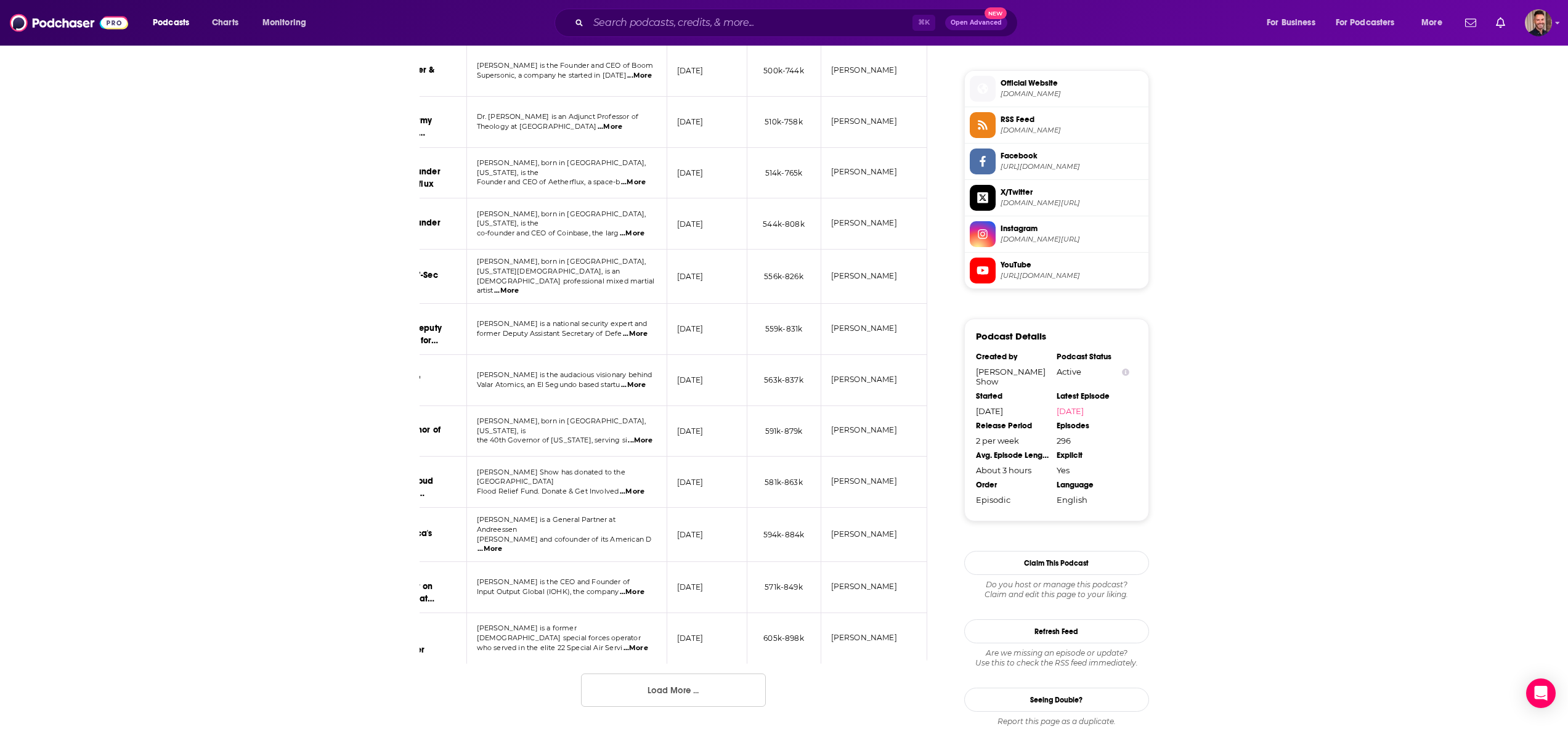
click at [668, 685] on button "Load More ..." at bounding box center [674, 691] width 185 height 34
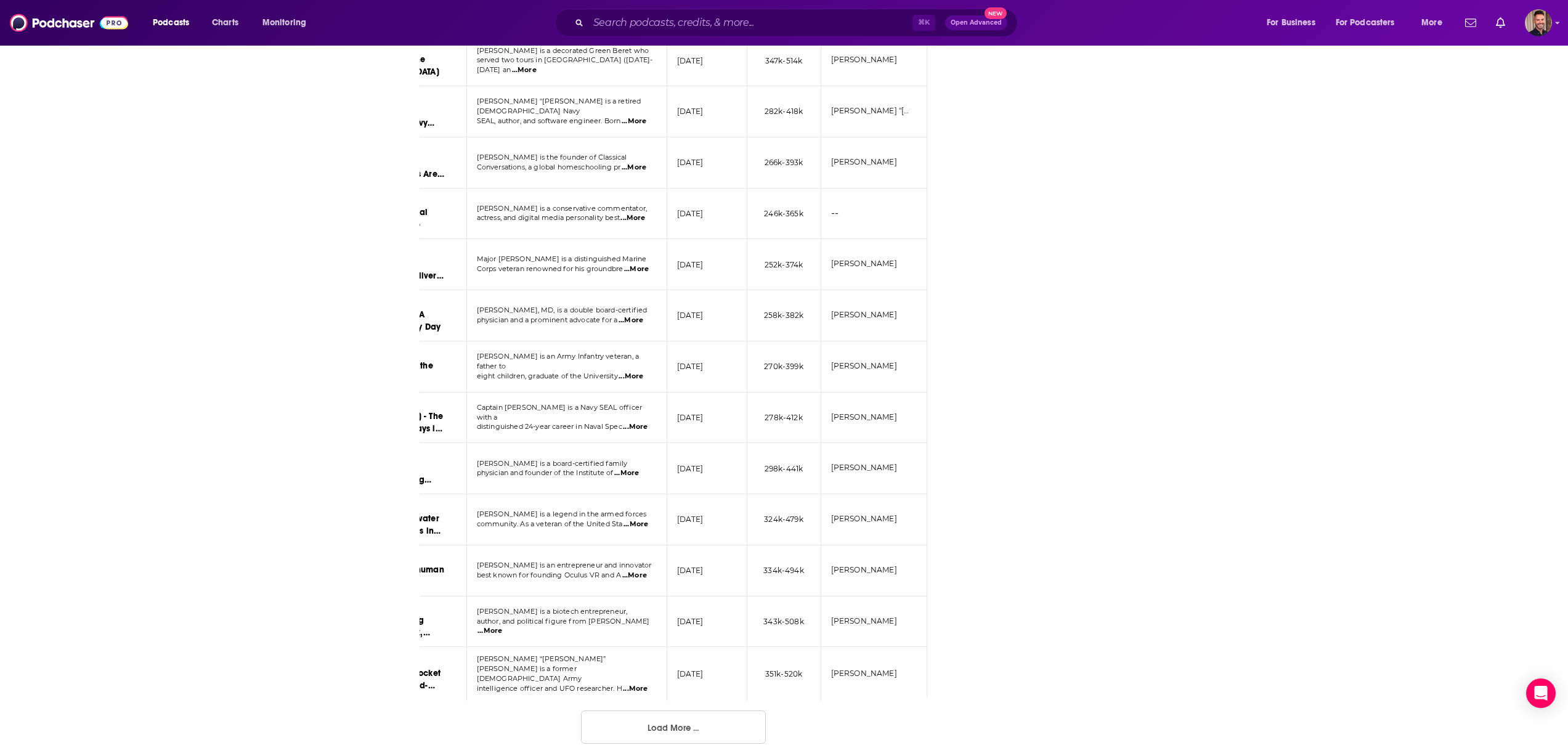
scroll to position [2227, 0]
click at [625, 718] on button "Load More ..." at bounding box center [674, 724] width 185 height 34
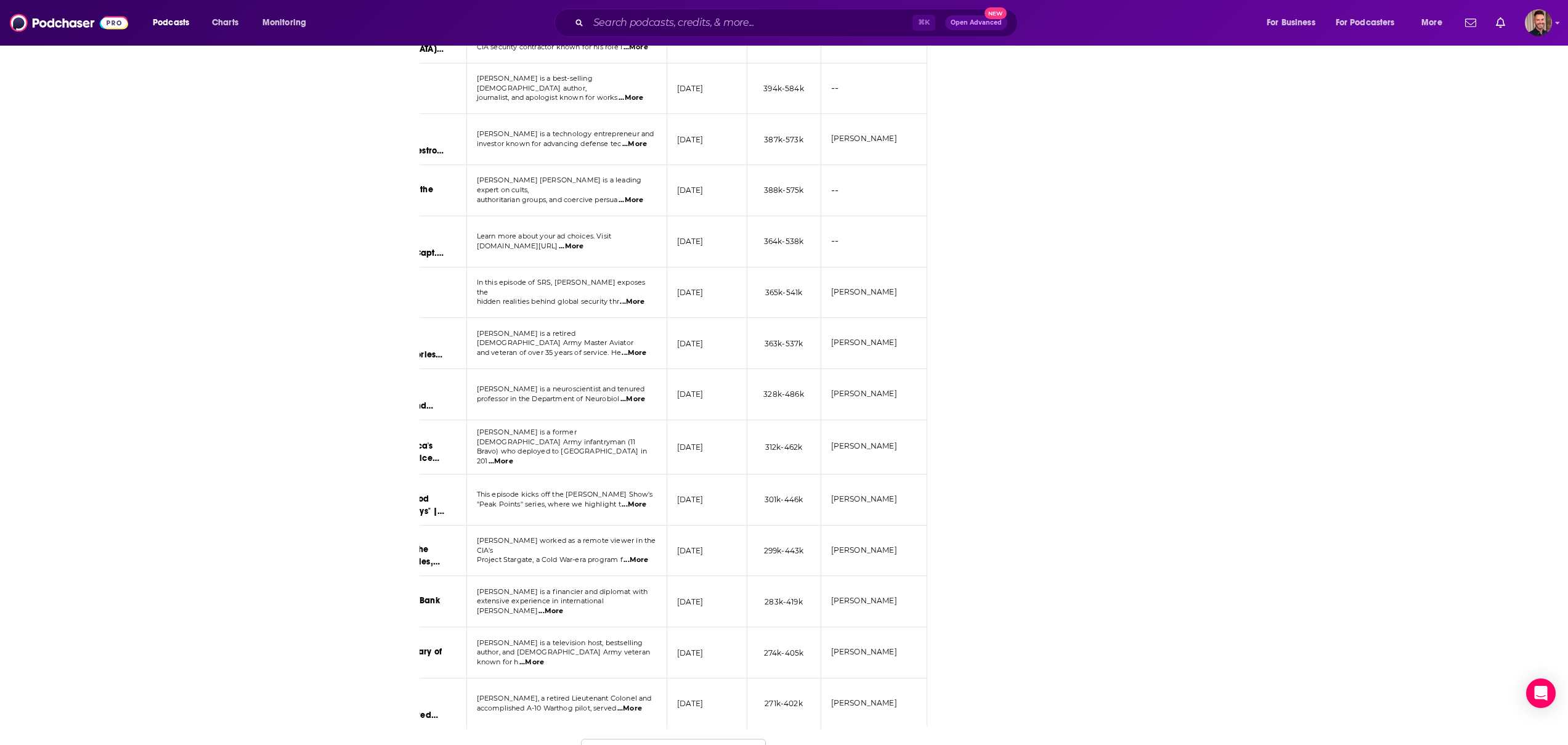
scroll to position [3501, 0]
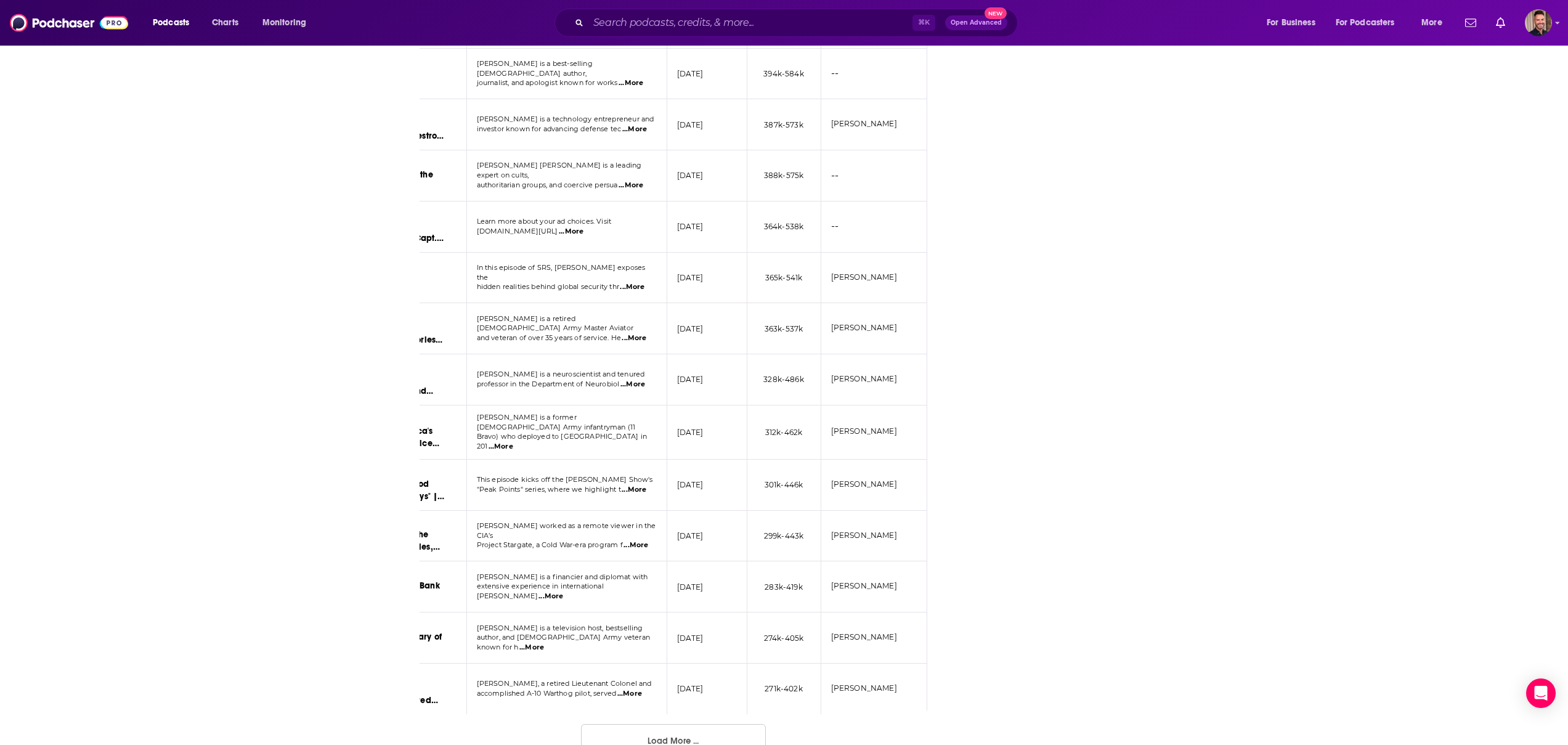
click at [651, 724] on button "Load More ..." at bounding box center [674, 741] width 185 height 34
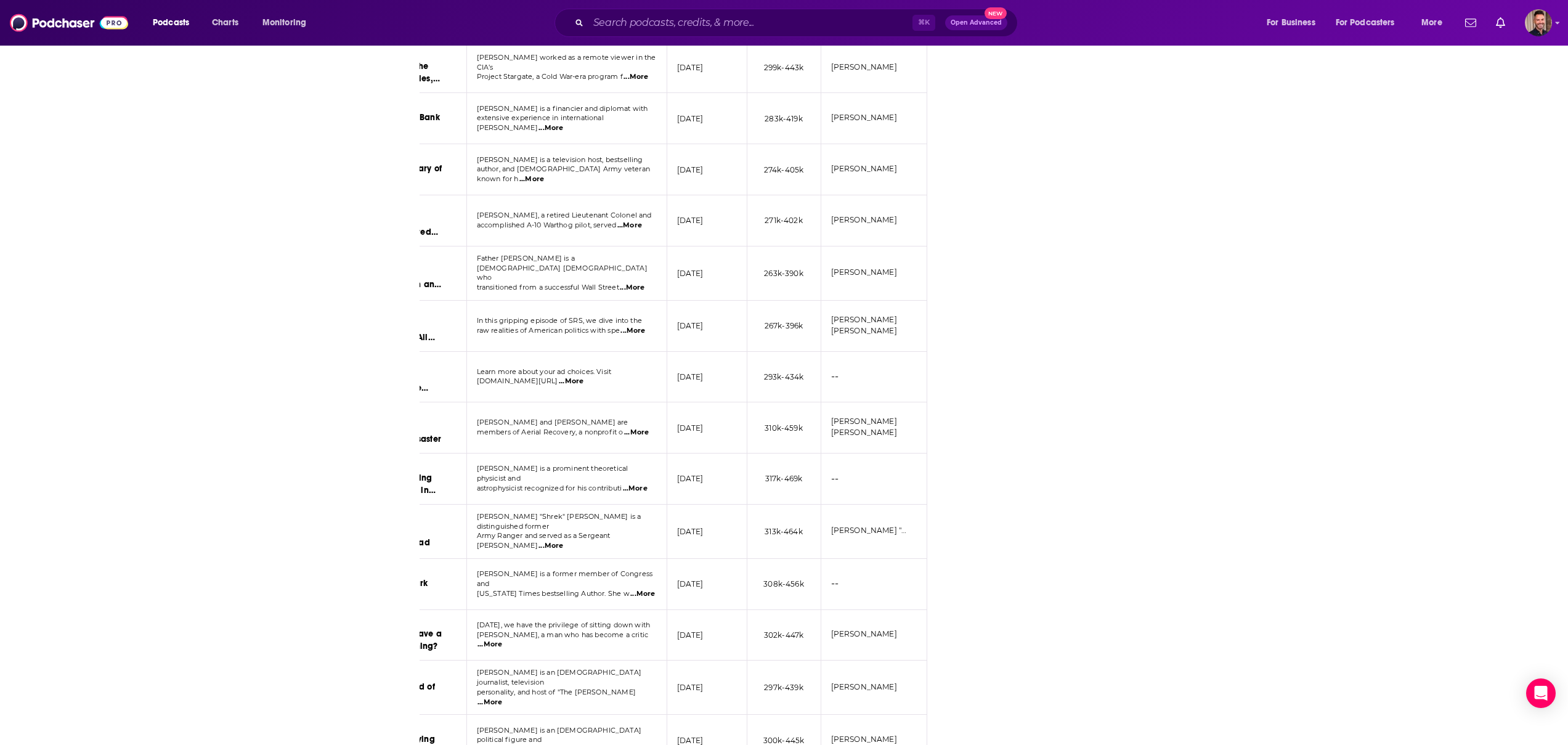
scroll to position [3970, 0]
drag, startPoint x: 871, startPoint y: 585, endPoint x: 829, endPoint y: 584, distance: 42.0
click at [829, 610] on td "J.D. Vance" at bounding box center [874, 635] width 106 height 51
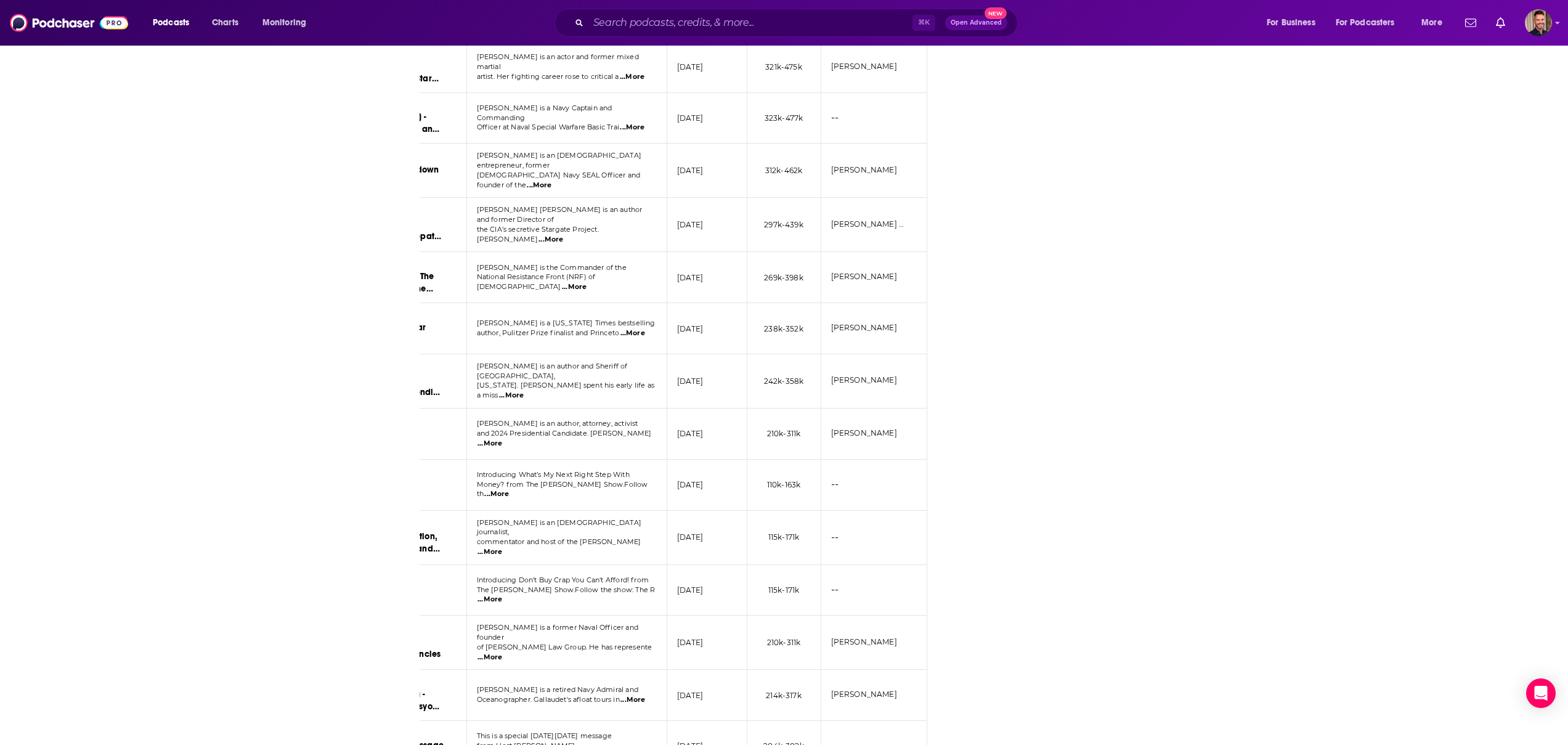
scroll to position [4776, 0]
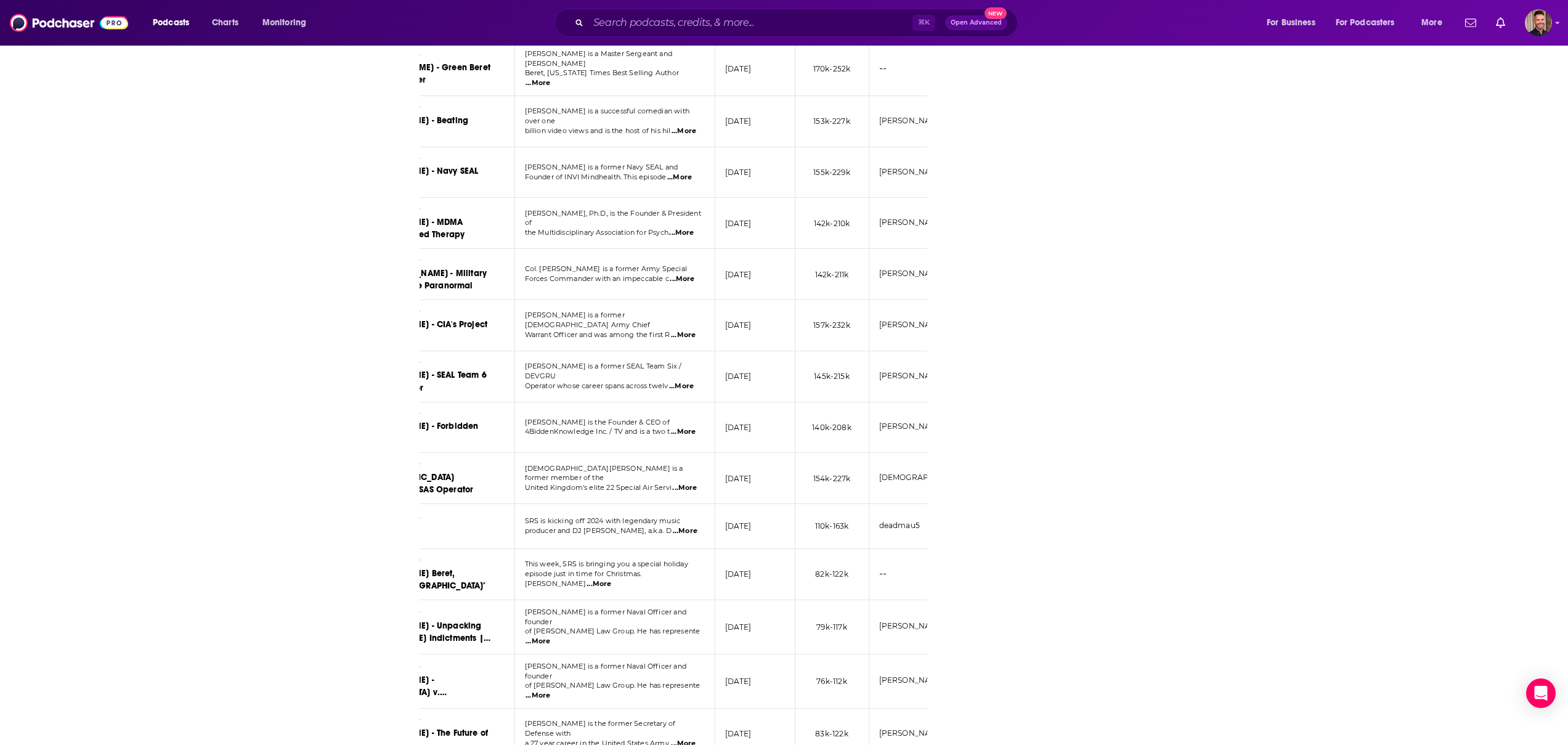
scroll to position [0, 144]
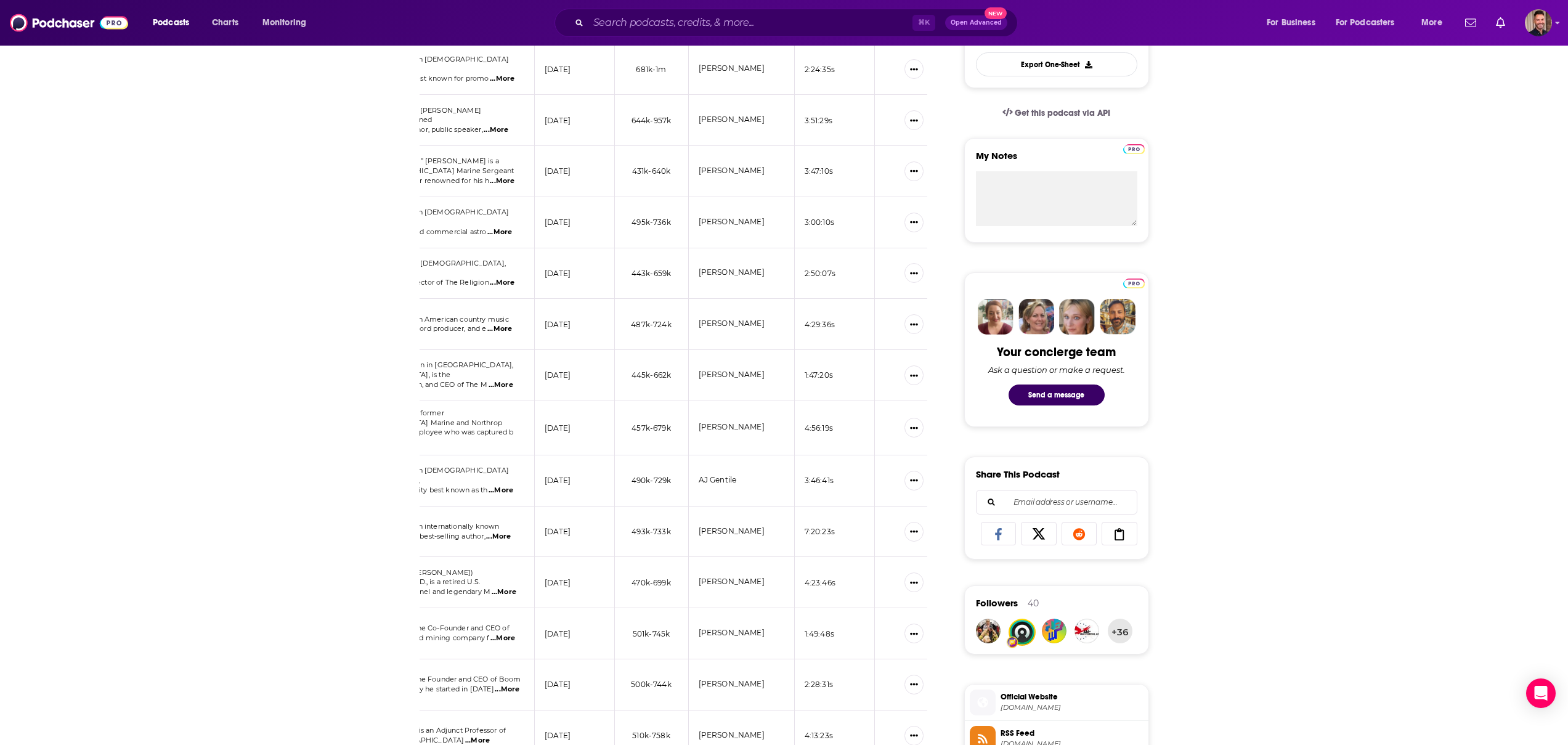
scroll to position [0, 0]
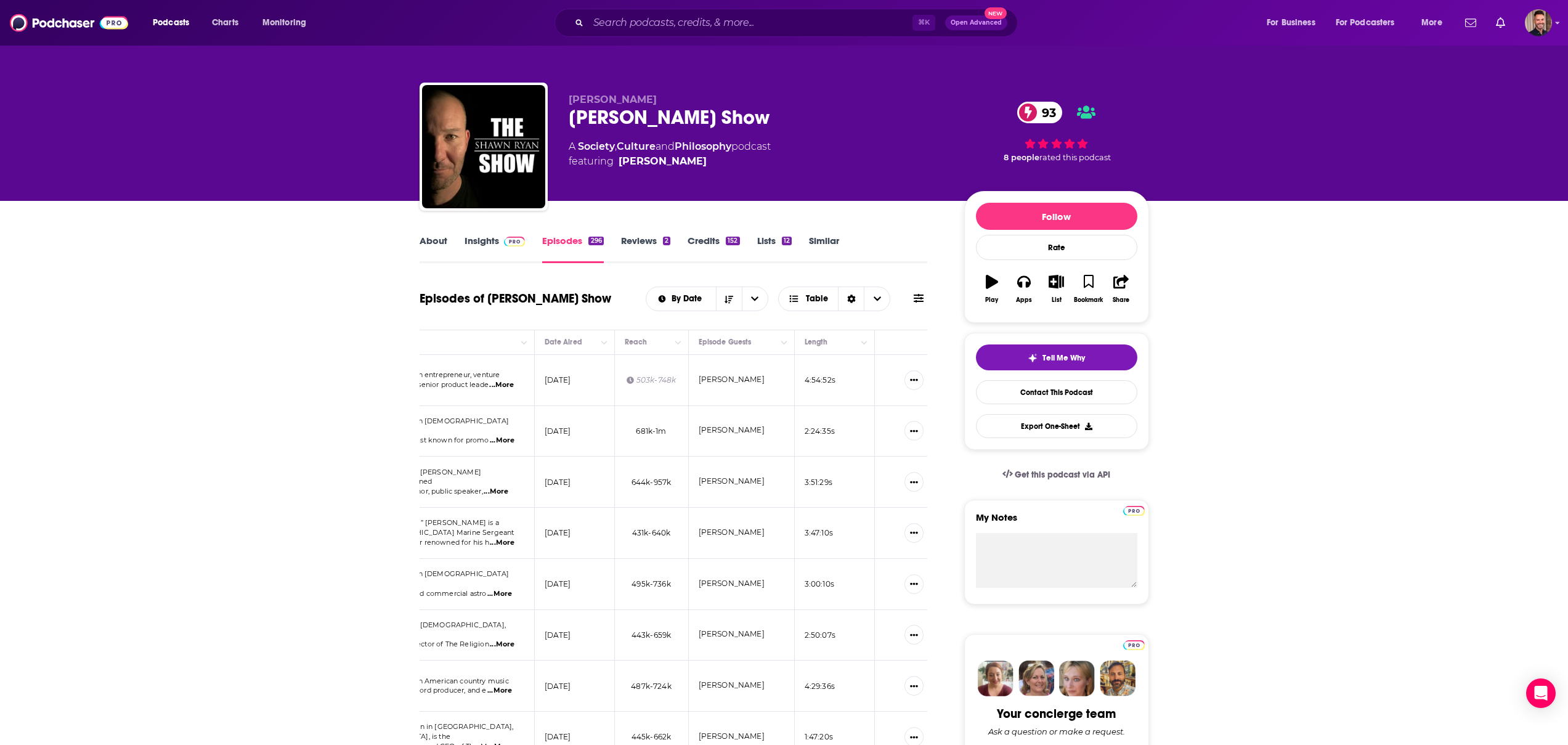
click at [221, 177] on div "Shawn Ryan Shawn Ryan Show 93 A Society , Culture and Philosophy podcast featur…" at bounding box center [784, 100] width 1568 height 201
